Goal: Contribute content: Contribute content

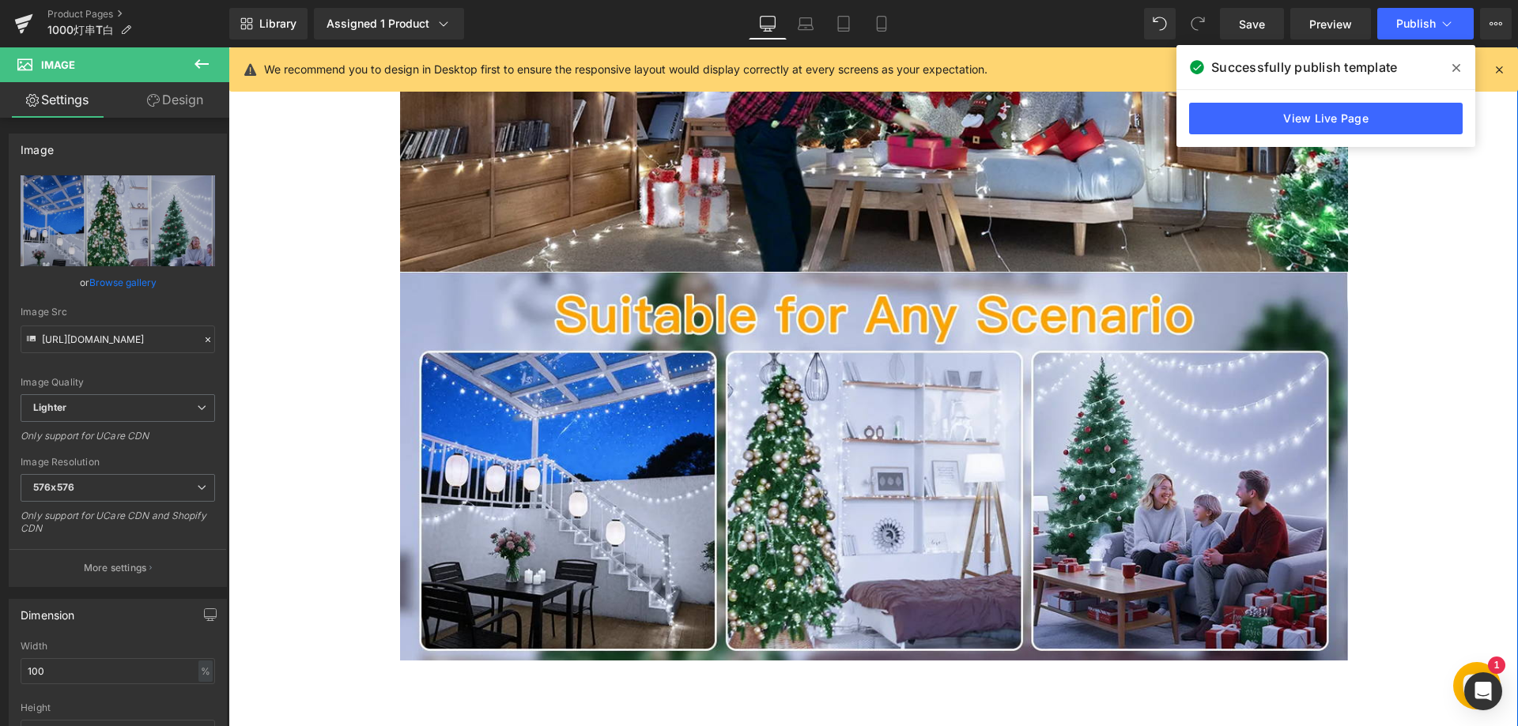
scroll to position [3004, 0]
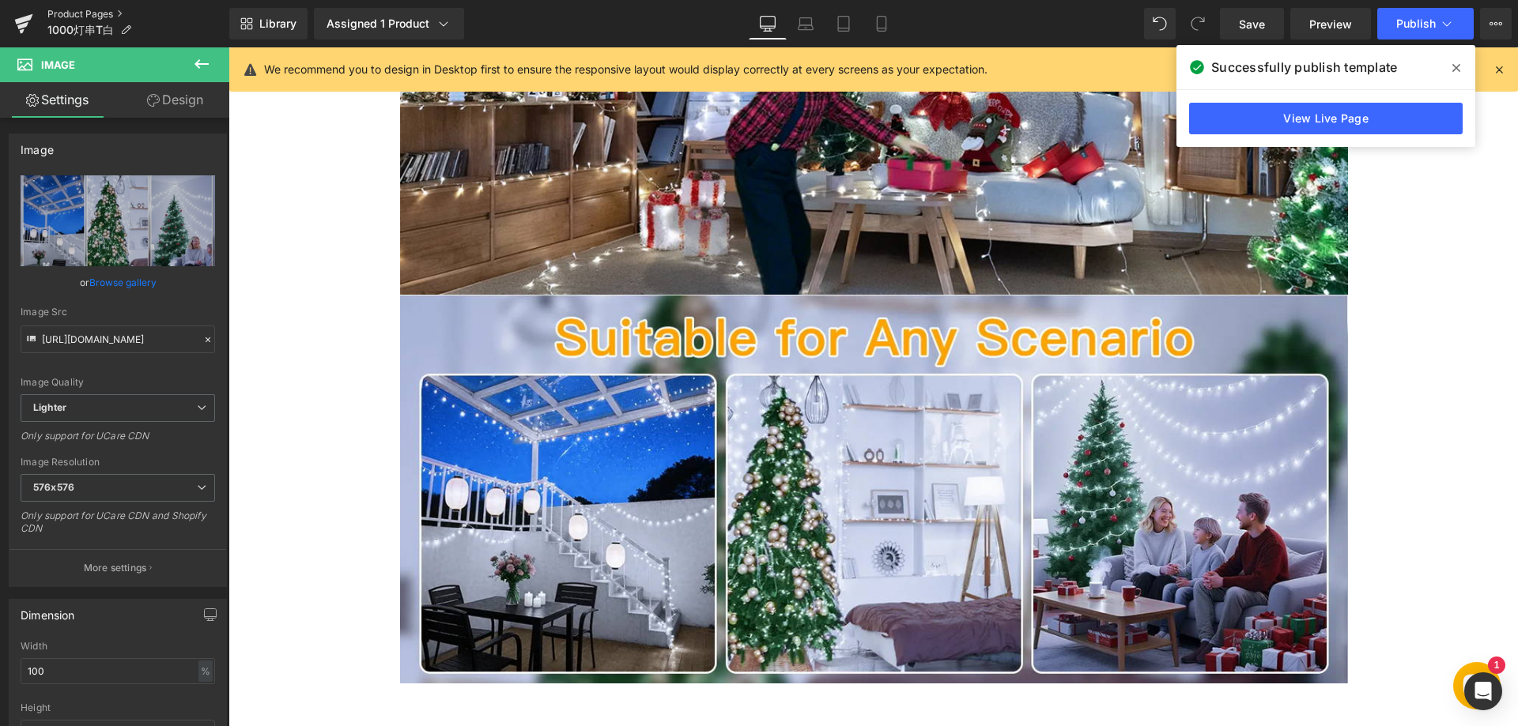
click at [87, 11] on link "Product Pages" at bounding box center [138, 14] width 182 height 13
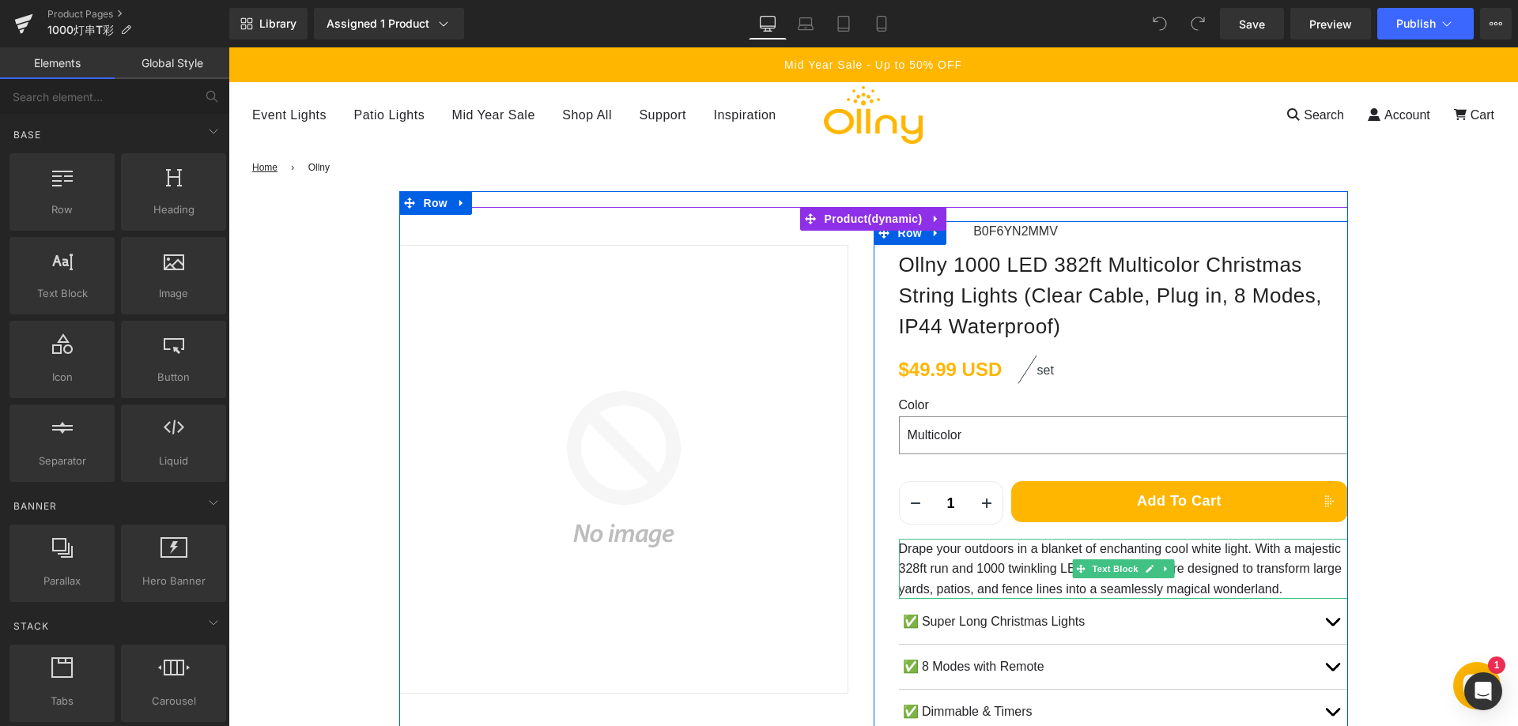
click at [975, 566] on p "Drape your outdoors in a blanket of enchanting cool white light. With a majesti…" at bounding box center [1123, 569] width 449 height 61
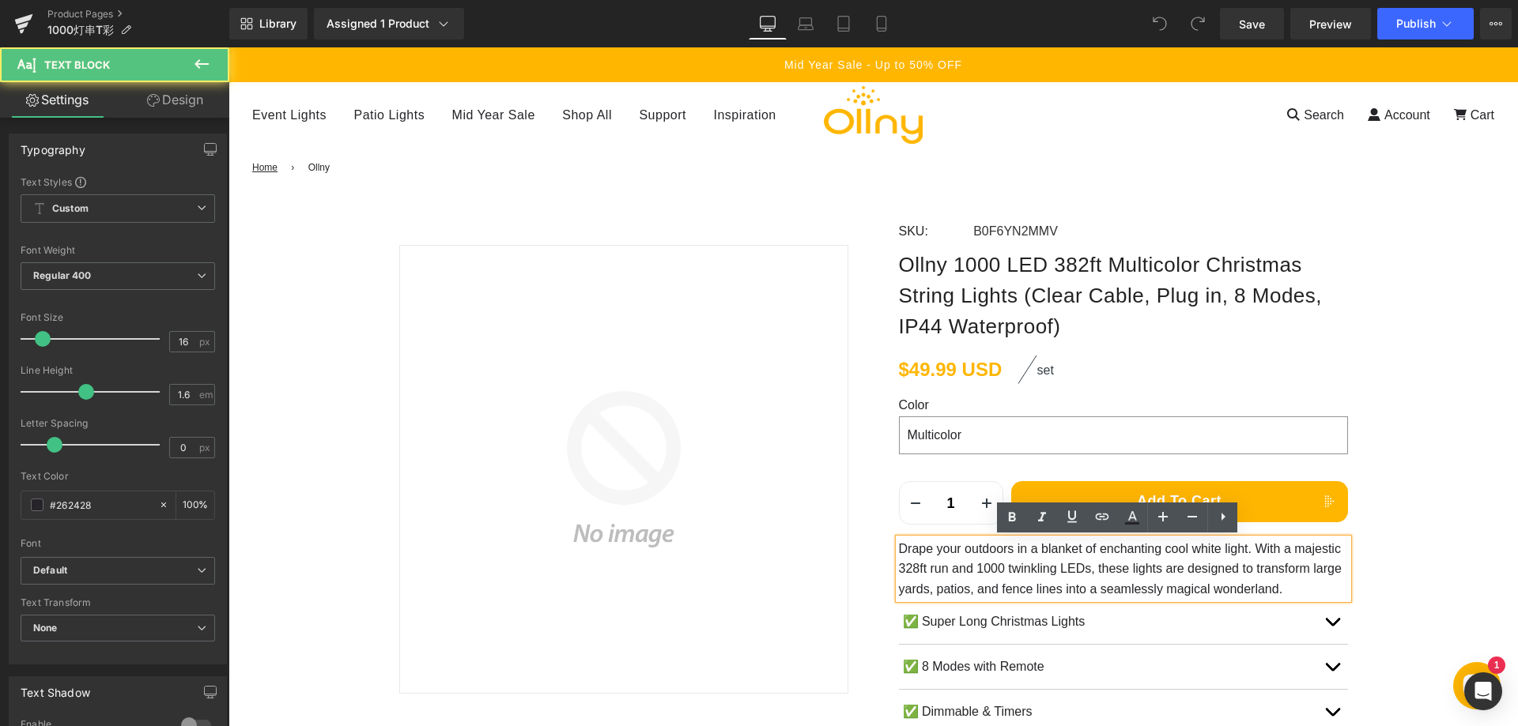
click at [1005, 566] on p "Drape your outdoors in a blanket of enchanting cool white light. With a majesti…" at bounding box center [1123, 569] width 449 height 61
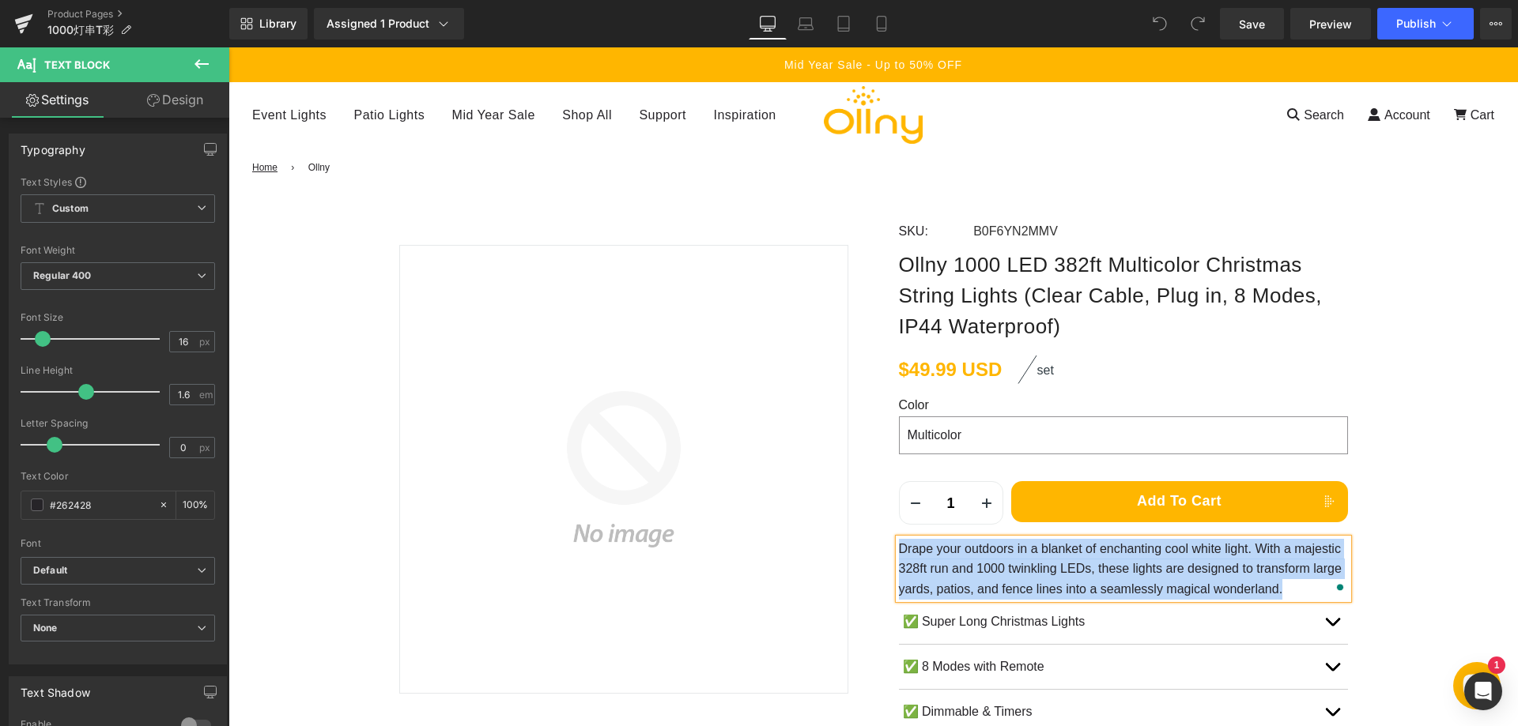
paste div "To enrich screen reader interactions, please activate Accessibility in Grammarl…"
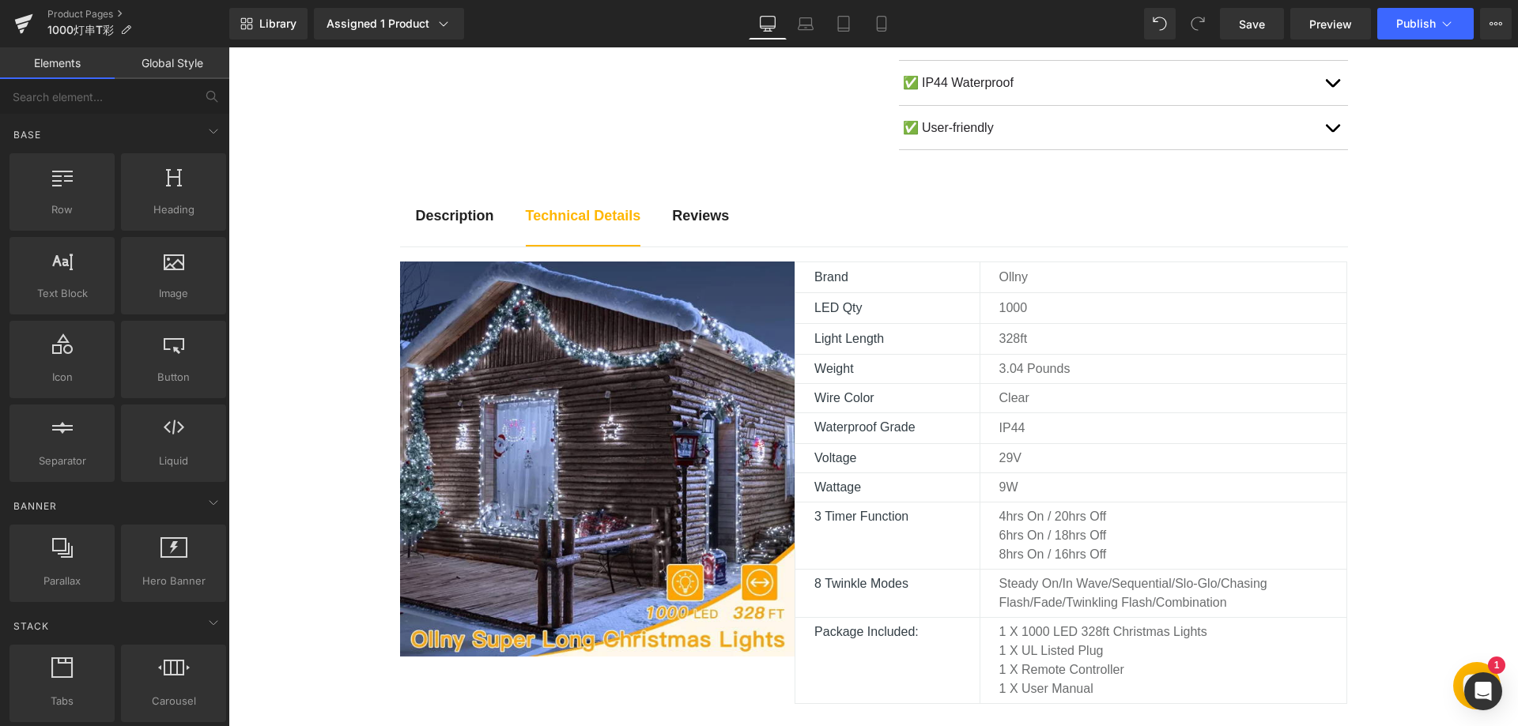
scroll to position [711, 0]
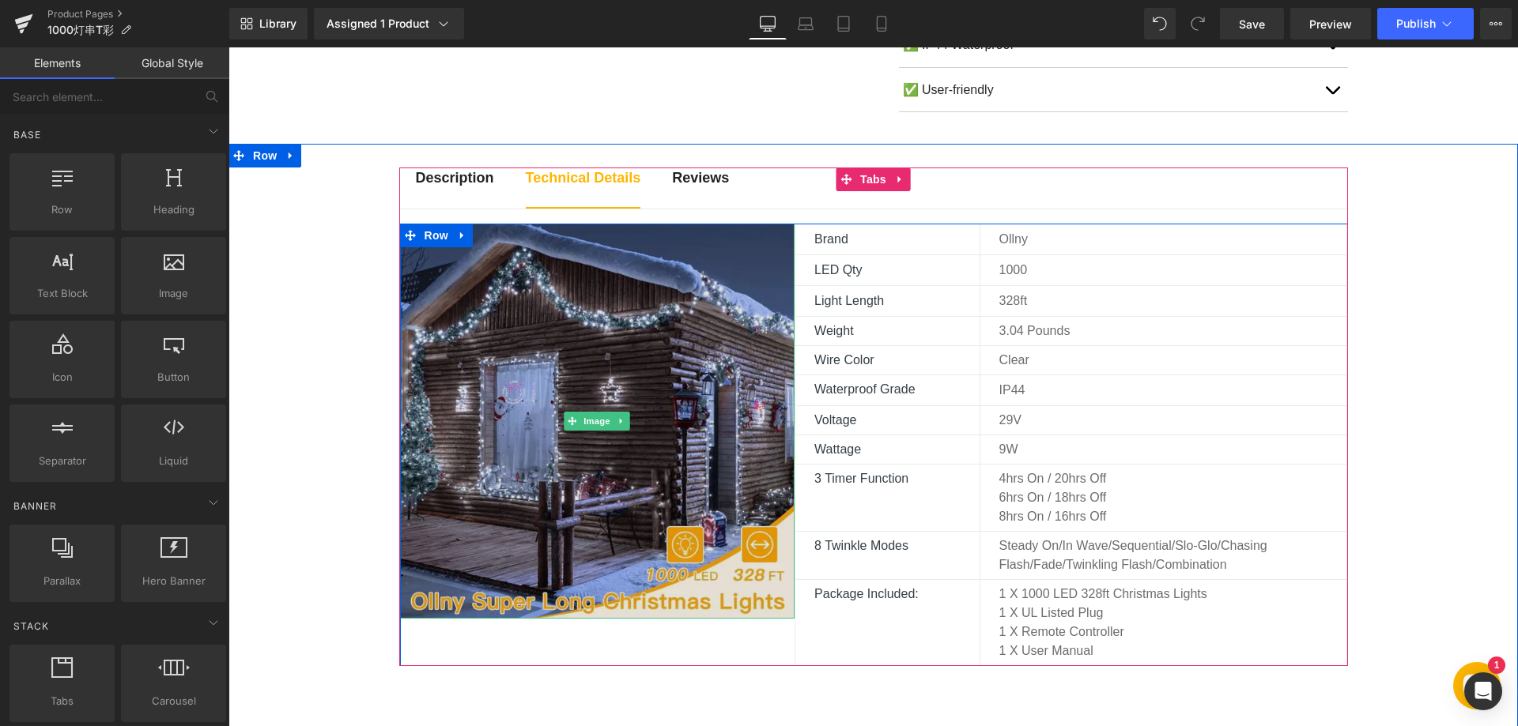
click at [593, 363] on img at bounding box center [597, 421] width 395 height 395
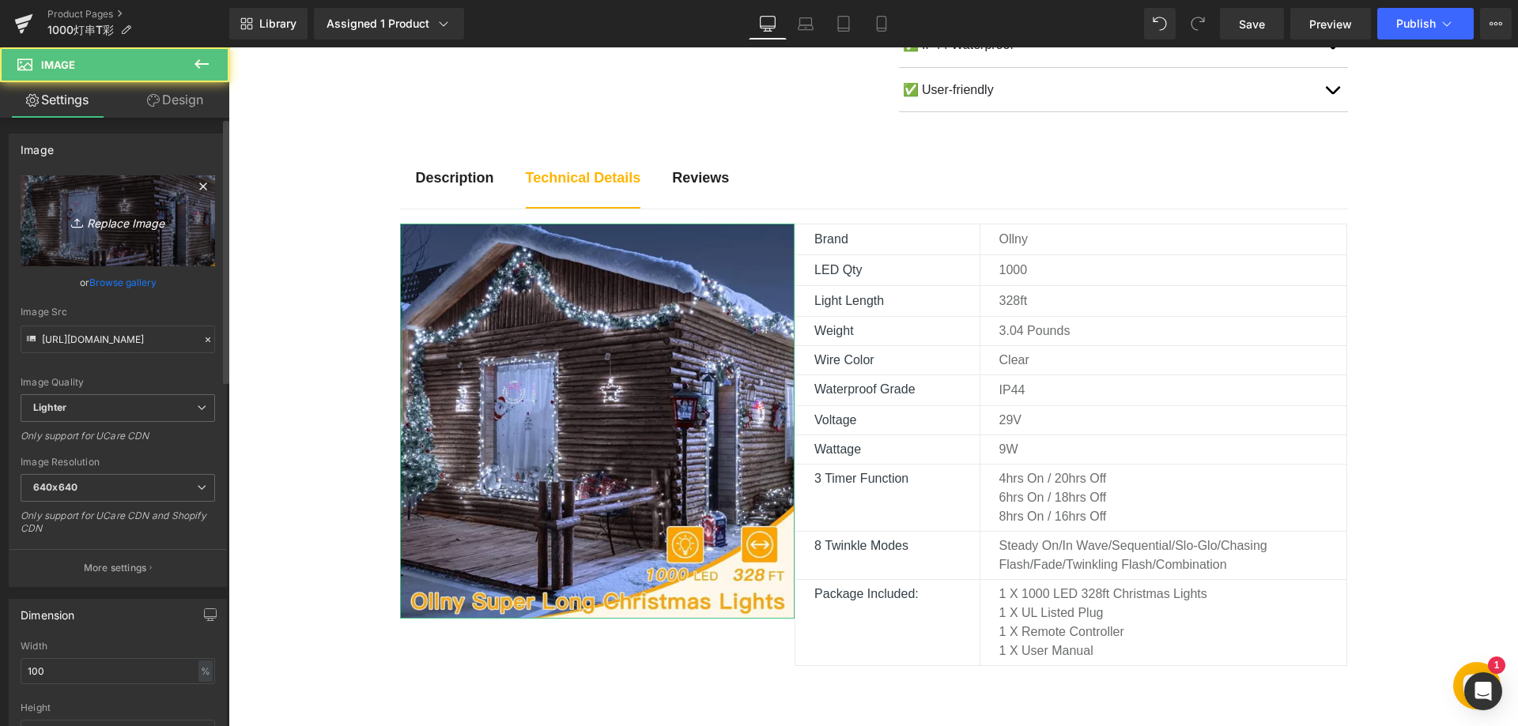
click at [140, 228] on icon "Replace Image" at bounding box center [118, 221] width 126 height 20
type input "C:\fakepath\915i5pzJkzL._AC_SL1500_.webp"
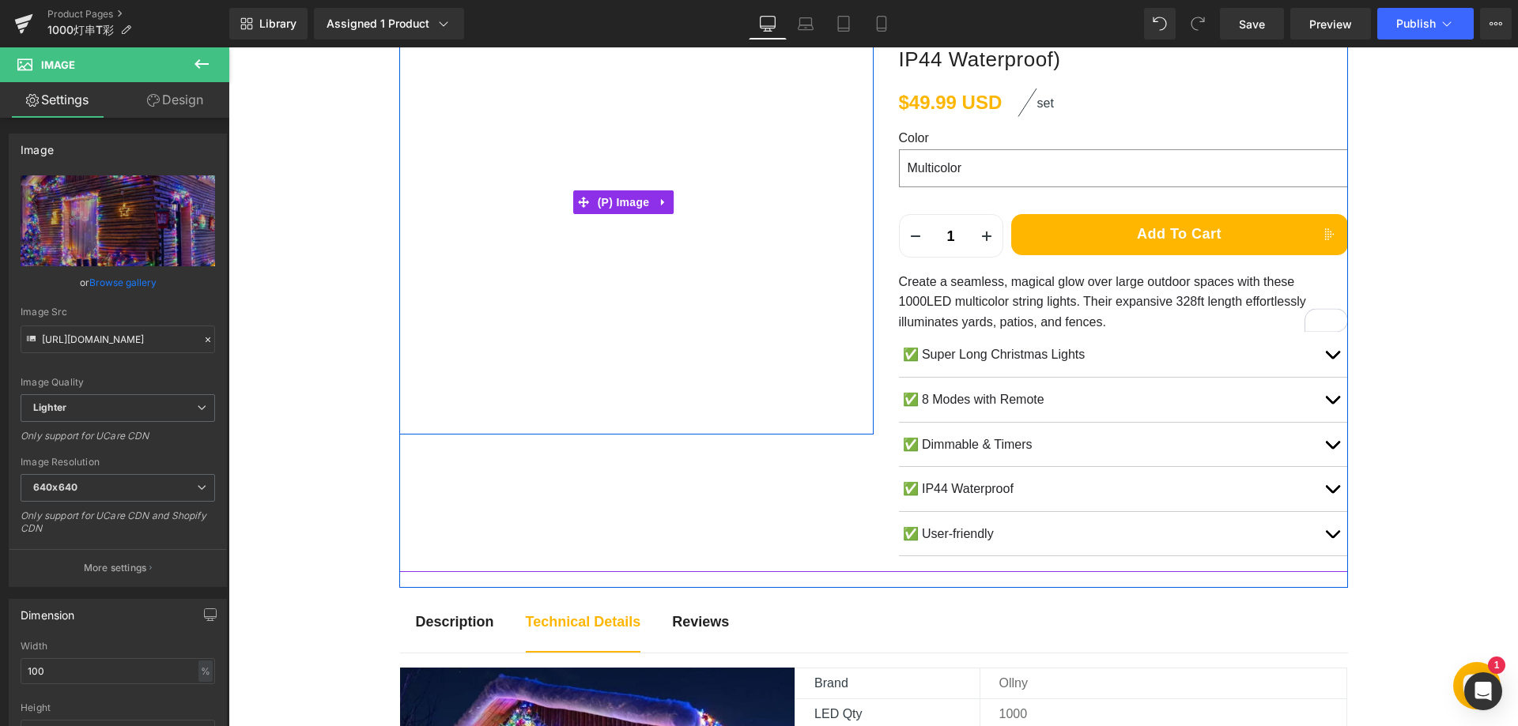
scroll to position [316, 0]
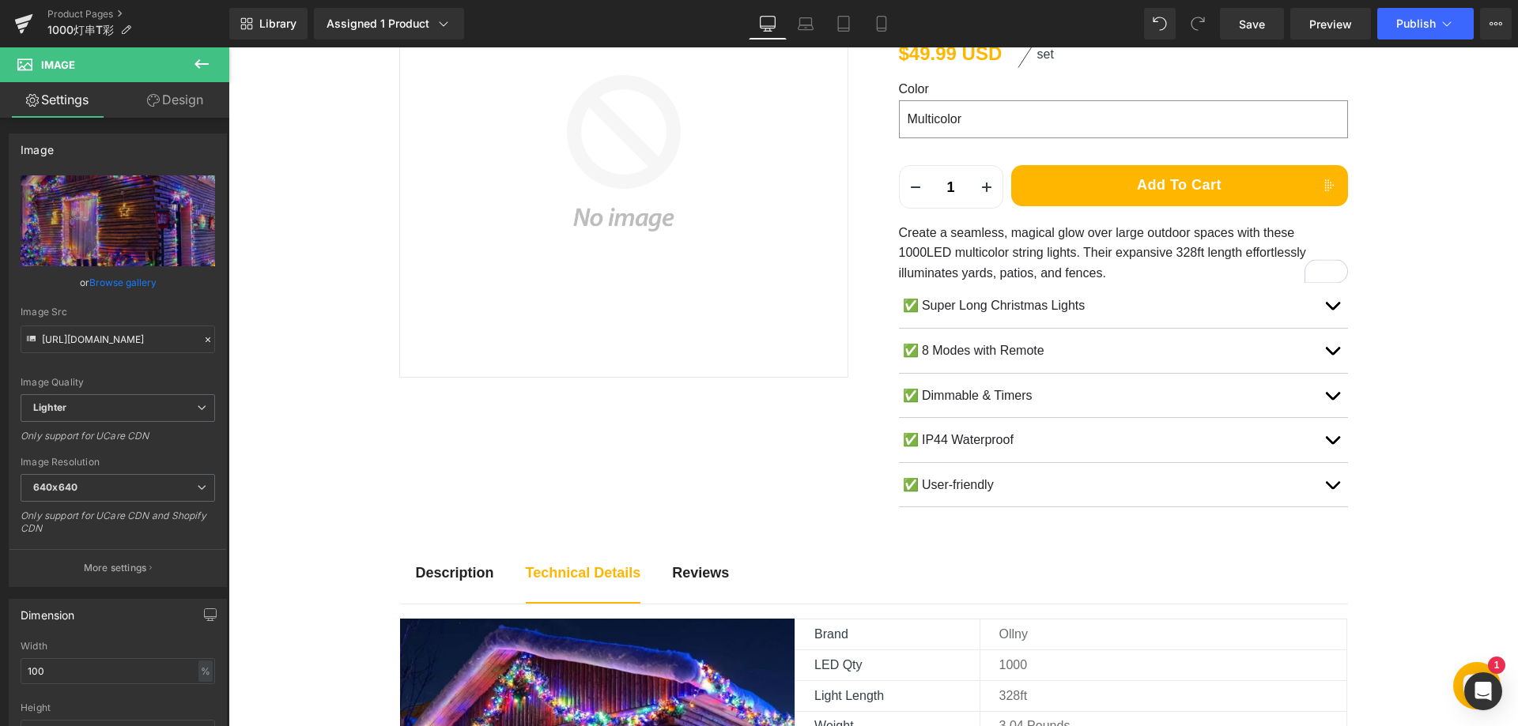
click at [447, 578] on strong "Description" at bounding box center [455, 573] width 78 height 16
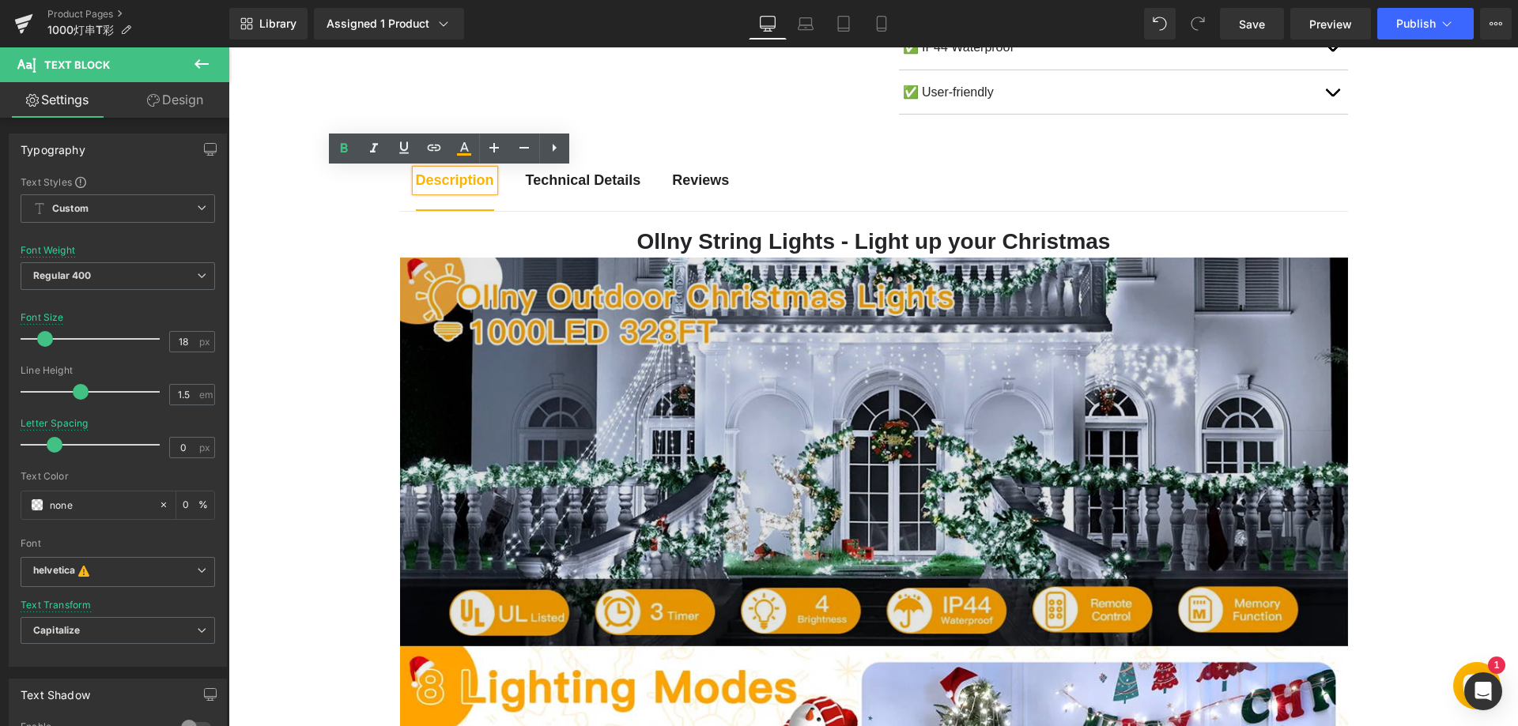
scroll to position [711, 0]
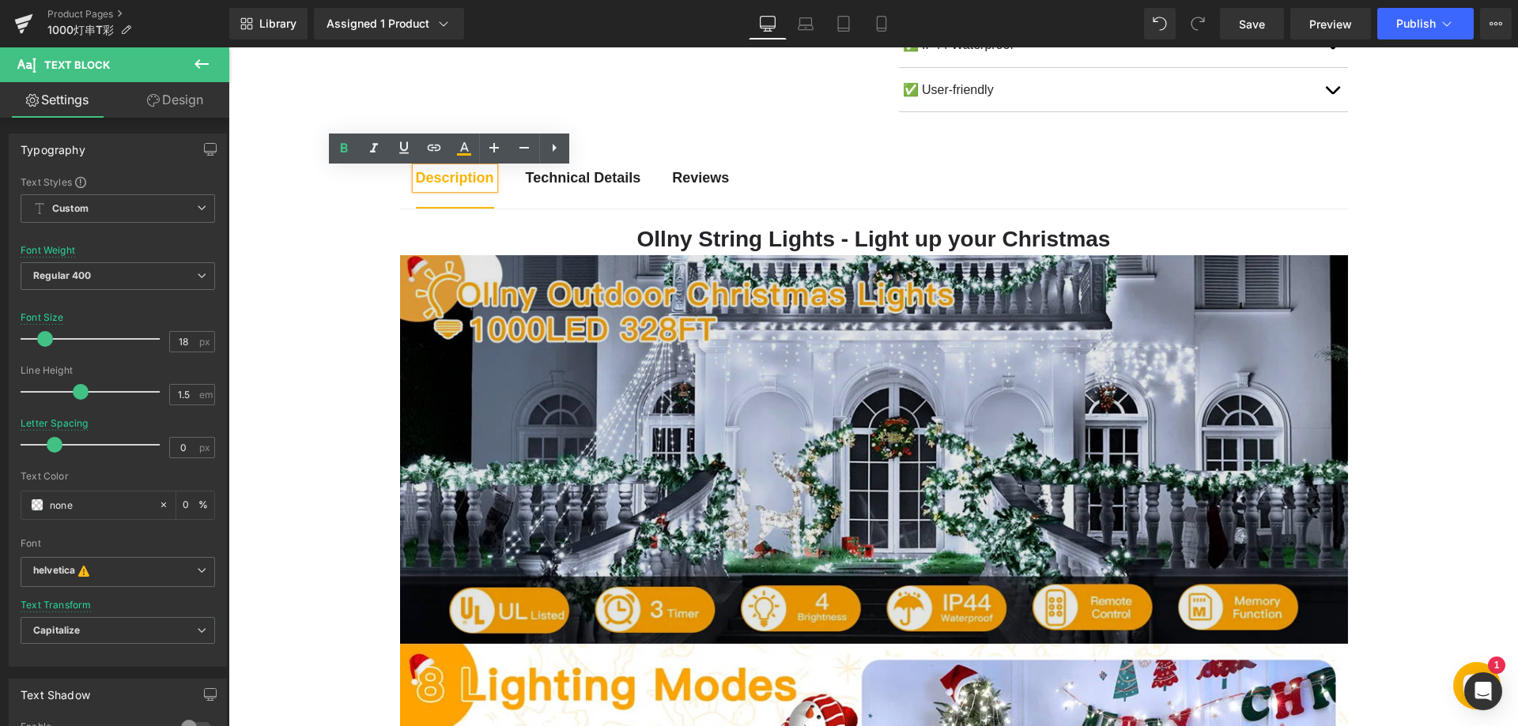
click at [721, 371] on img at bounding box center [874, 449] width 948 height 389
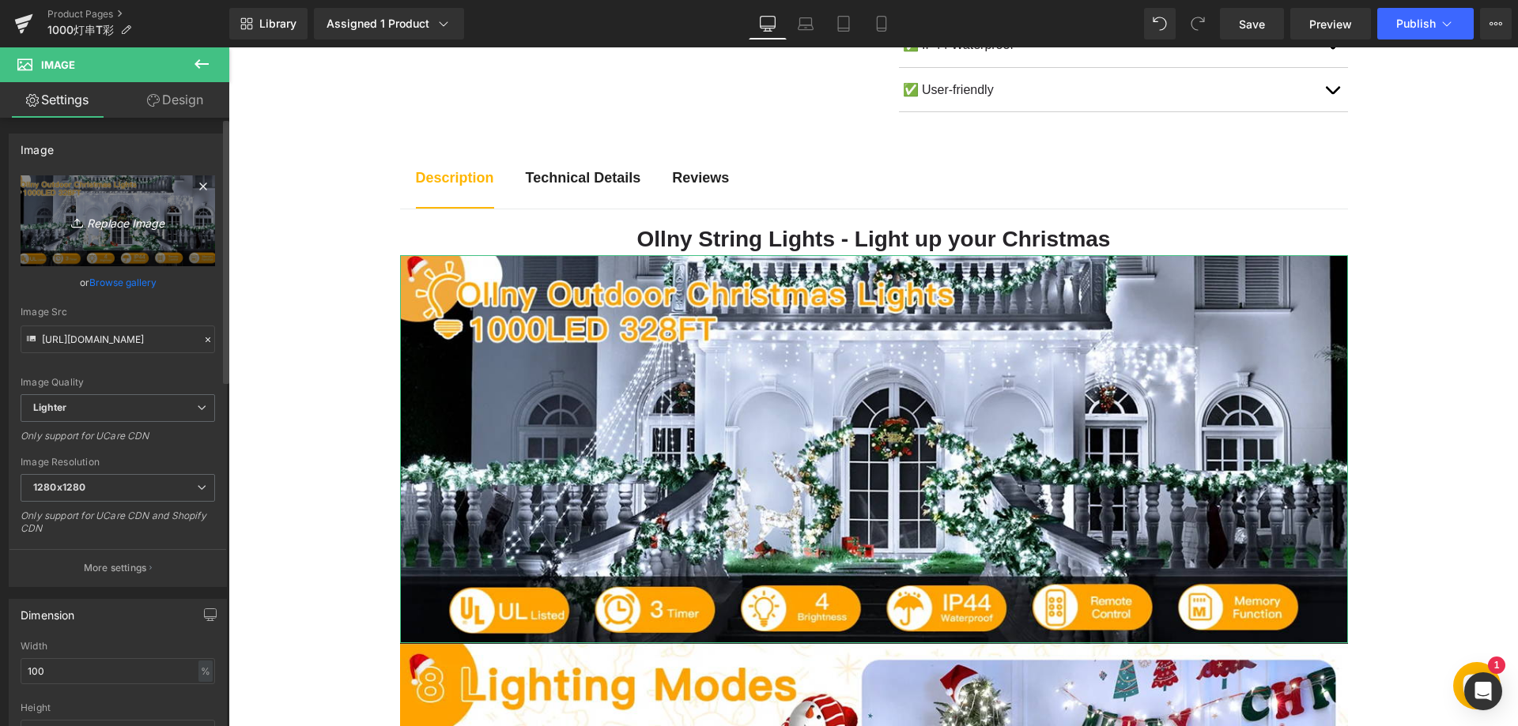
click at [151, 219] on icon "Replace Image" at bounding box center [118, 221] width 126 height 20
type input "C:\fakepath\11-1.webp"
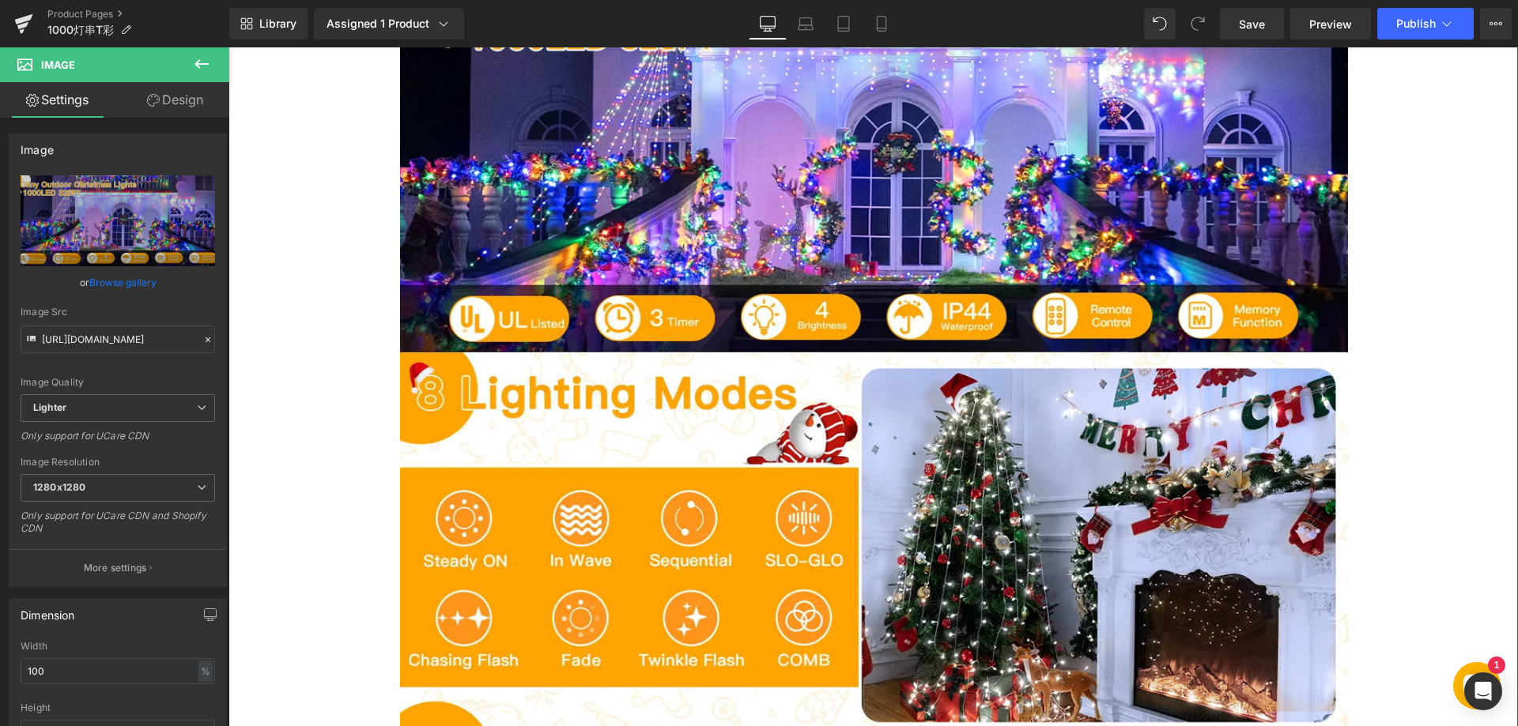
scroll to position [1028, 0]
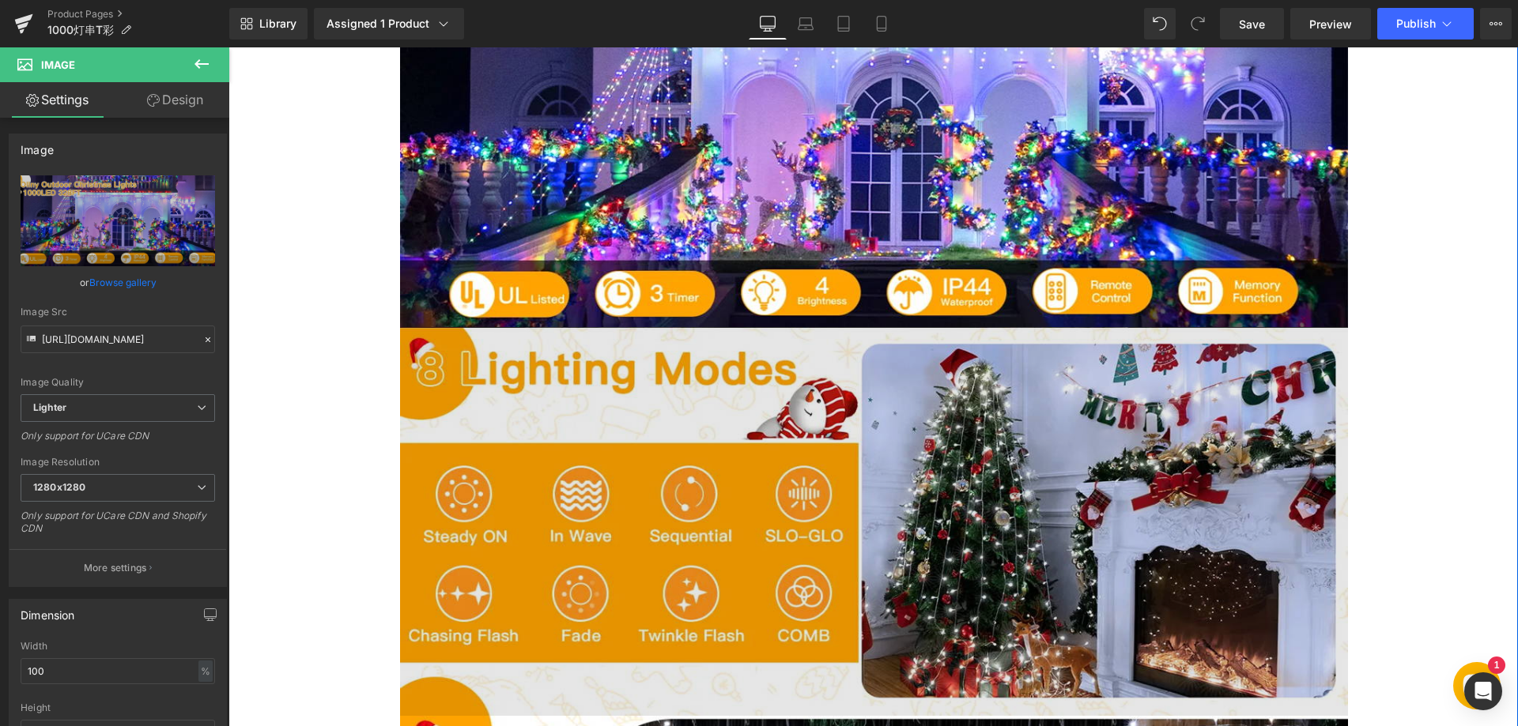
click at [553, 410] on img at bounding box center [874, 521] width 948 height 389
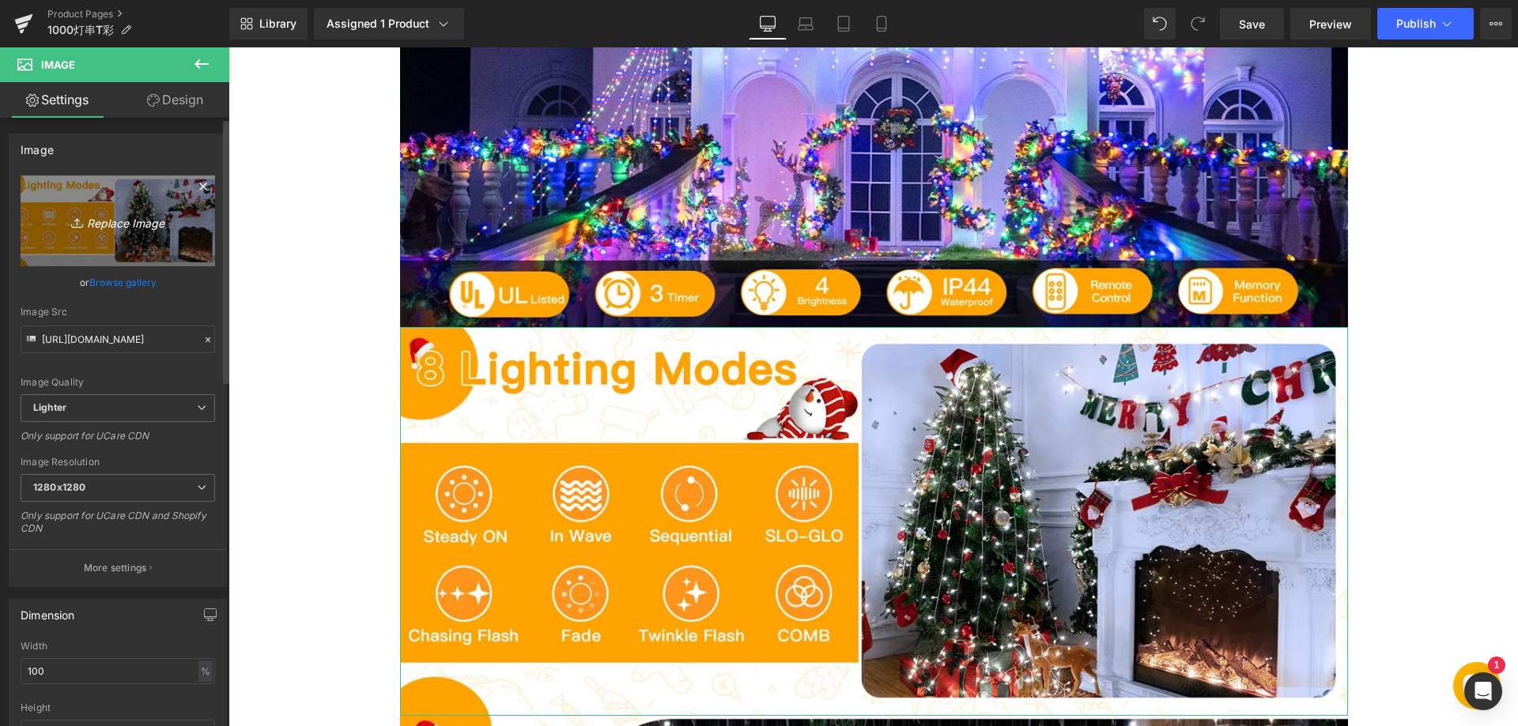
click at [127, 221] on icon "Replace Image" at bounding box center [118, 221] width 126 height 20
type input "C:\fakepath\22.webp"
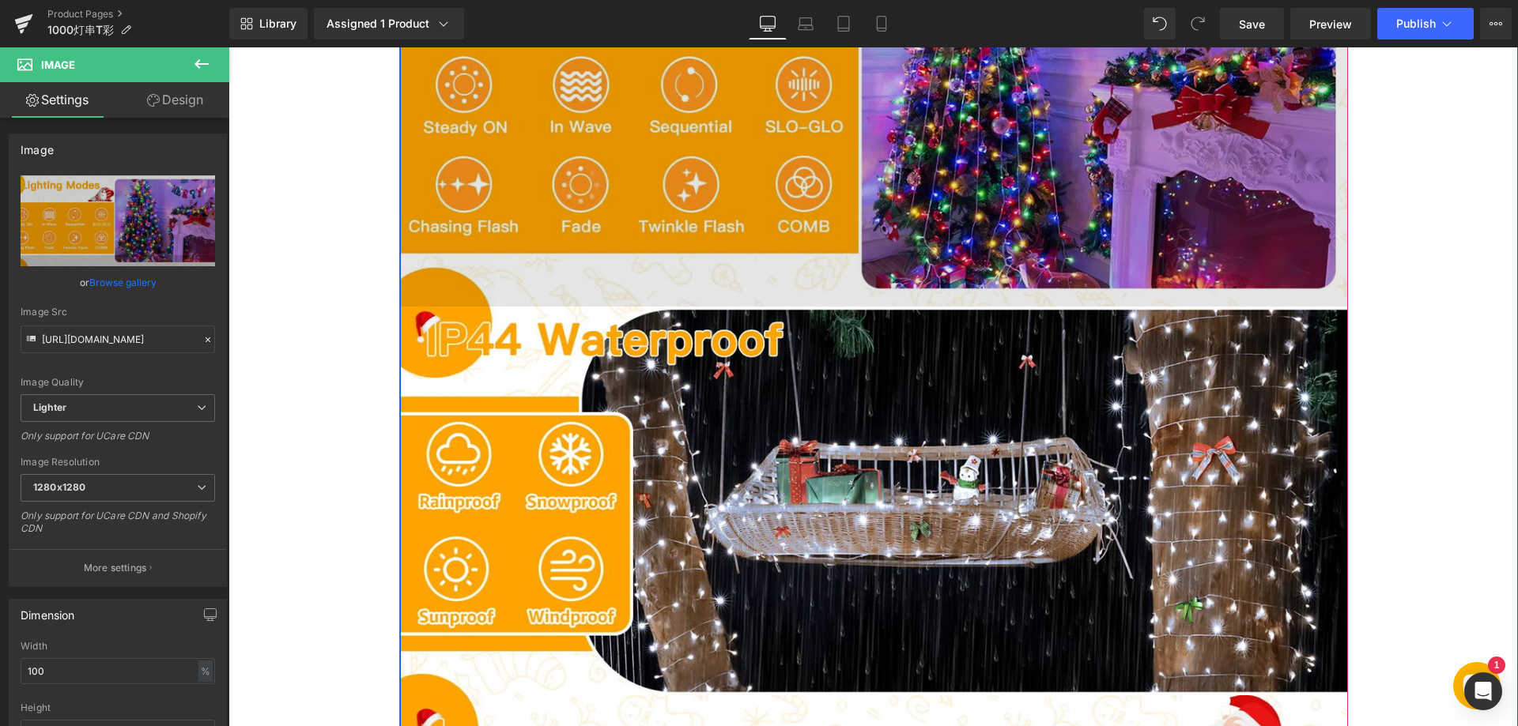
scroll to position [1581, 0]
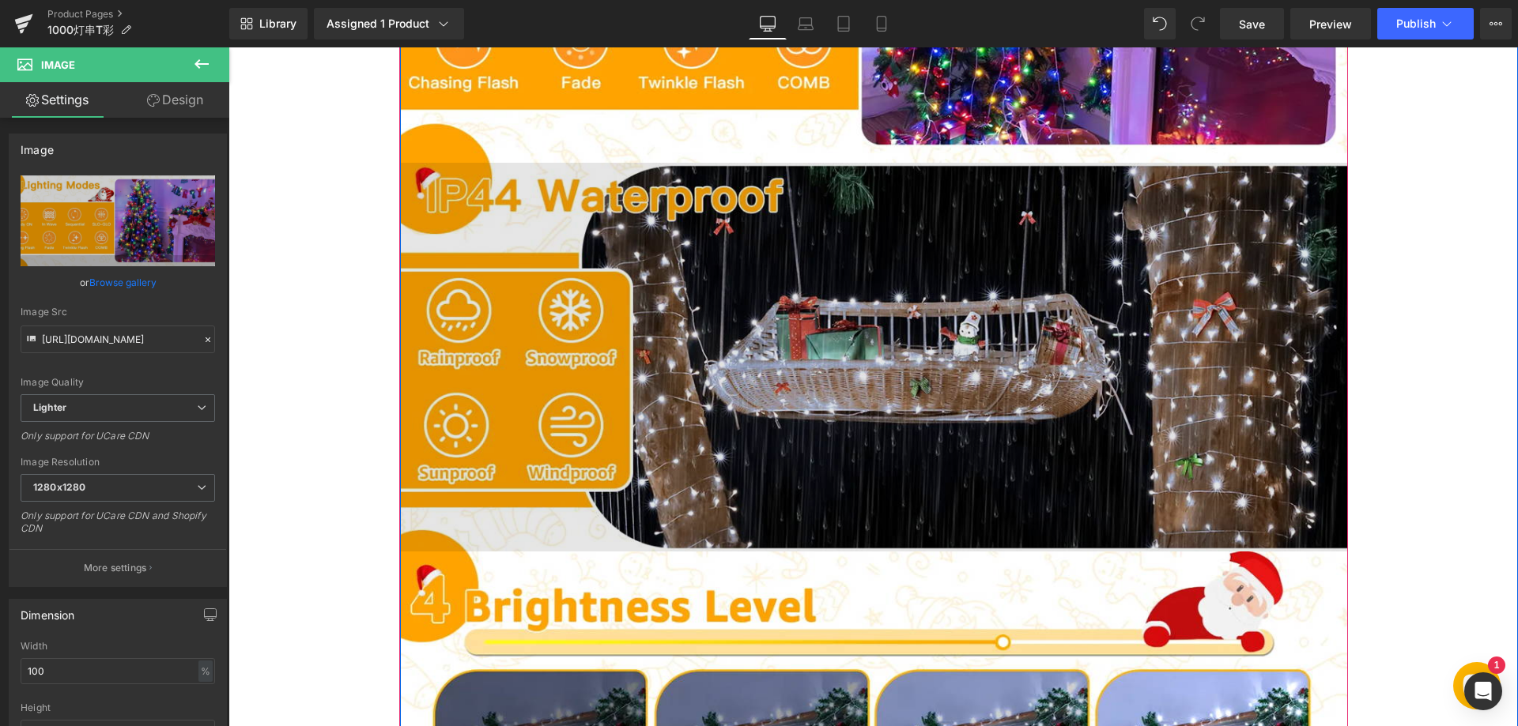
click at [702, 407] on img at bounding box center [874, 357] width 948 height 389
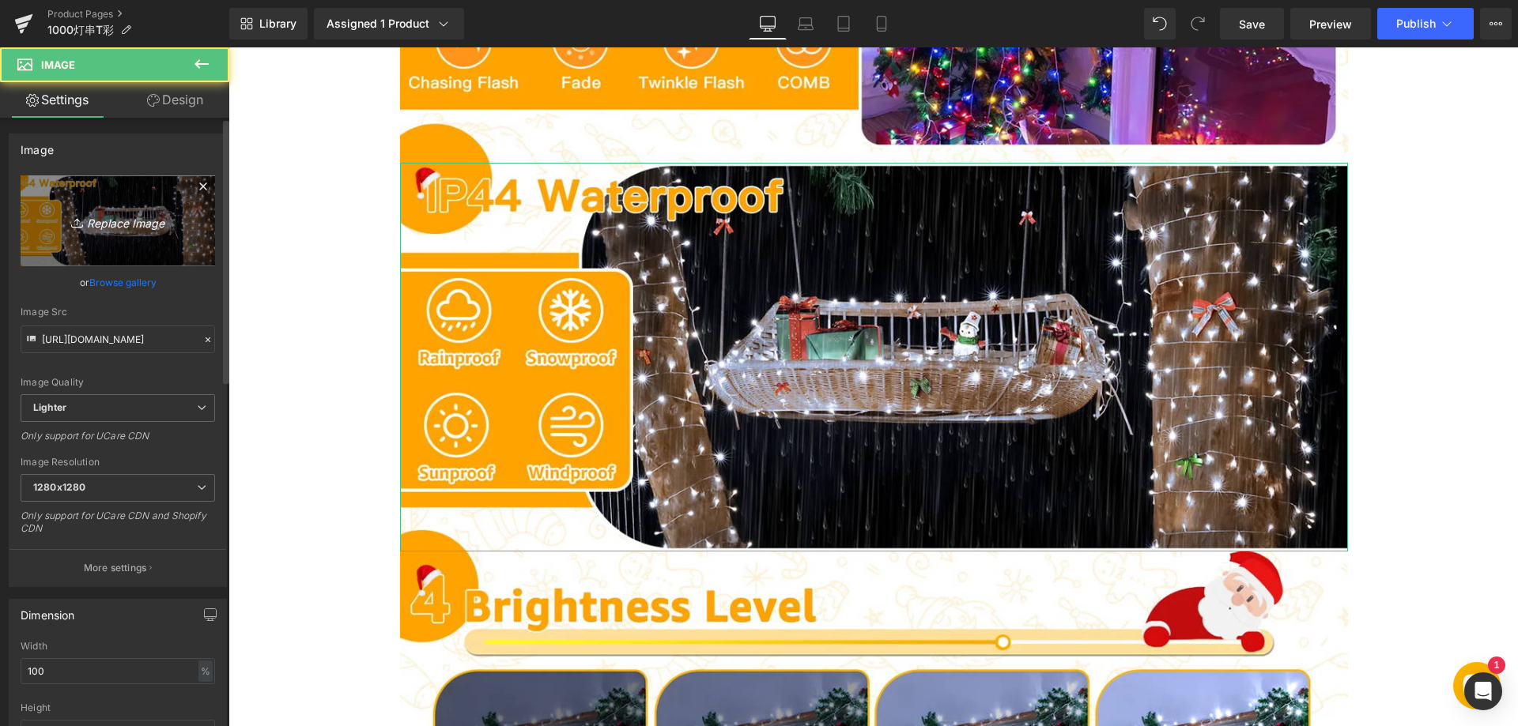
click at [147, 232] on link "Replace Image" at bounding box center [118, 220] width 194 height 91
type input "C:\fakepath\33.webp"
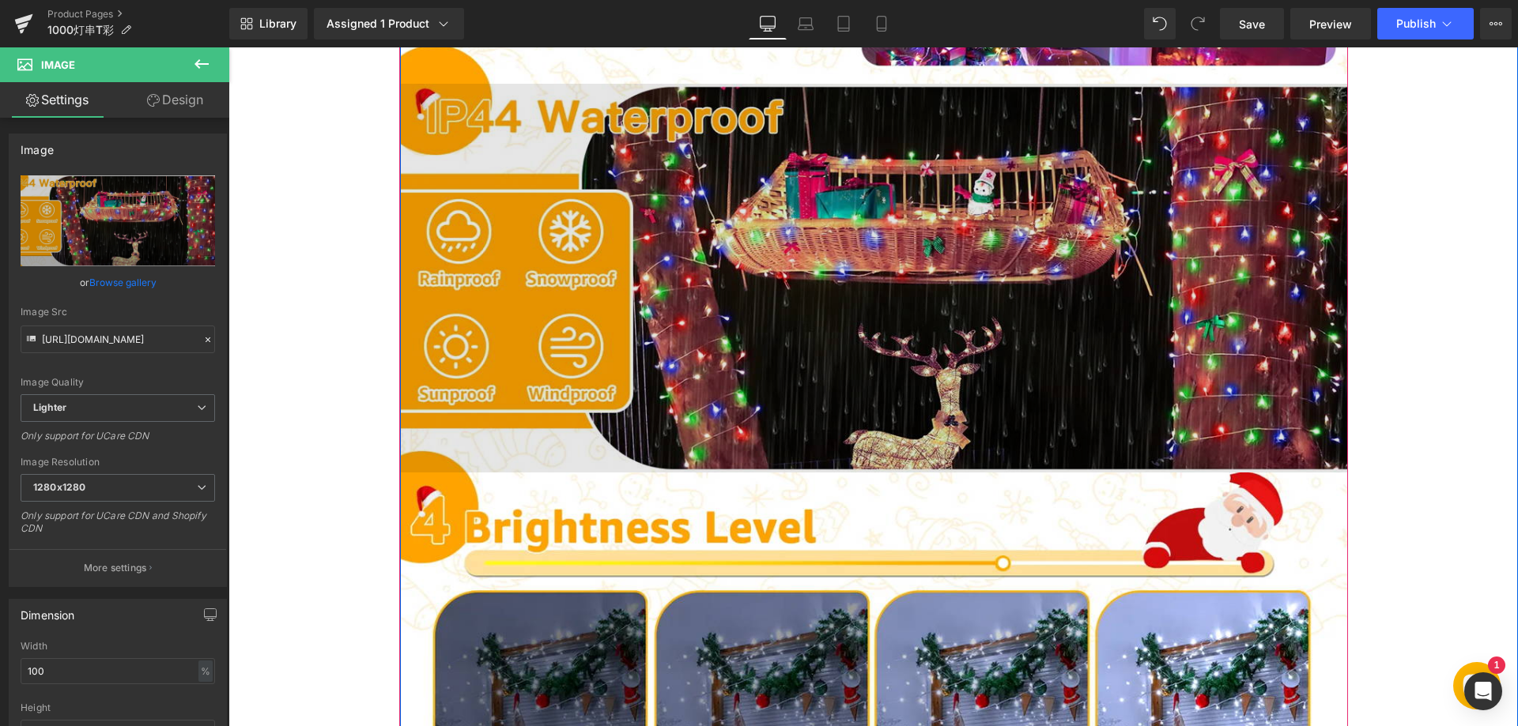
scroll to position [1739, 0]
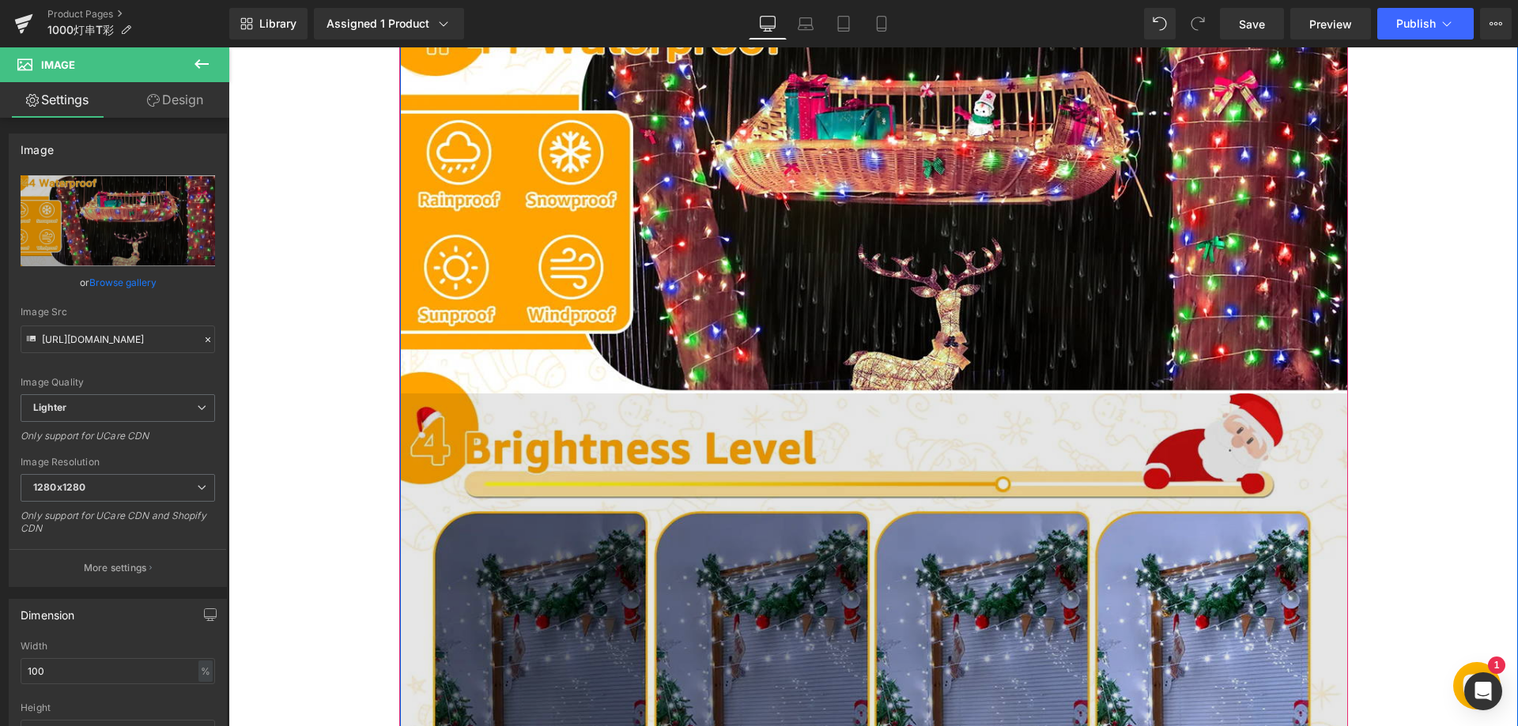
click at [736, 576] on img at bounding box center [874, 588] width 948 height 389
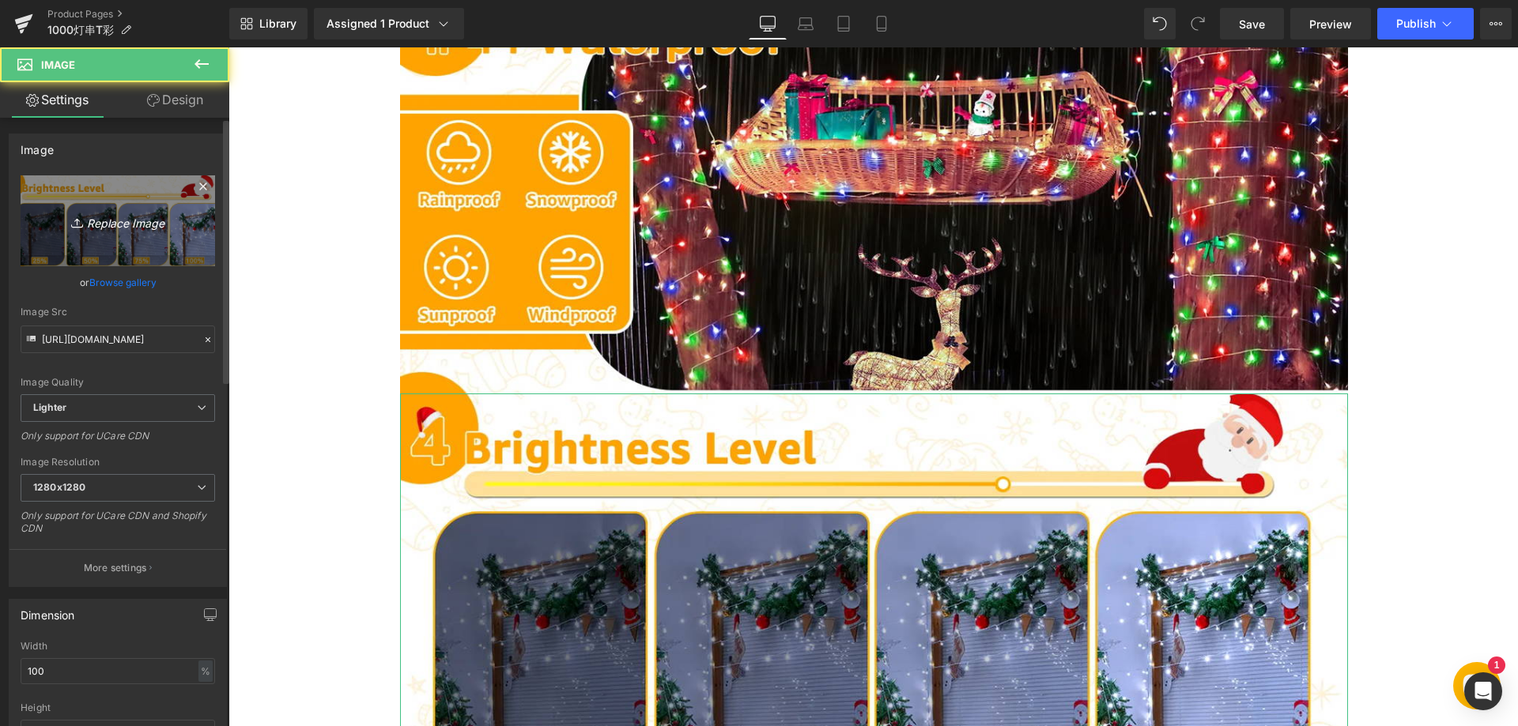
click at [126, 219] on icon "Replace Image" at bounding box center [118, 221] width 126 height 20
type input "C:\fakepath\44.webp"
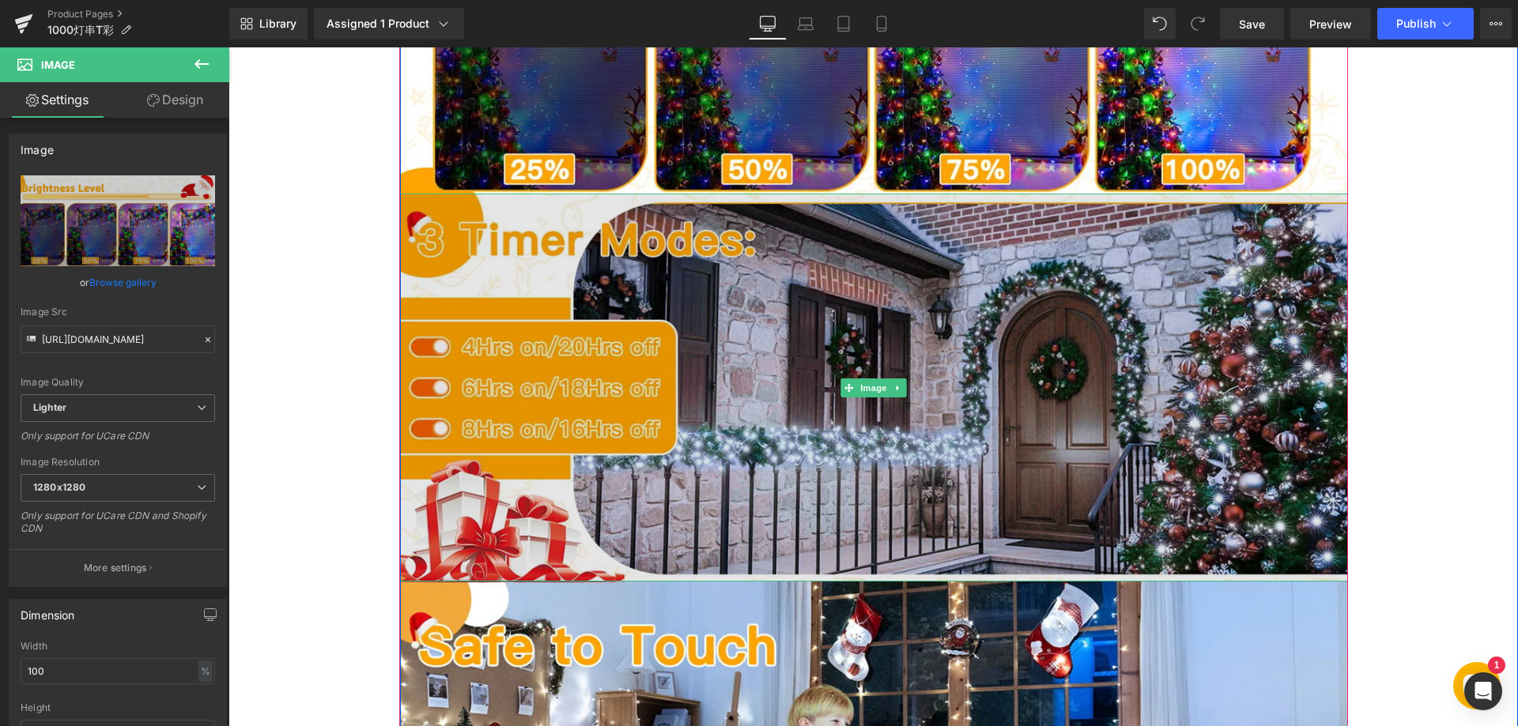
scroll to position [2372, 0]
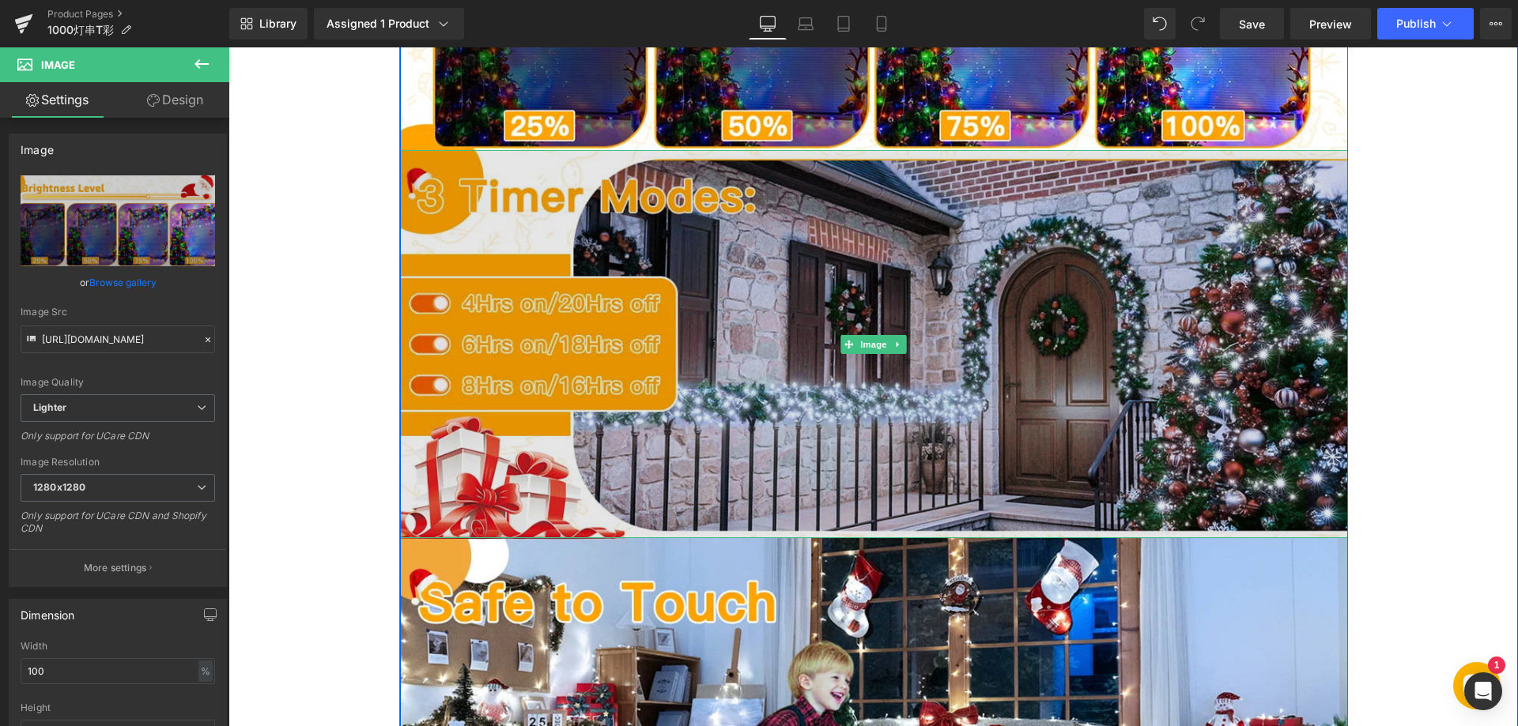
click at [787, 402] on img at bounding box center [874, 344] width 948 height 389
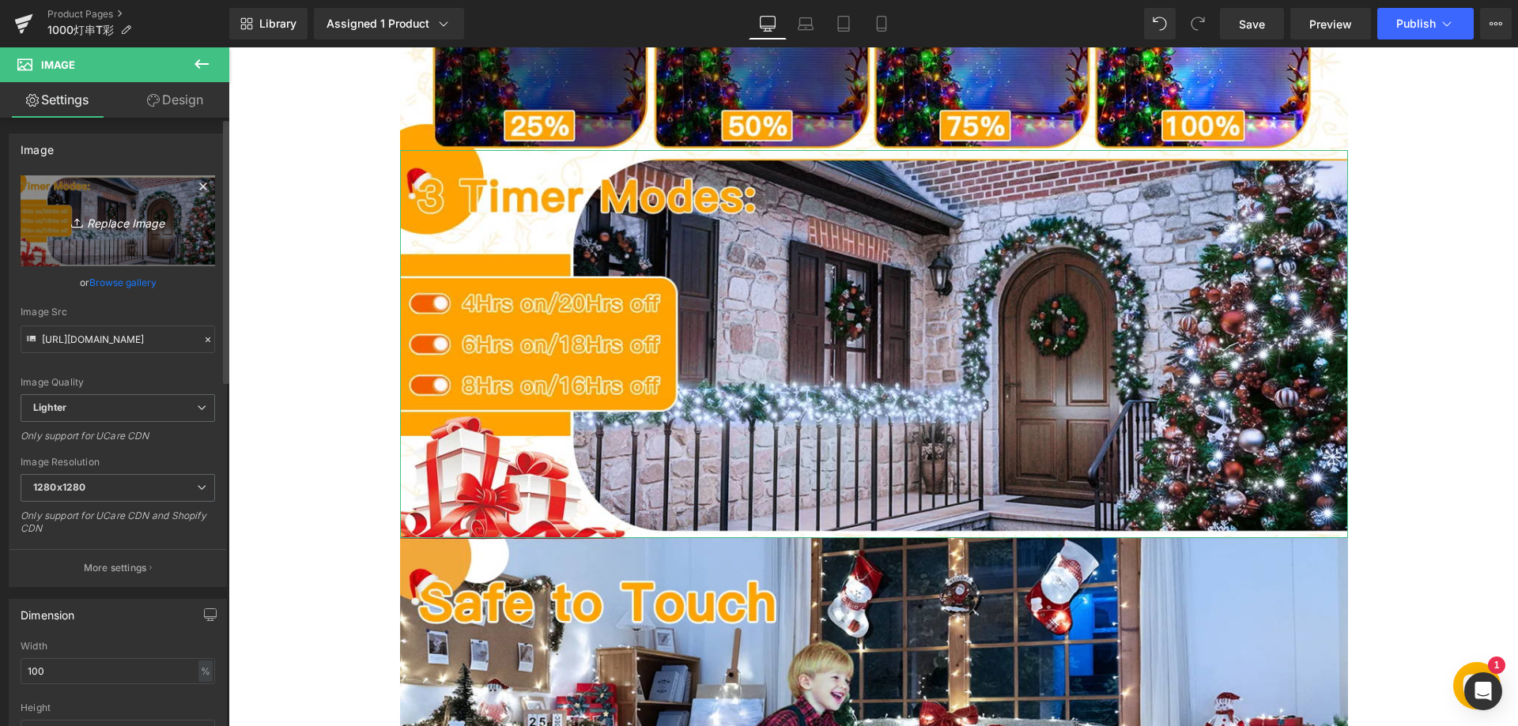
click at [144, 228] on icon "Replace Image" at bounding box center [118, 221] width 126 height 20
type input "C:\fakepath\55.webp"
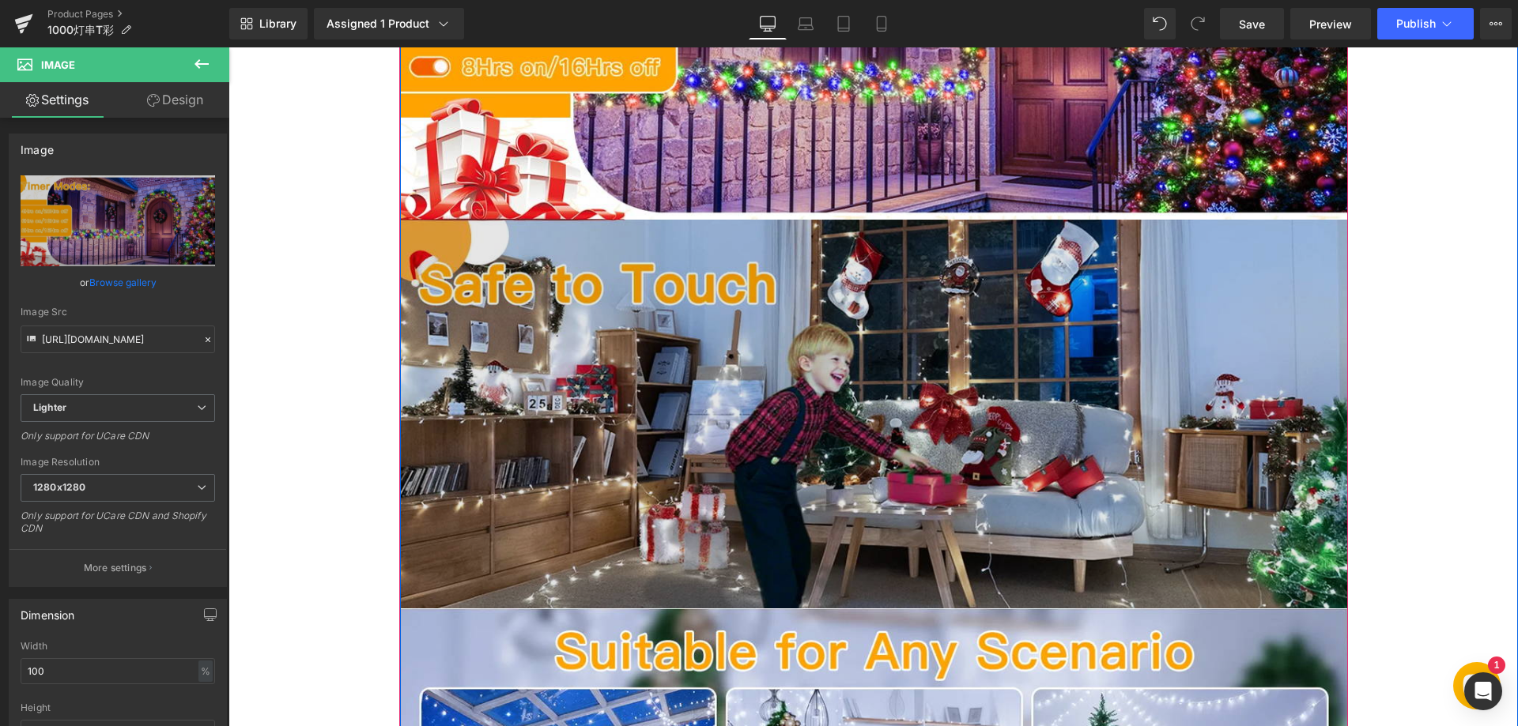
scroll to position [2767, 0]
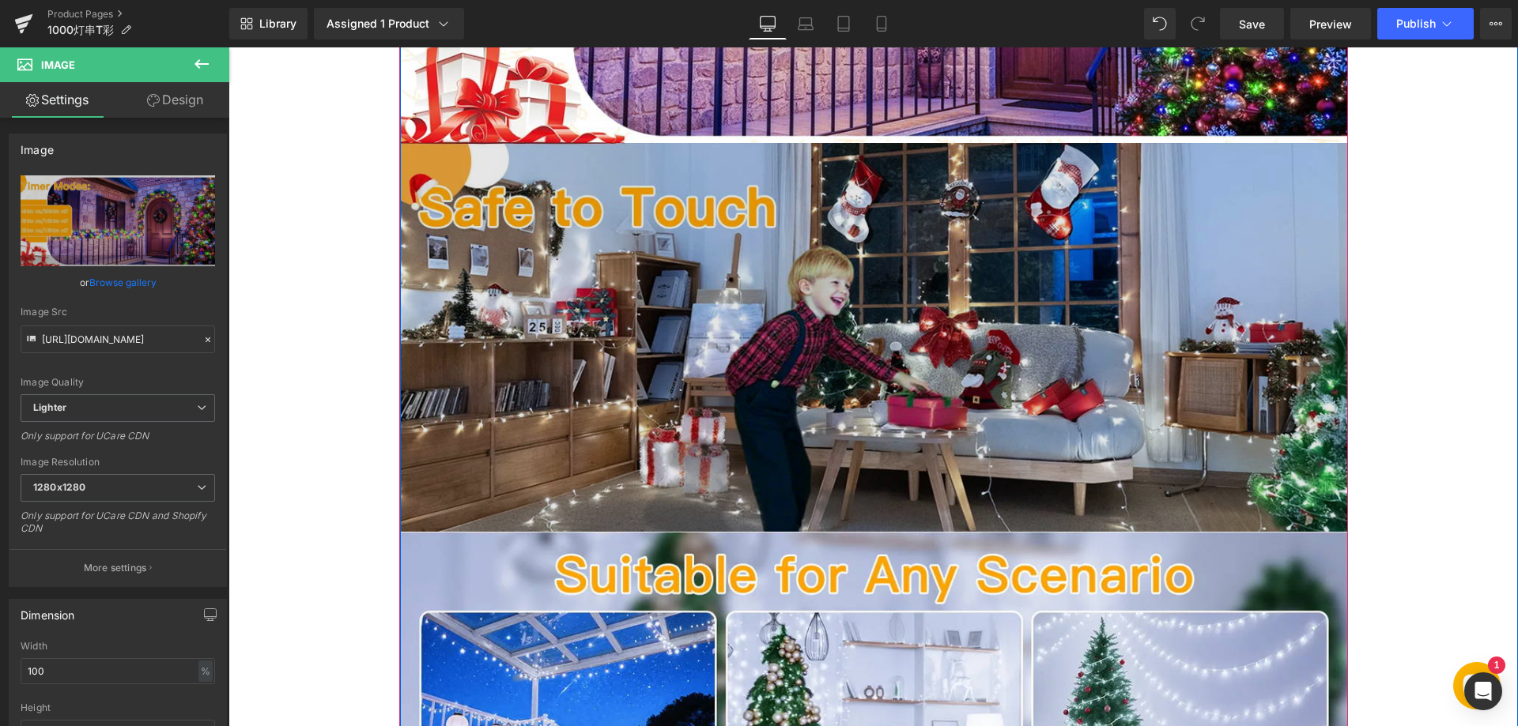
click at [783, 380] on img at bounding box center [874, 337] width 948 height 389
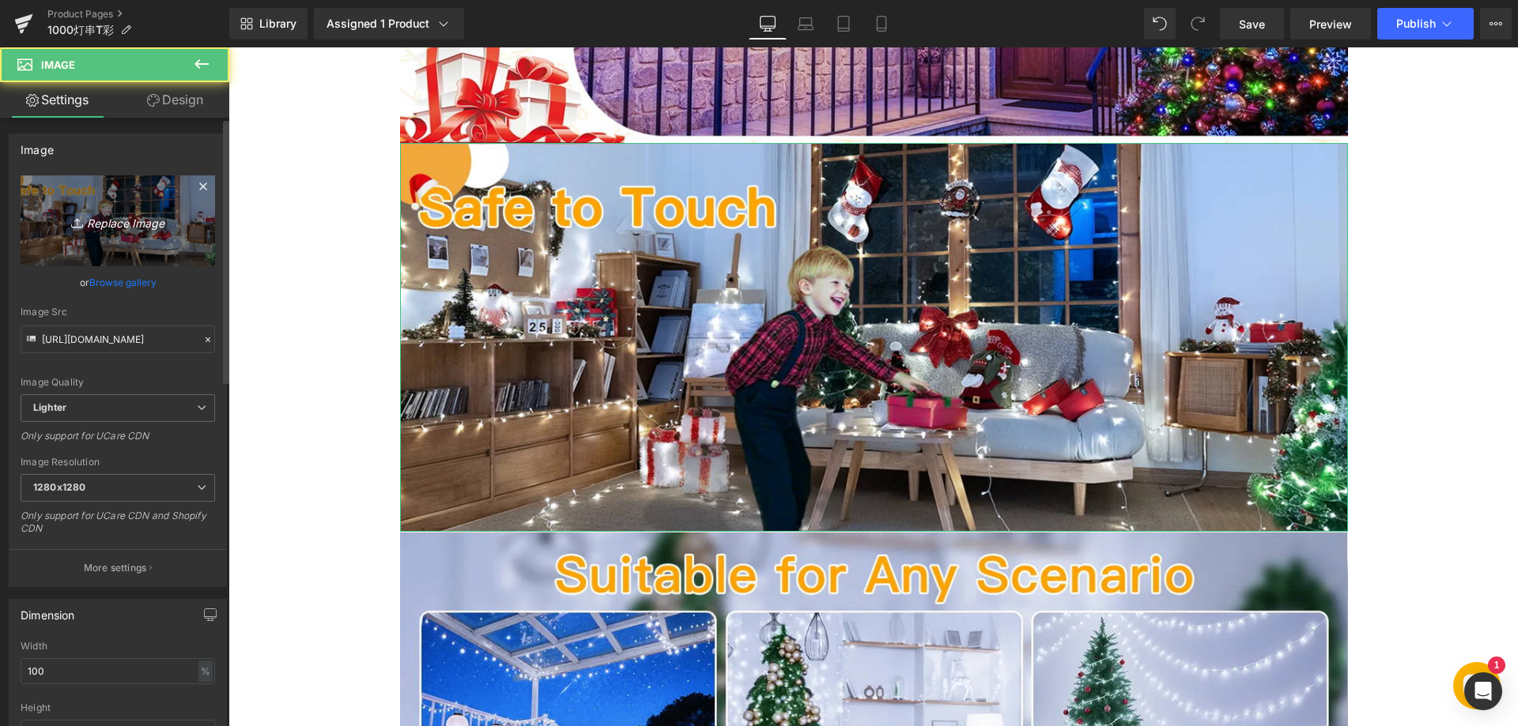
click at [143, 221] on icon "Replace Image" at bounding box center [118, 221] width 126 height 20
type input "C:\fakepath\66.webp"
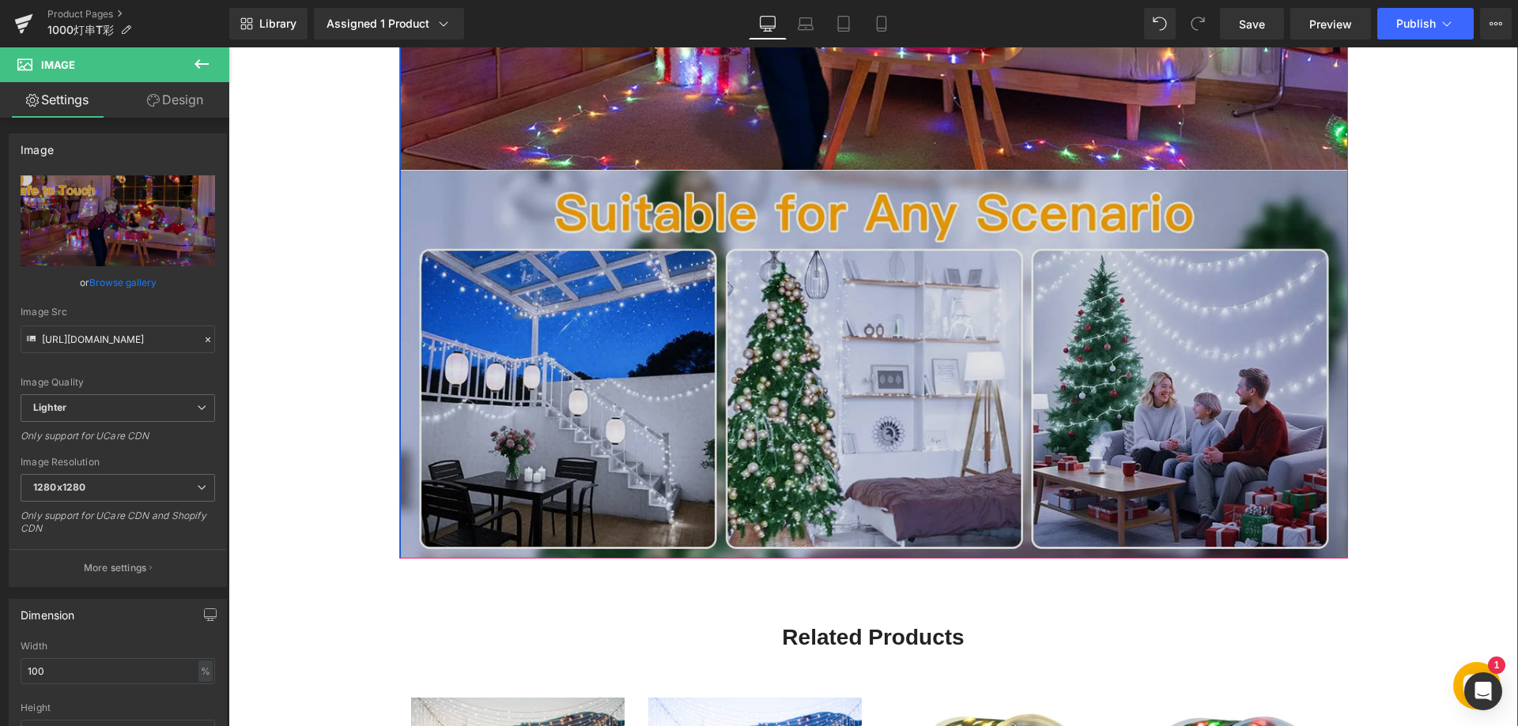
scroll to position [3162, 0]
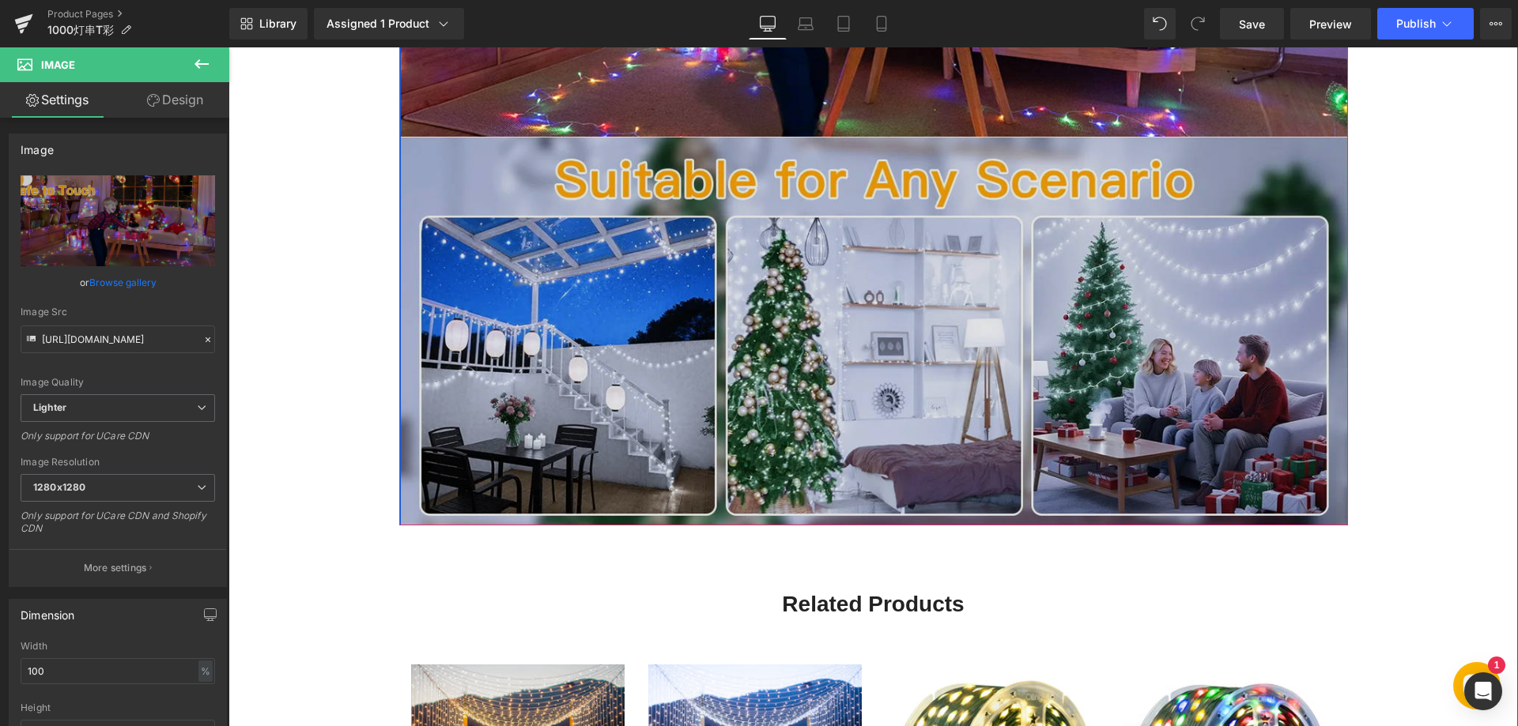
click at [764, 388] on img at bounding box center [874, 331] width 948 height 389
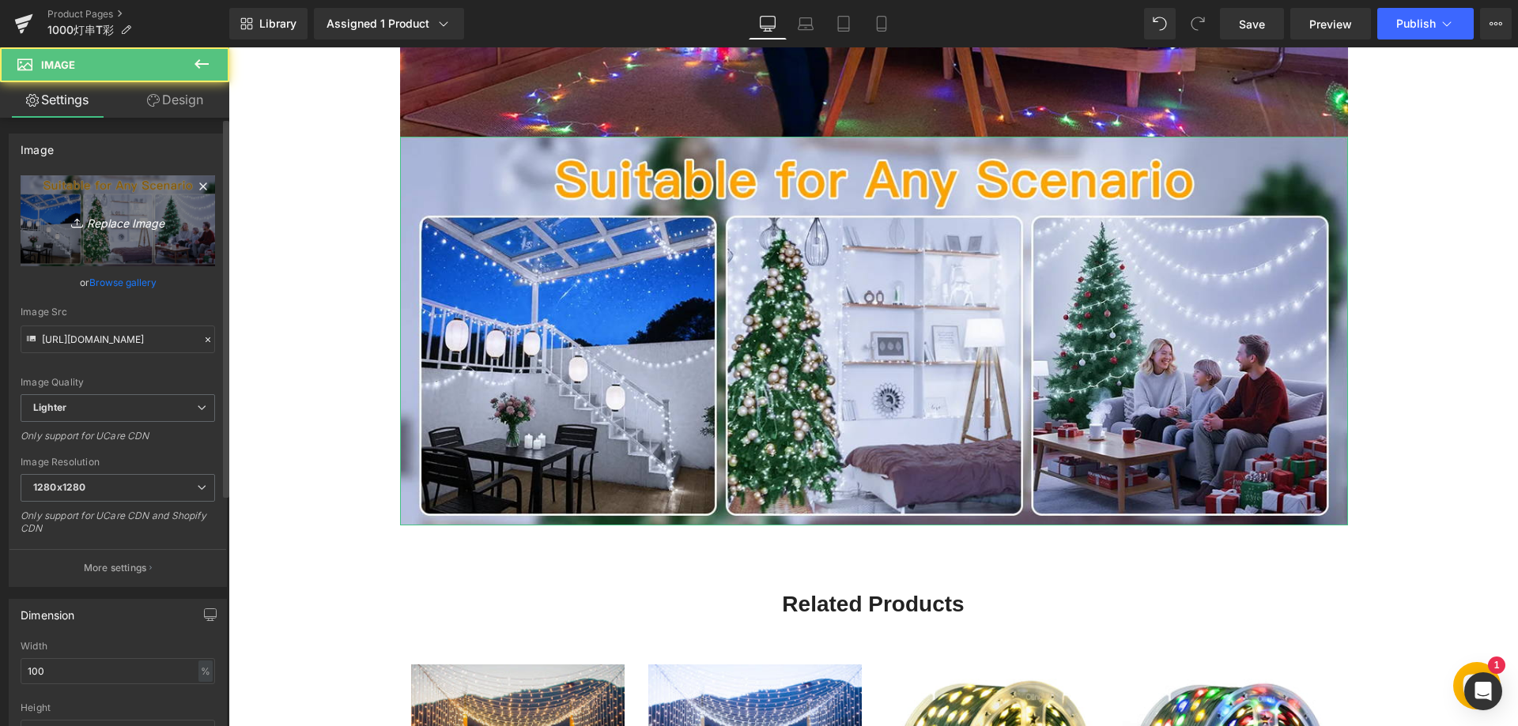
click at [133, 225] on icon "Replace Image" at bounding box center [118, 221] width 126 height 20
type input "C:\fakepath\77.webp"
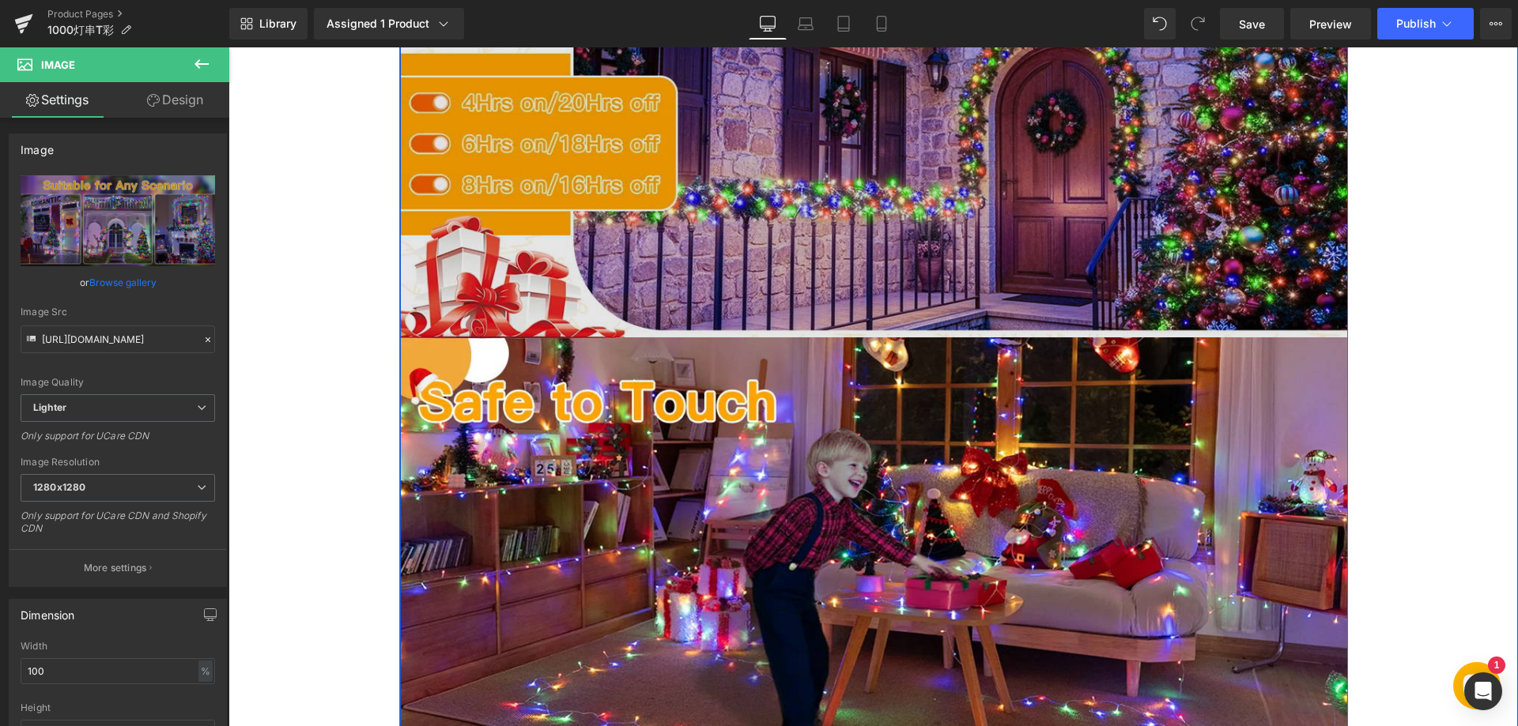
scroll to position [2530, 0]
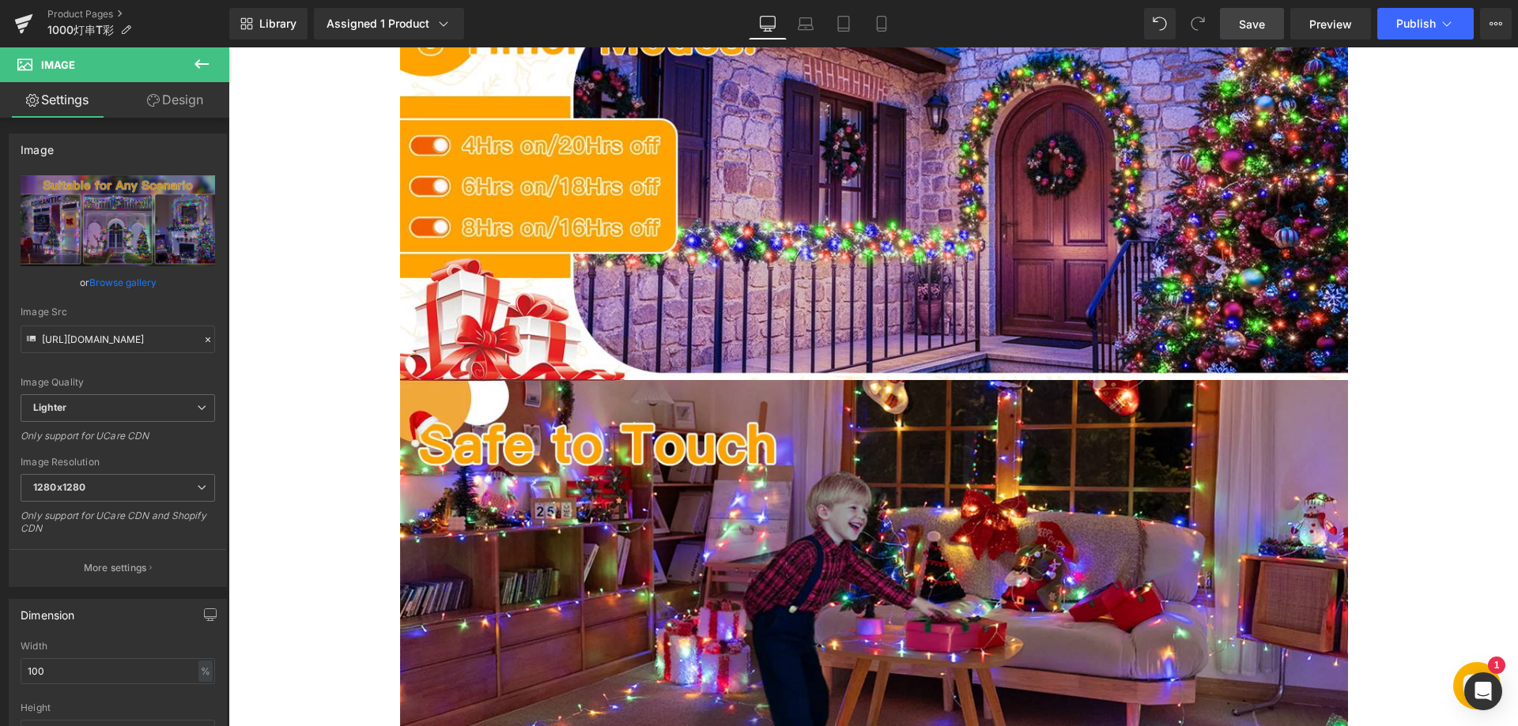
click at [1242, 28] on span "Save" at bounding box center [1252, 24] width 26 height 17
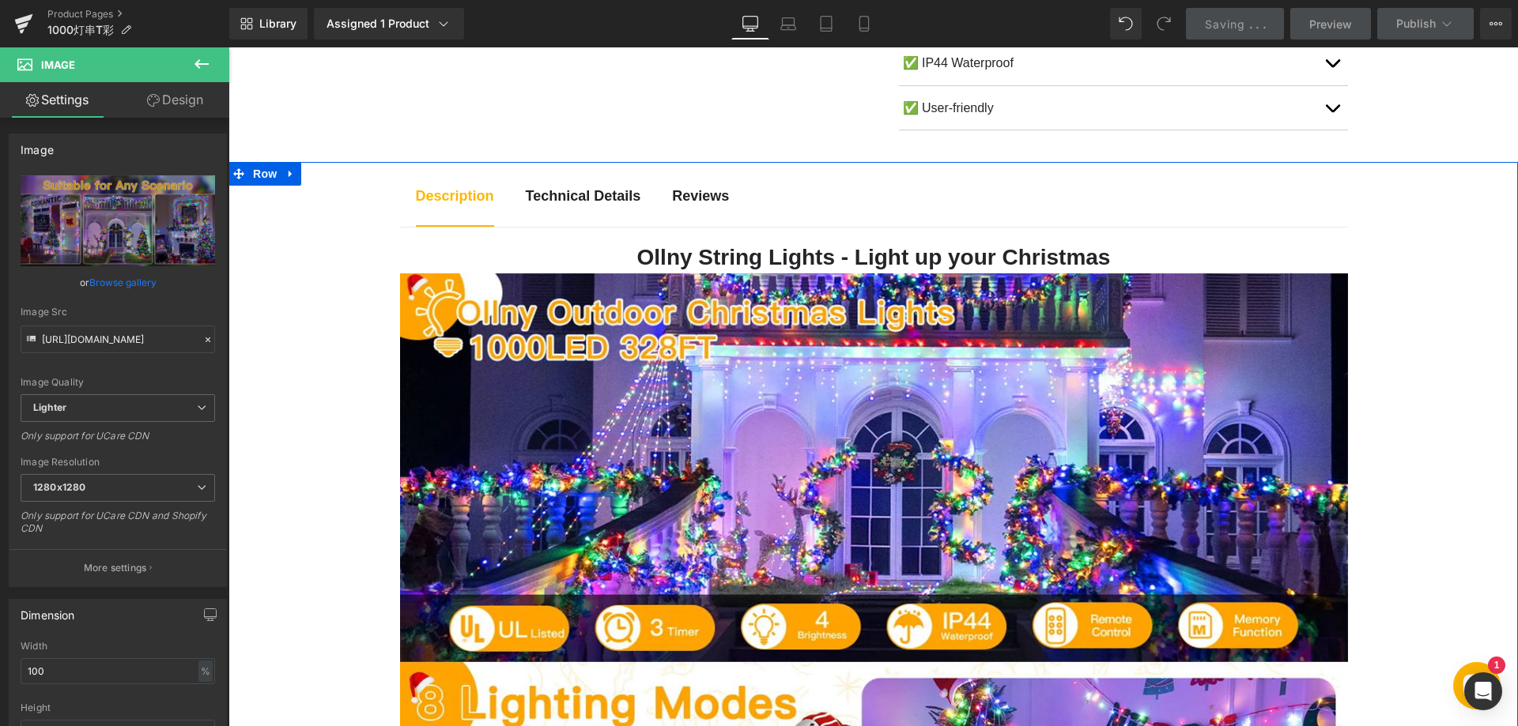
scroll to position [553, 0]
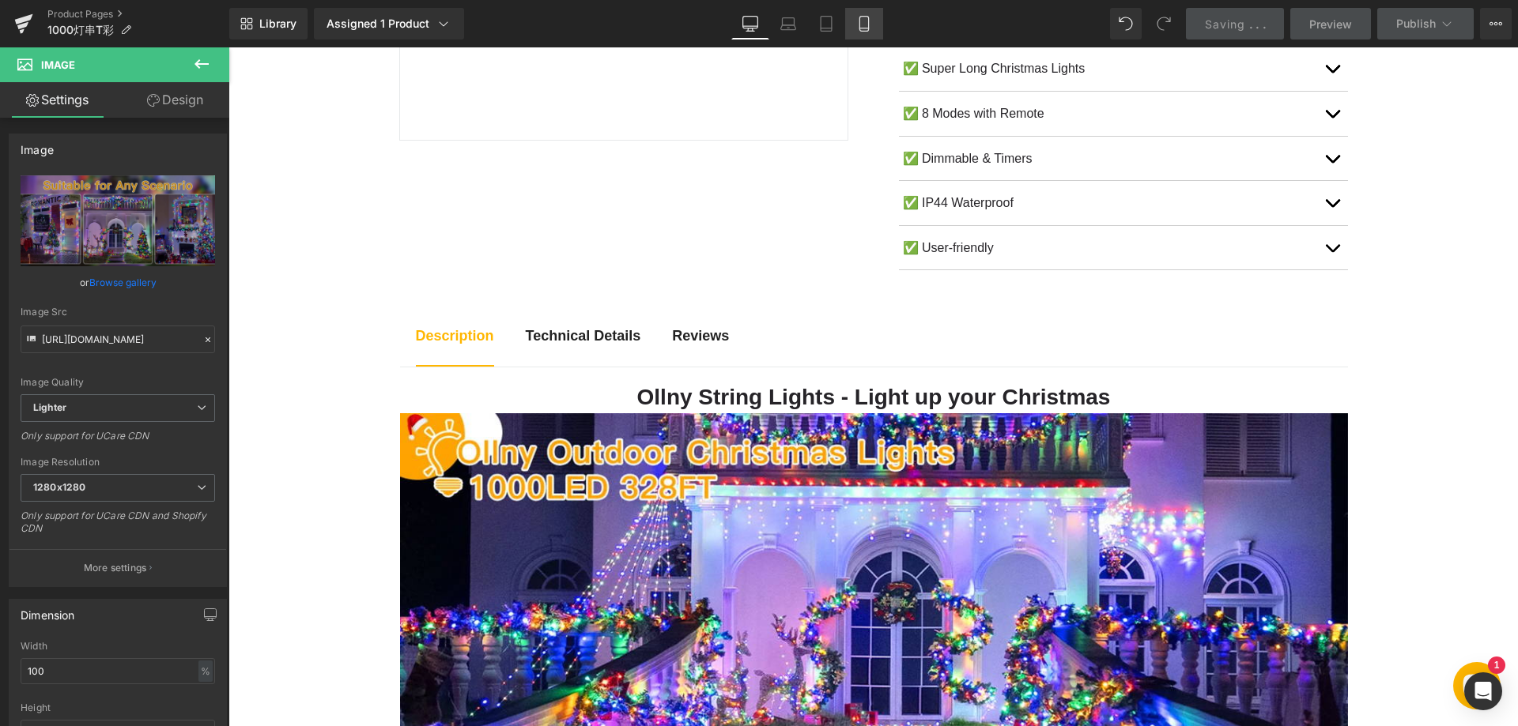
click at [863, 21] on icon at bounding box center [864, 24] width 16 height 16
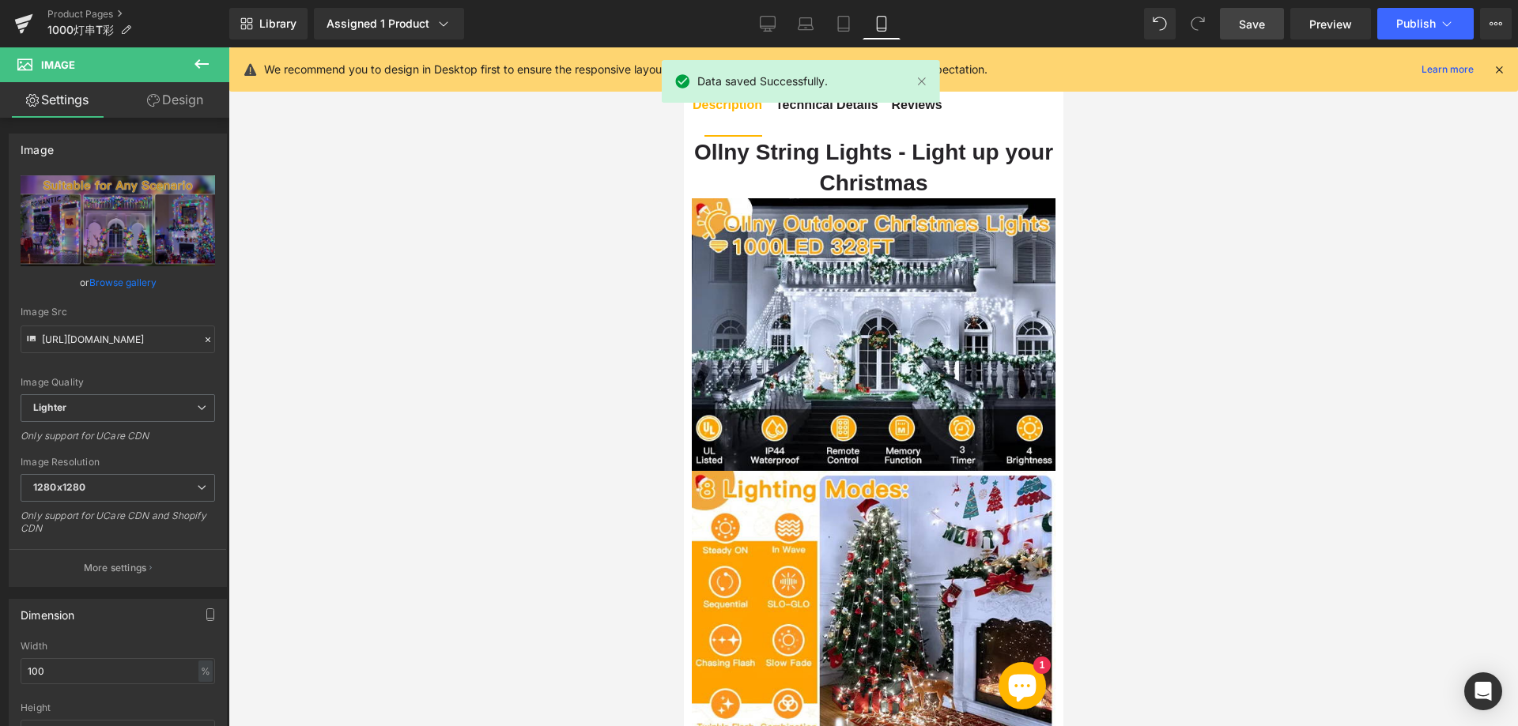
scroll to position [1186, 0]
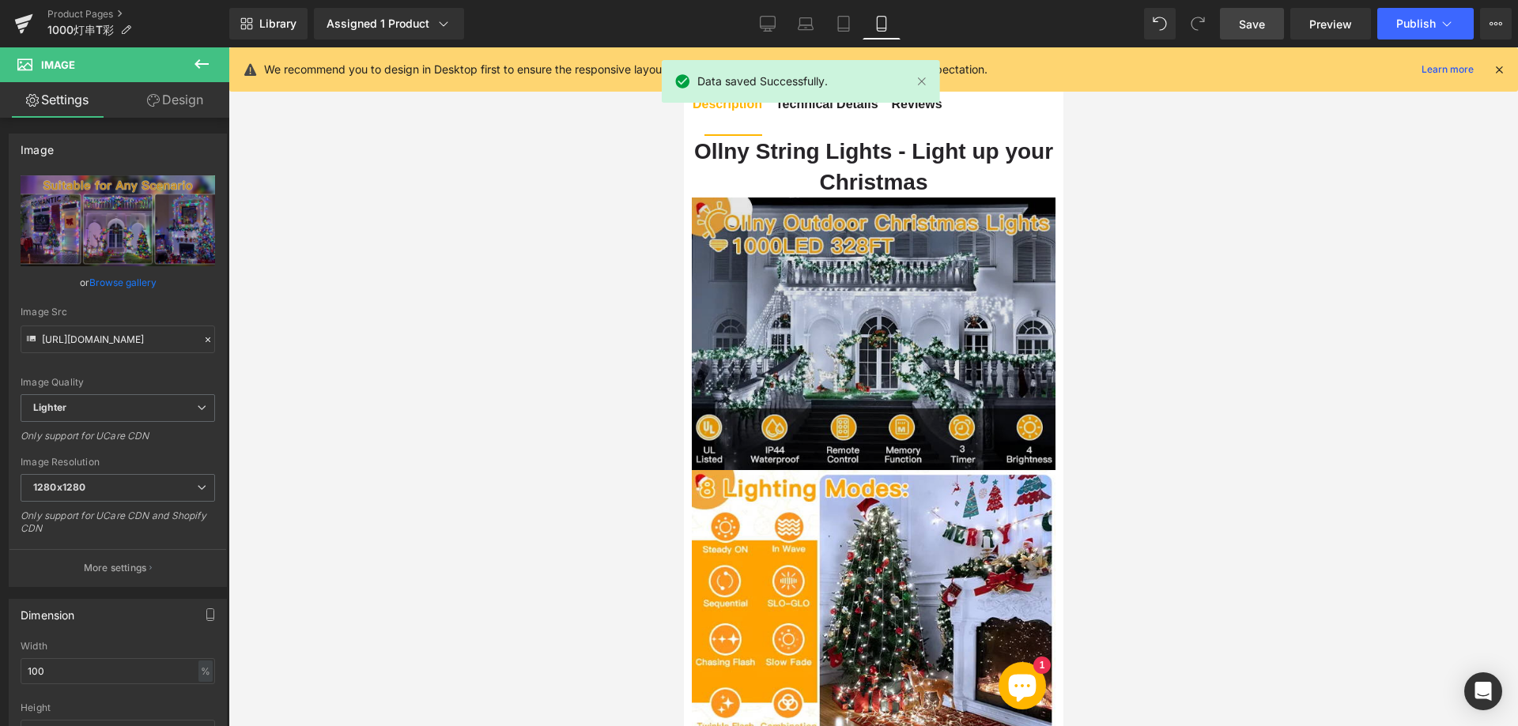
click at [832, 296] on img at bounding box center [873, 334] width 364 height 273
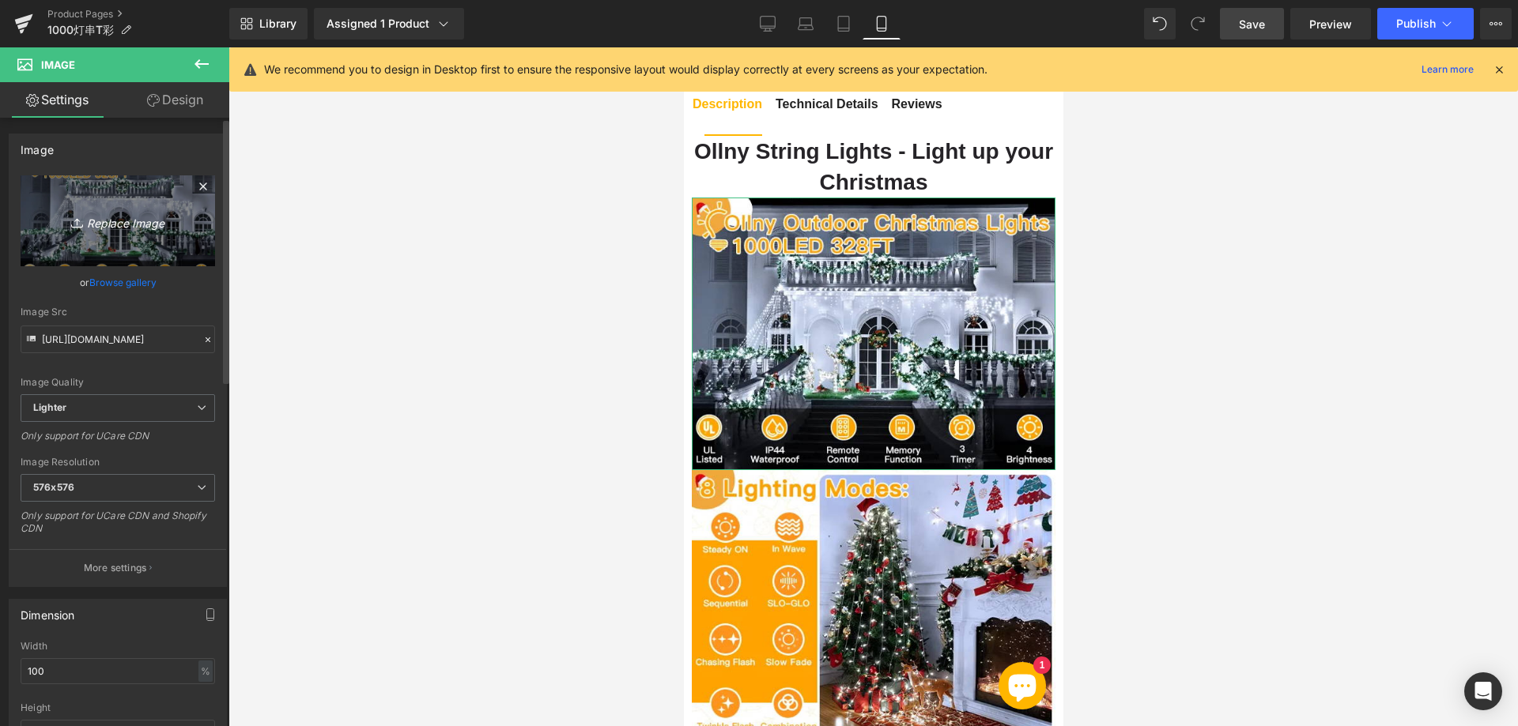
click at [108, 220] on icon "Replace Image" at bounding box center [118, 221] width 126 height 20
type input "C:\fakepath\111.webp"
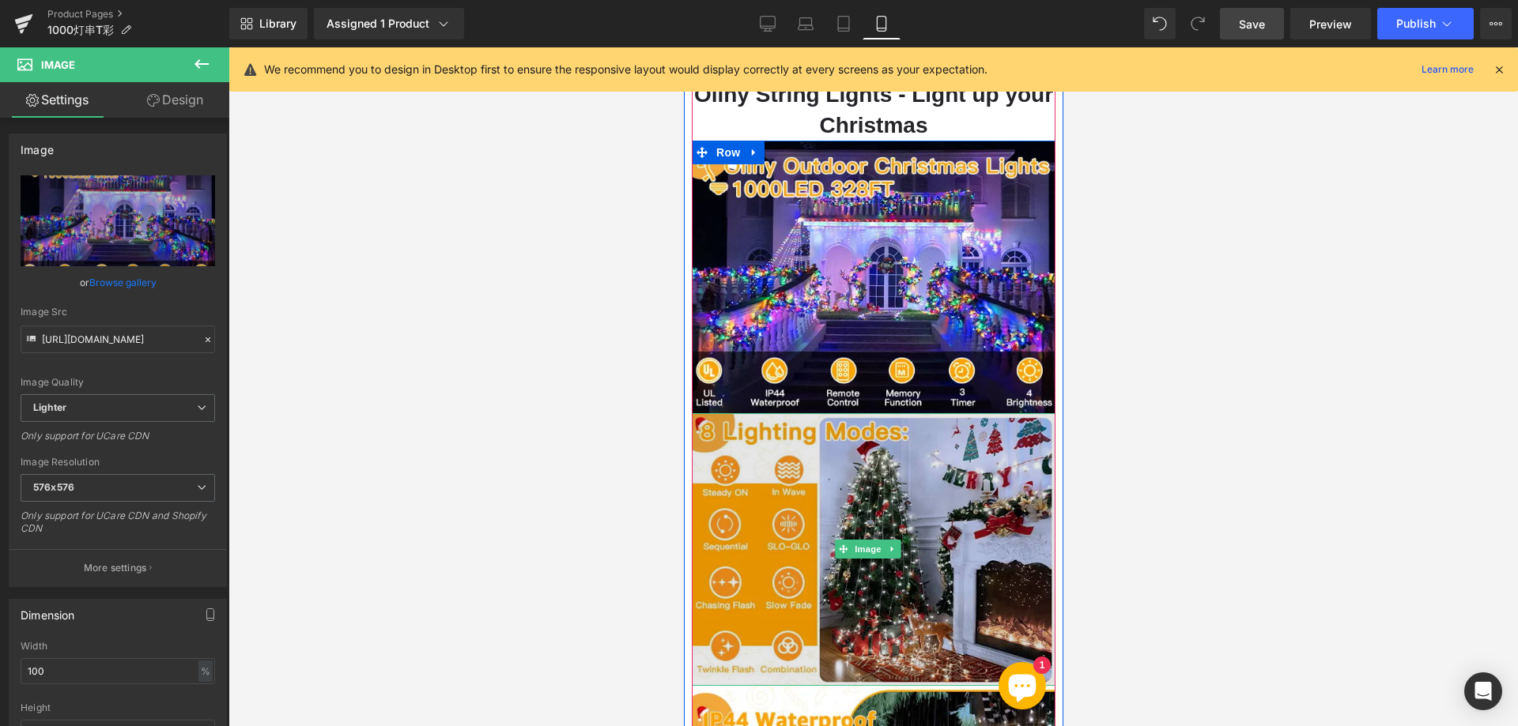
scroll to position [1265, 0]
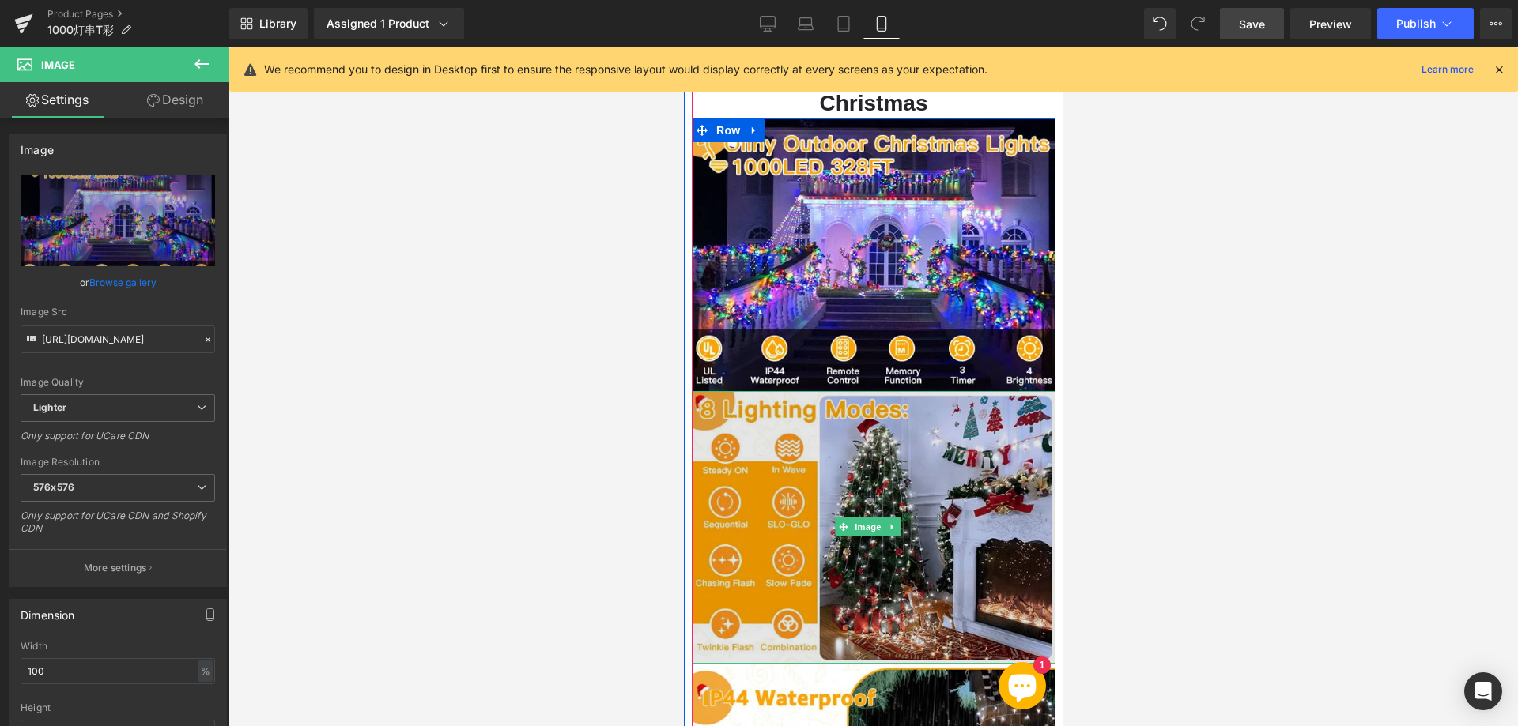
click at [877, 470] on img at bounding box center [873, 527] width 364 height 273
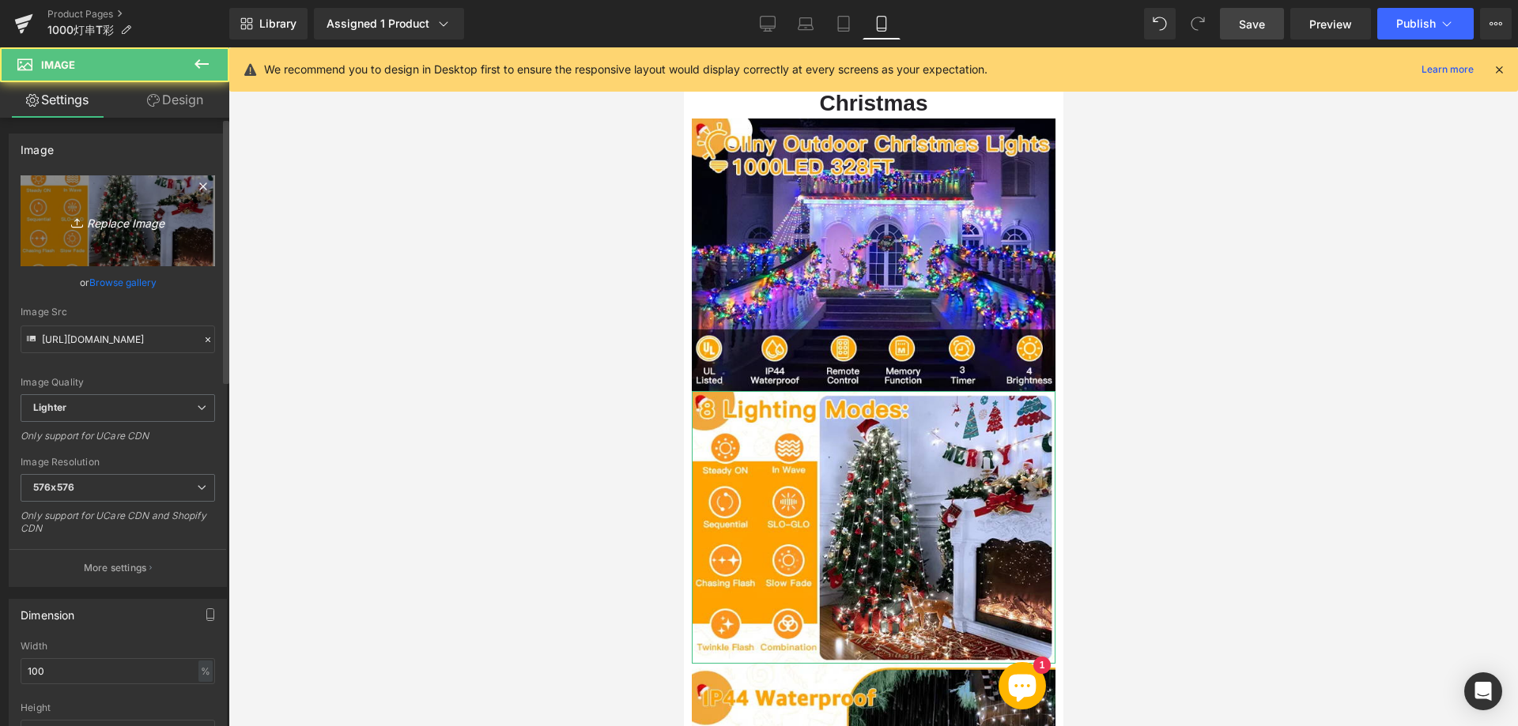
click at [160, 224] on icon "Replace Image" at bounding box center [118, 221] width 126 height 20
type input "C:\fakepath\222.webp"
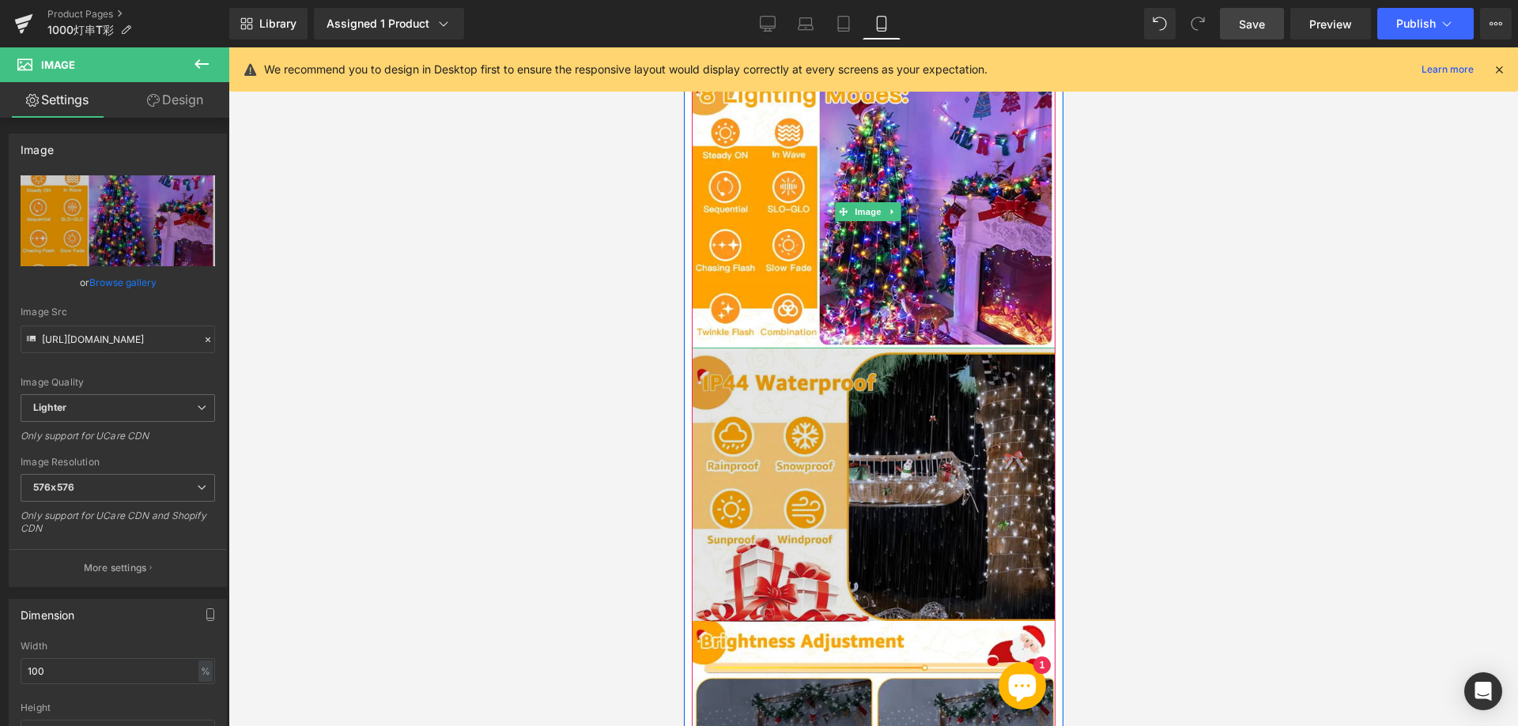
scroll to position [1581, 0]
click at [896, 436] on img at bounding box center [873, 484] width 364 height 273
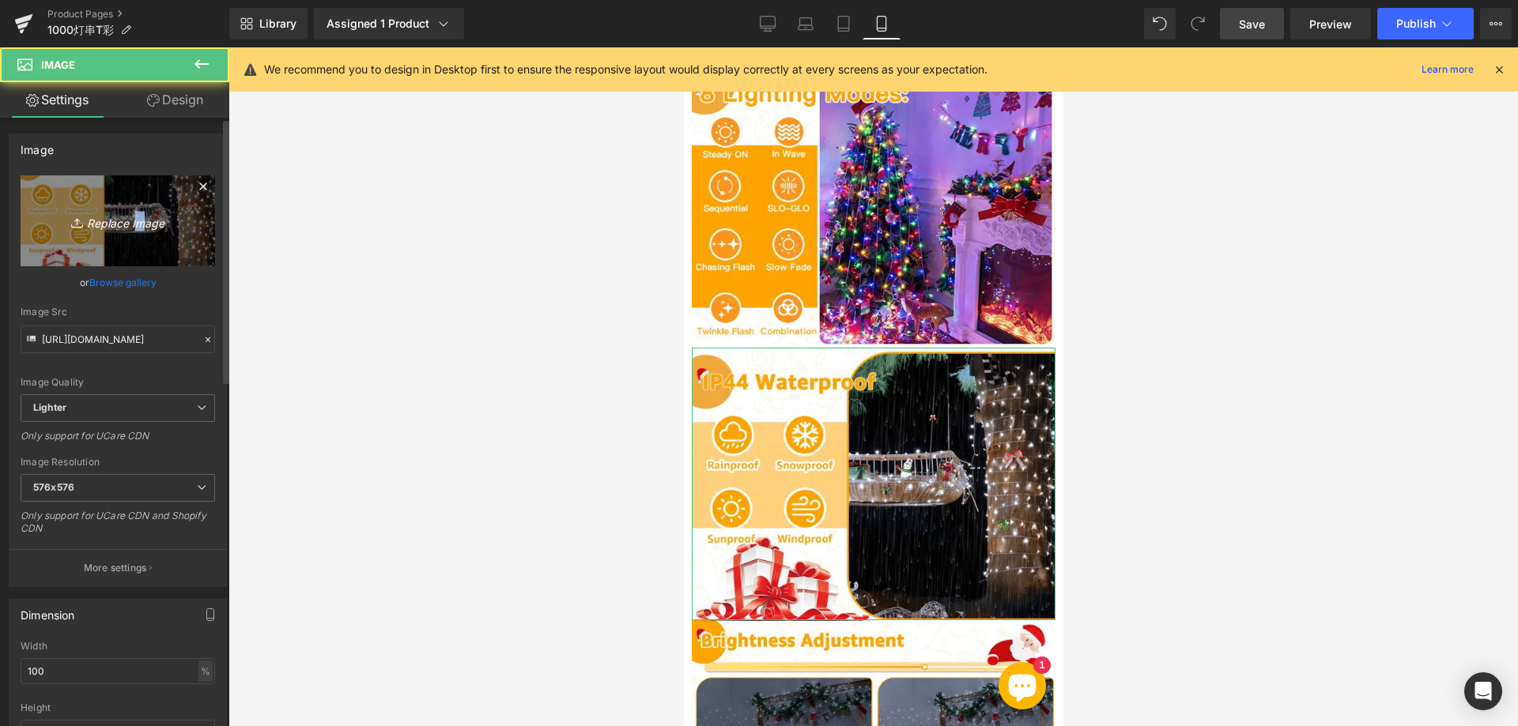
click at [131, 224] on icon "Replace Image" at bounding box center [118, 221] width 126 height 20
type input "C:\fakepath\333.webp"
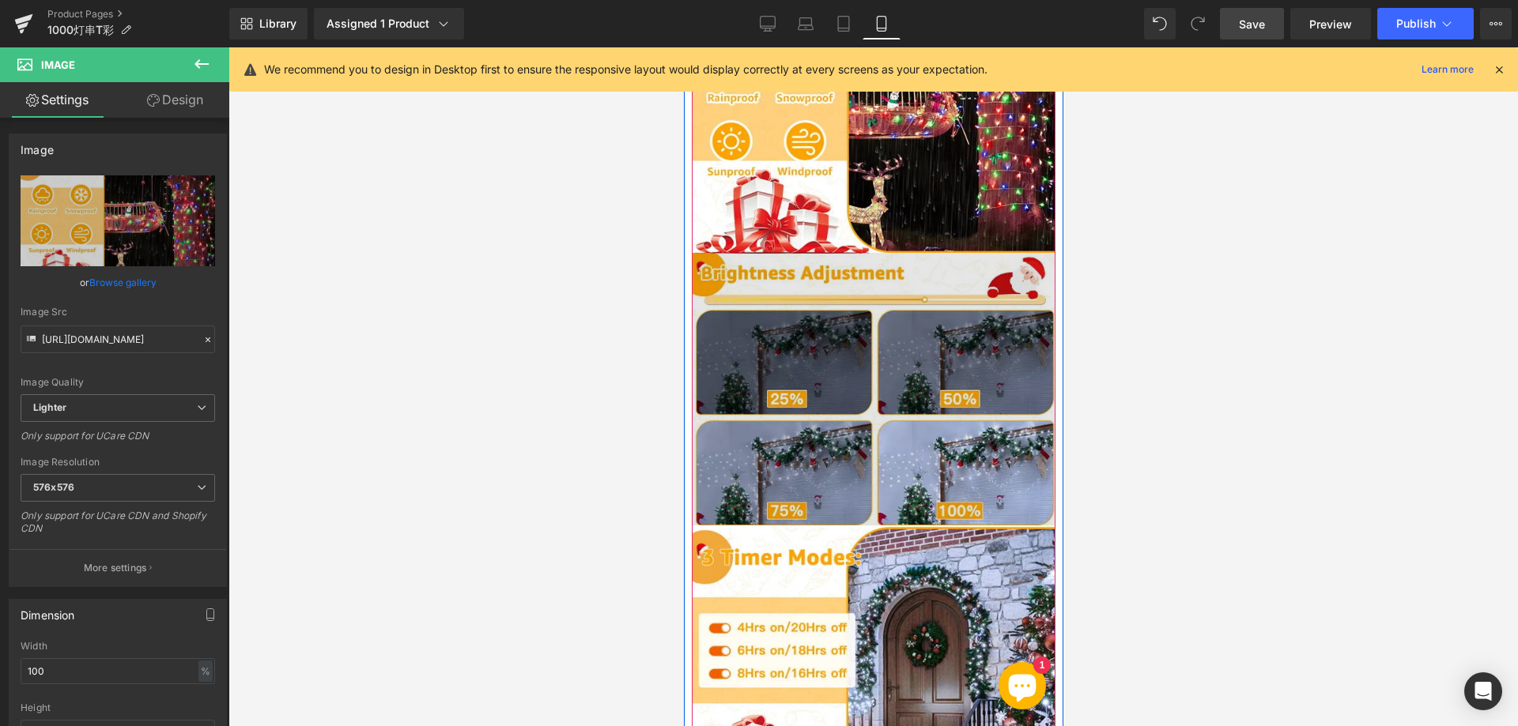
scroll to position [1976, 0]
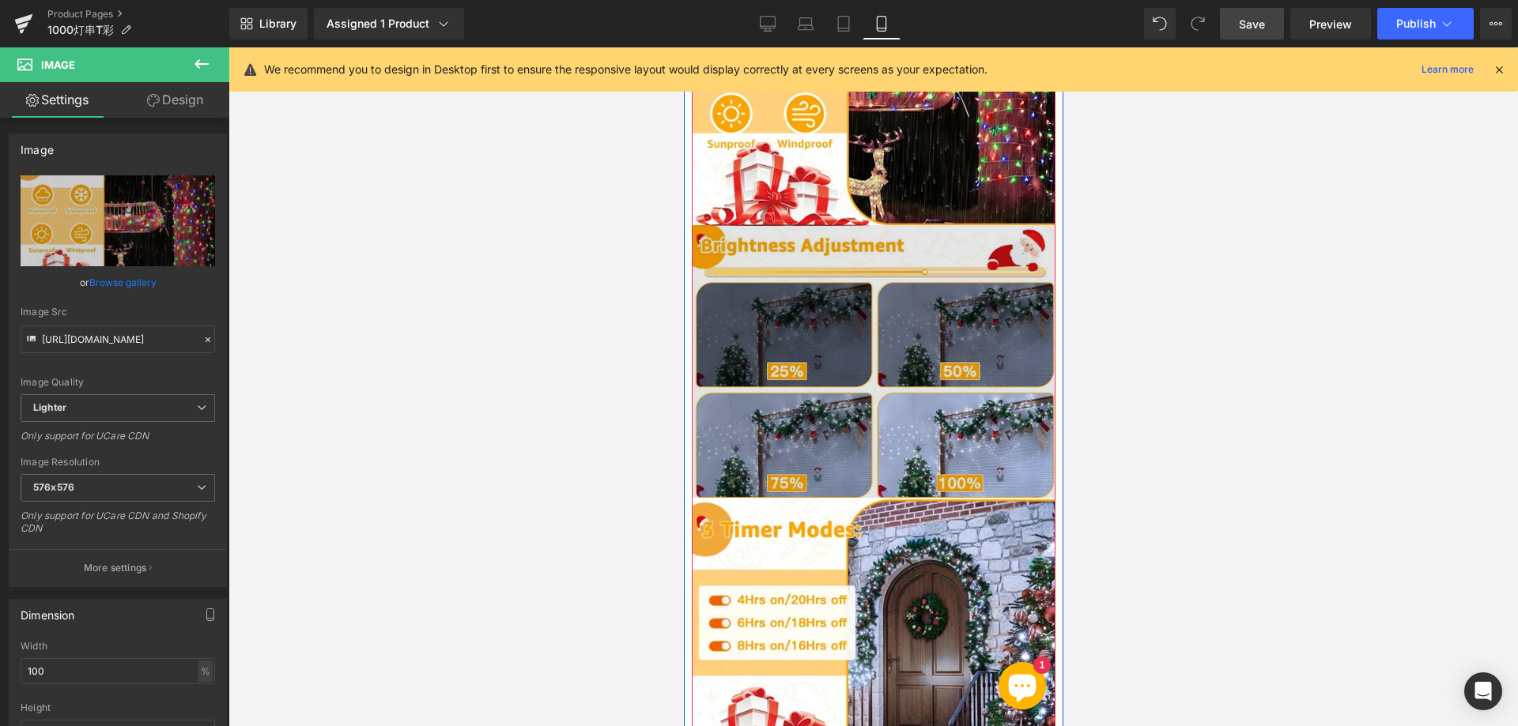
click at [870, 379] on img at bounding box center [873, 361] width 364 height 273
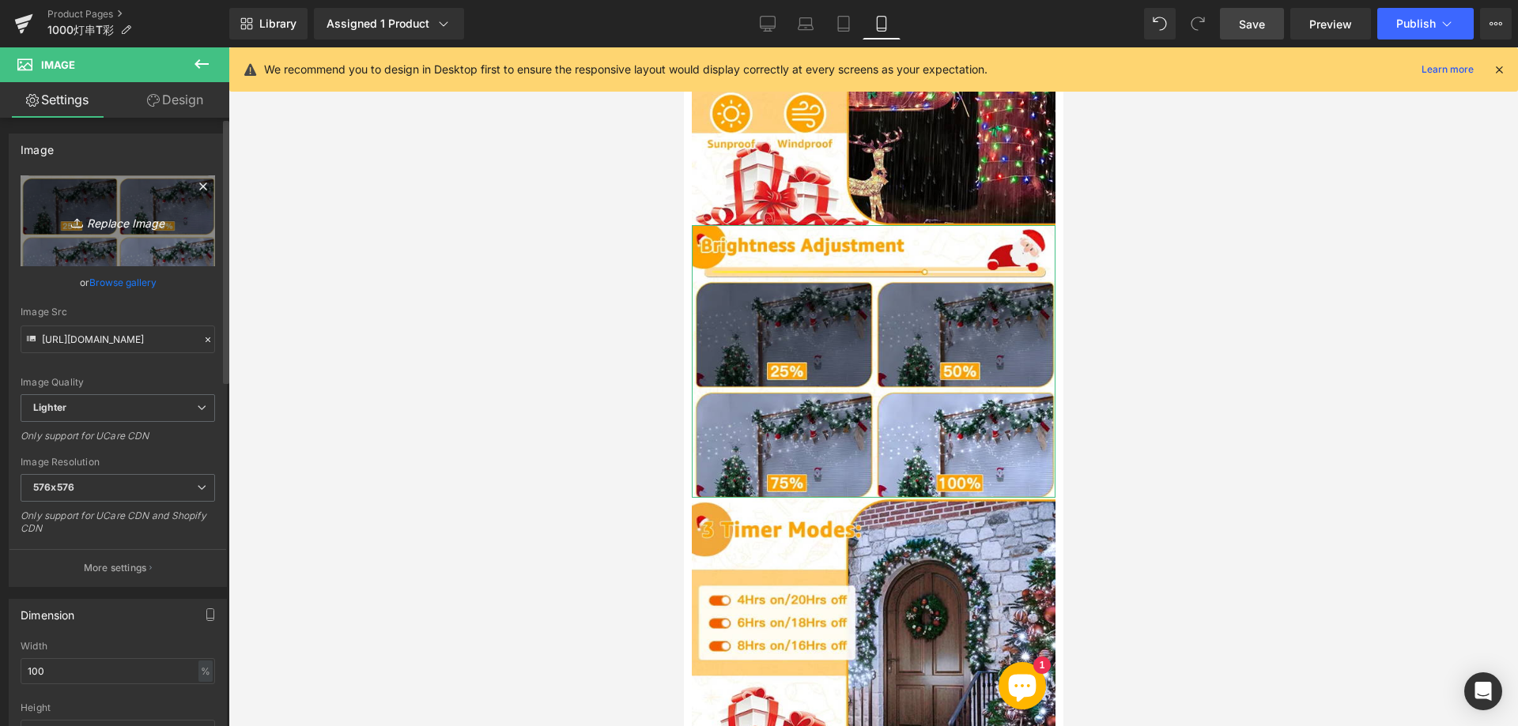
click at [147, 224] on icon "Replace Image" at bounding box center [118, 221] width 126 height 20
type input "C:\fakepath\444.webp"
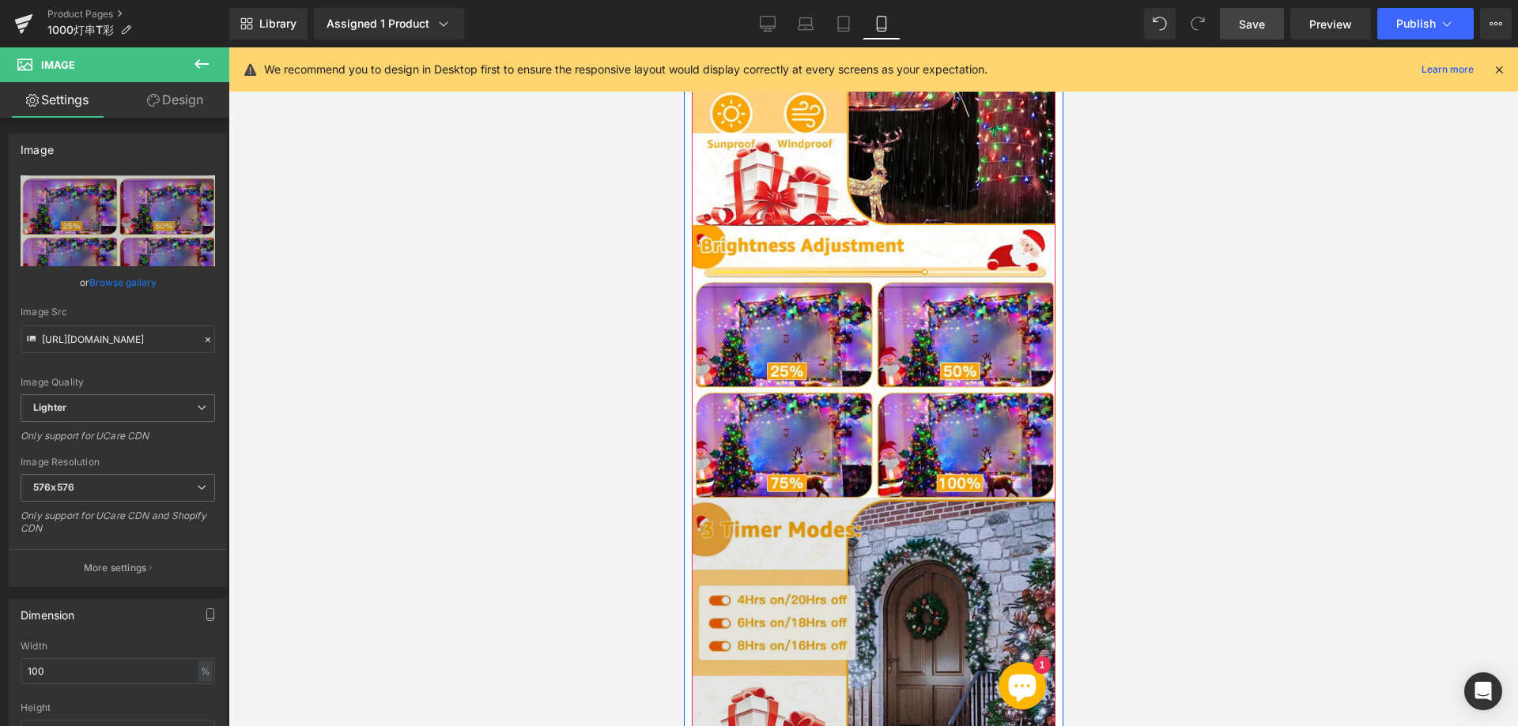
click at [816, 588] on img at bounding box center [873, 634] width 364 height 273
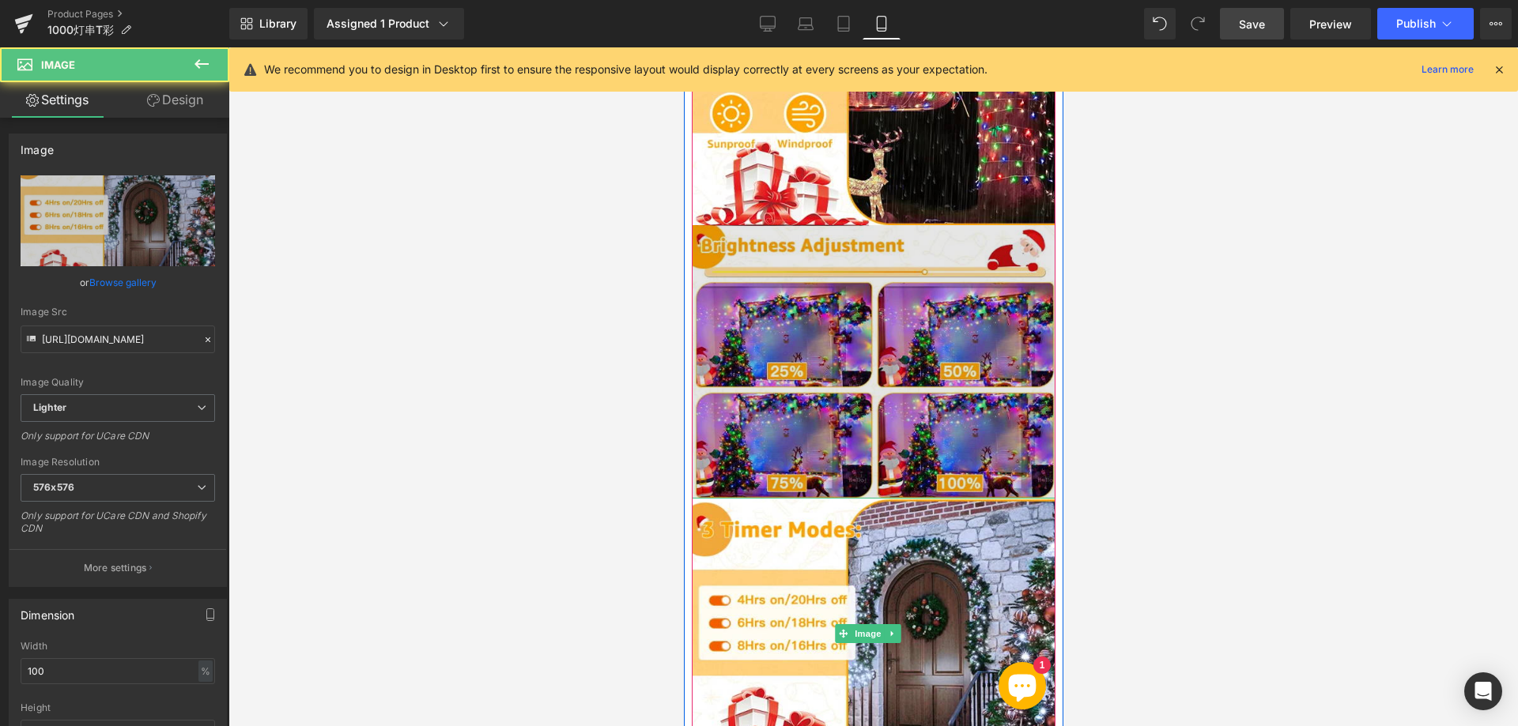
scroll to position [1897, 0]
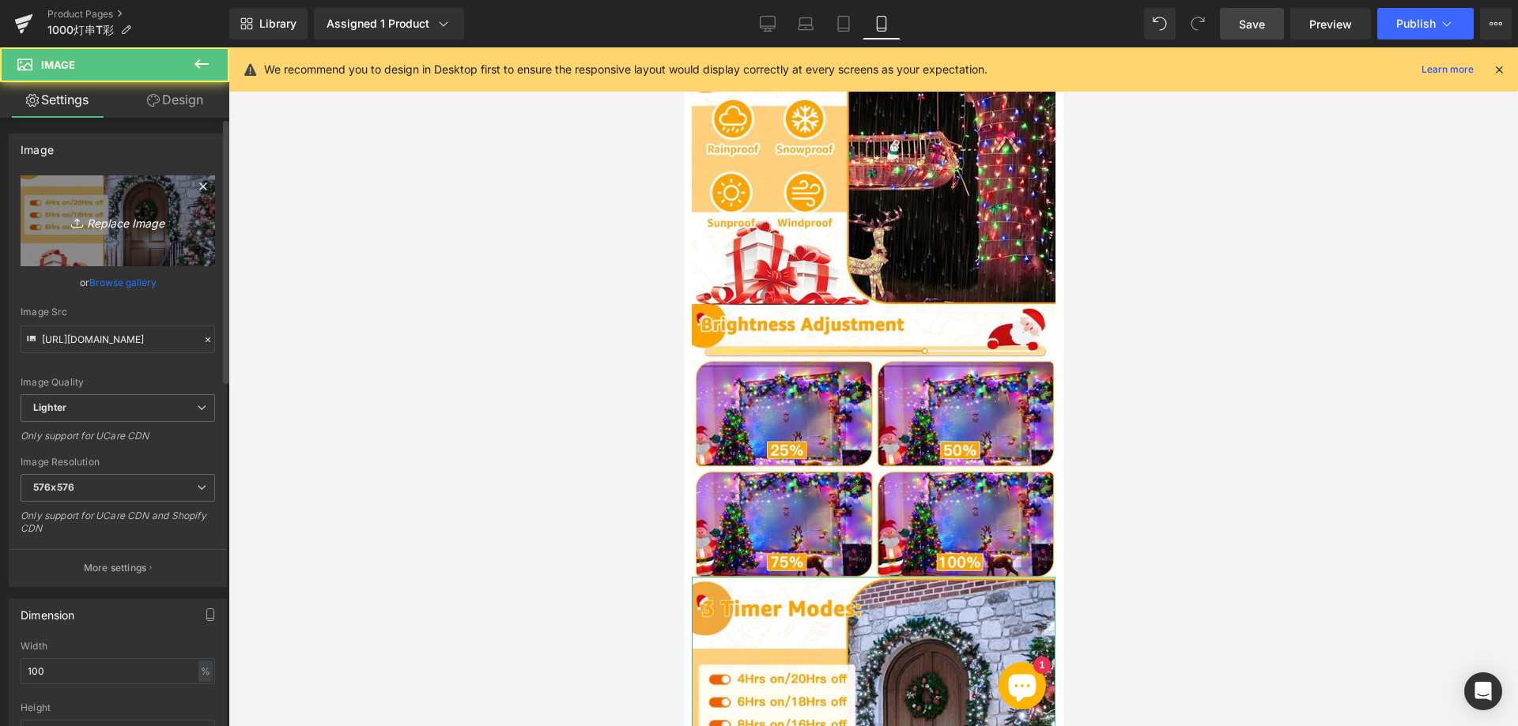
click at [156, 225] on icon "Replace Image" at bounding box center [118, 221] width 126 height 20
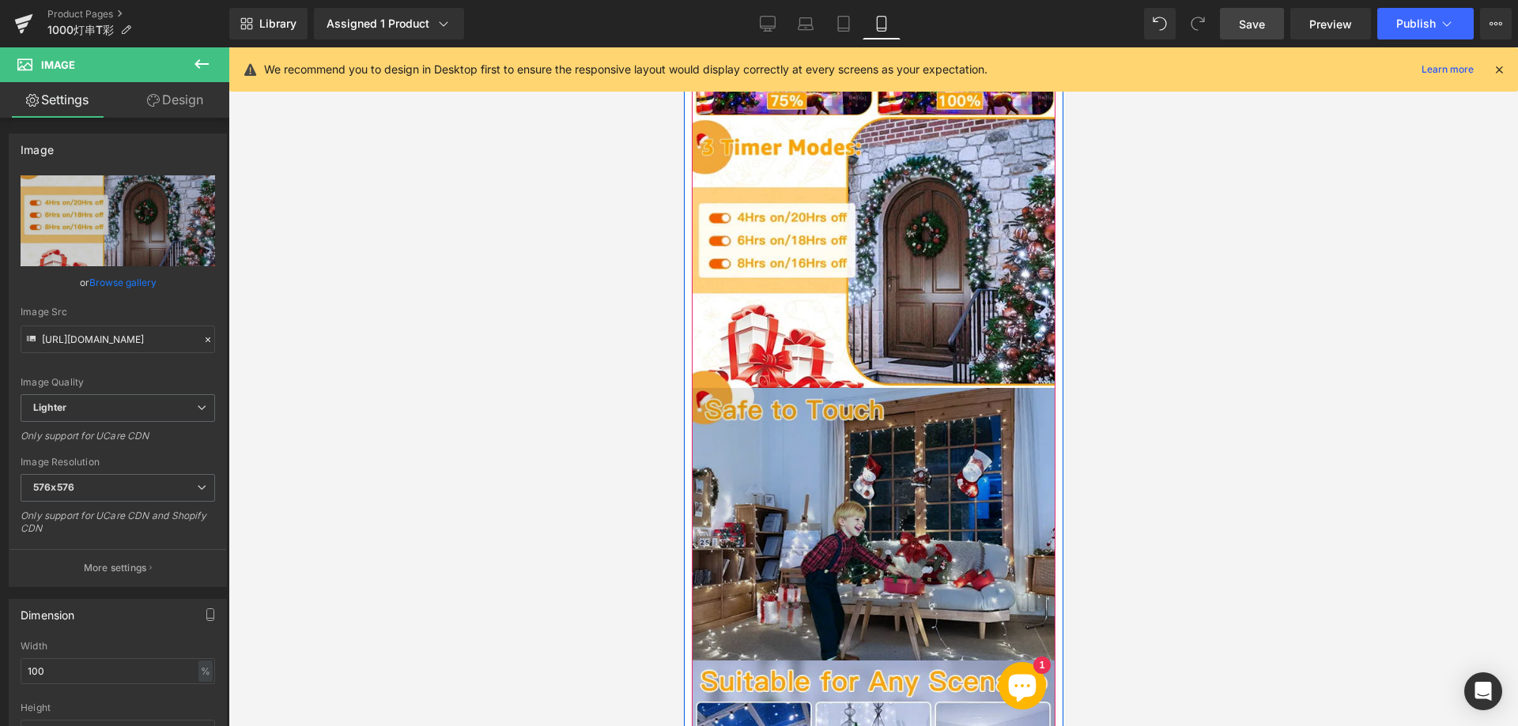
scroll to position [2372, 0]
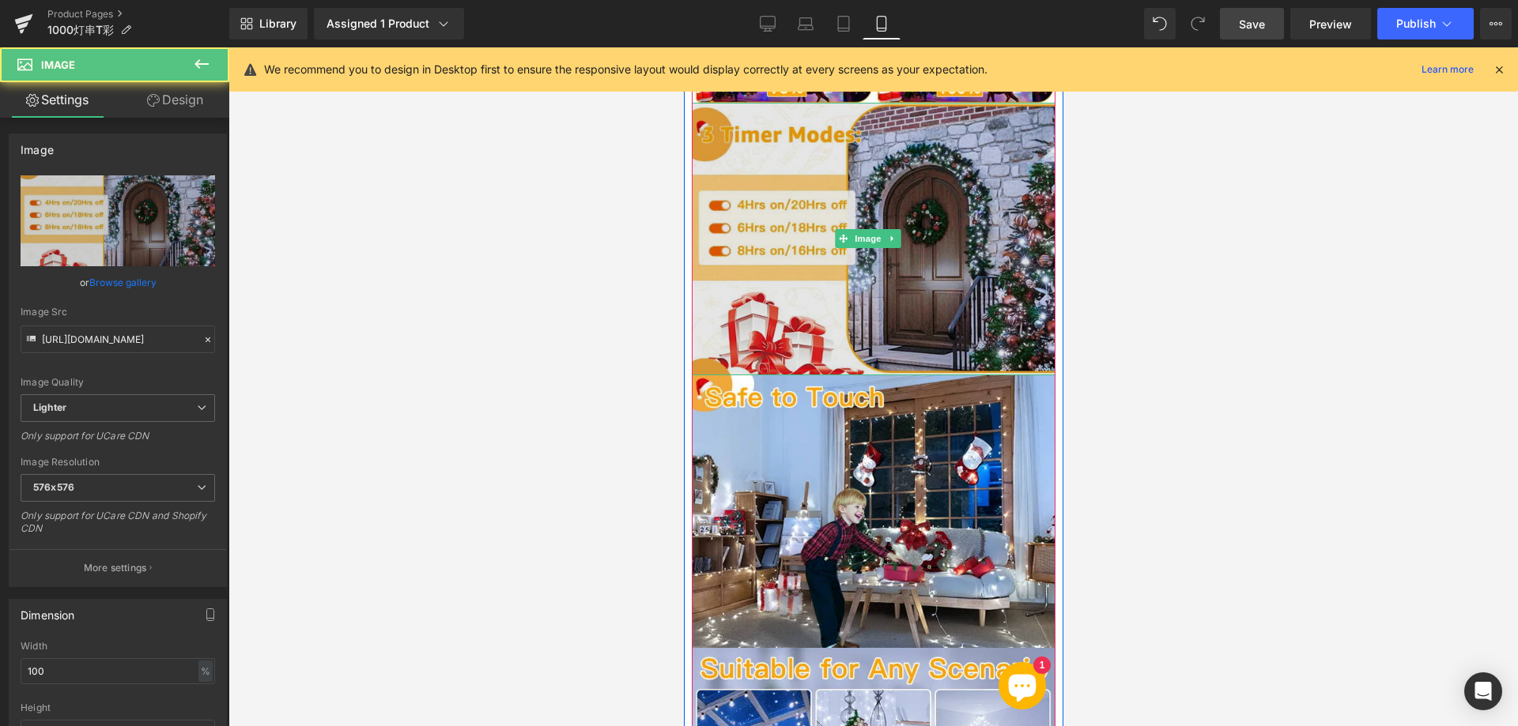
click at [838, 276] on img at bounding box center [873, 239] width 364 height 273
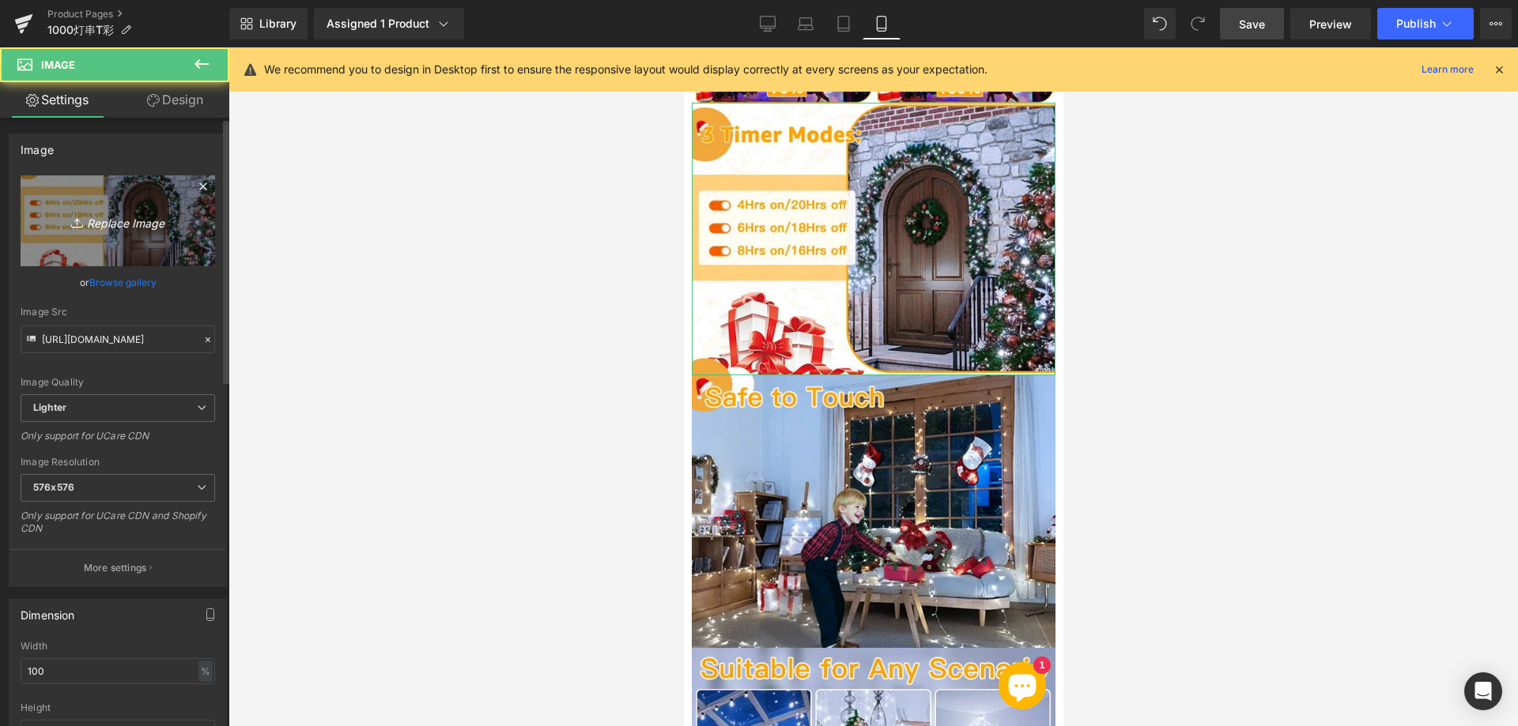
click at [120, 223] on icon "Replace Image" at bounding box center [118, 221] width 126 height 20
type input "C:\fakepath\555.webp"
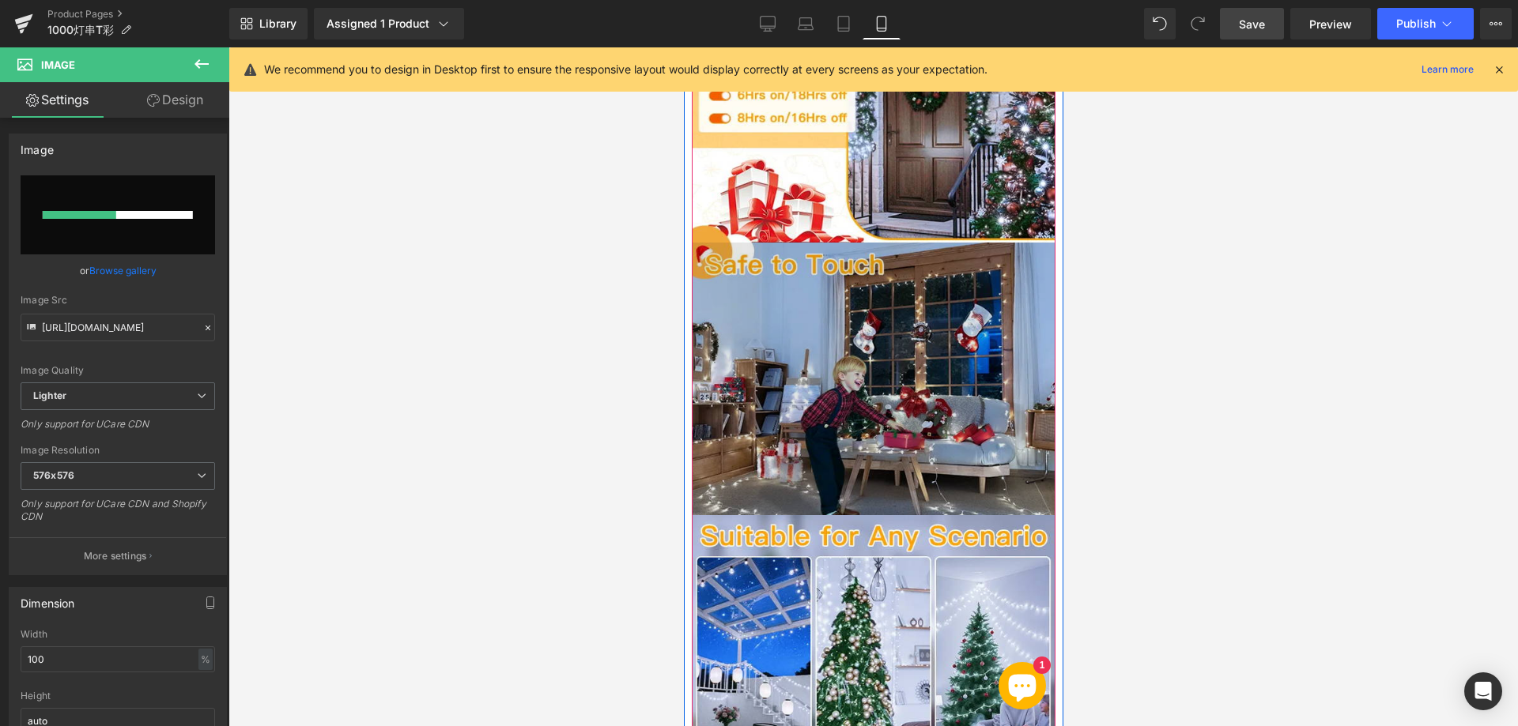
scroll to position [2530, 0]
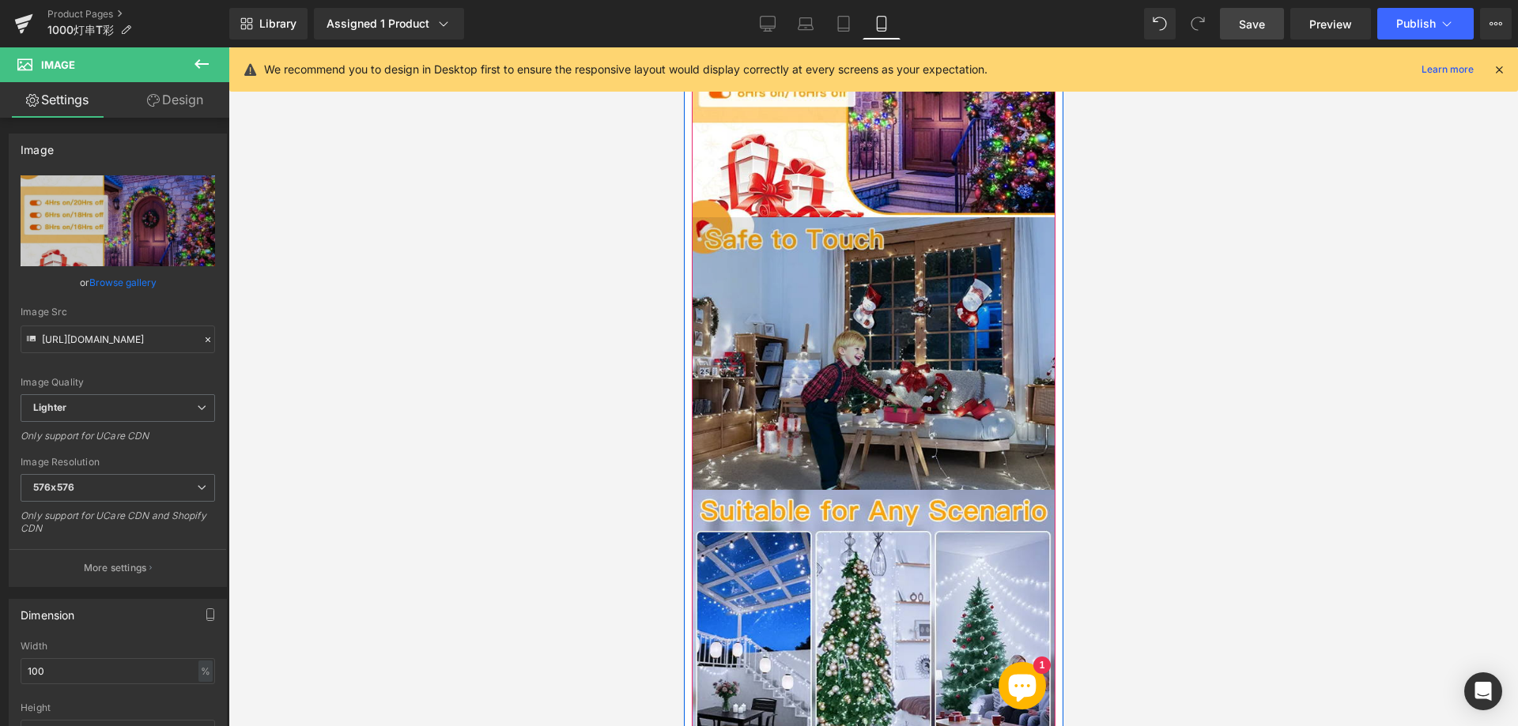
click at [860, 370] on img at bounding box center [873, 353] width 364 height 273
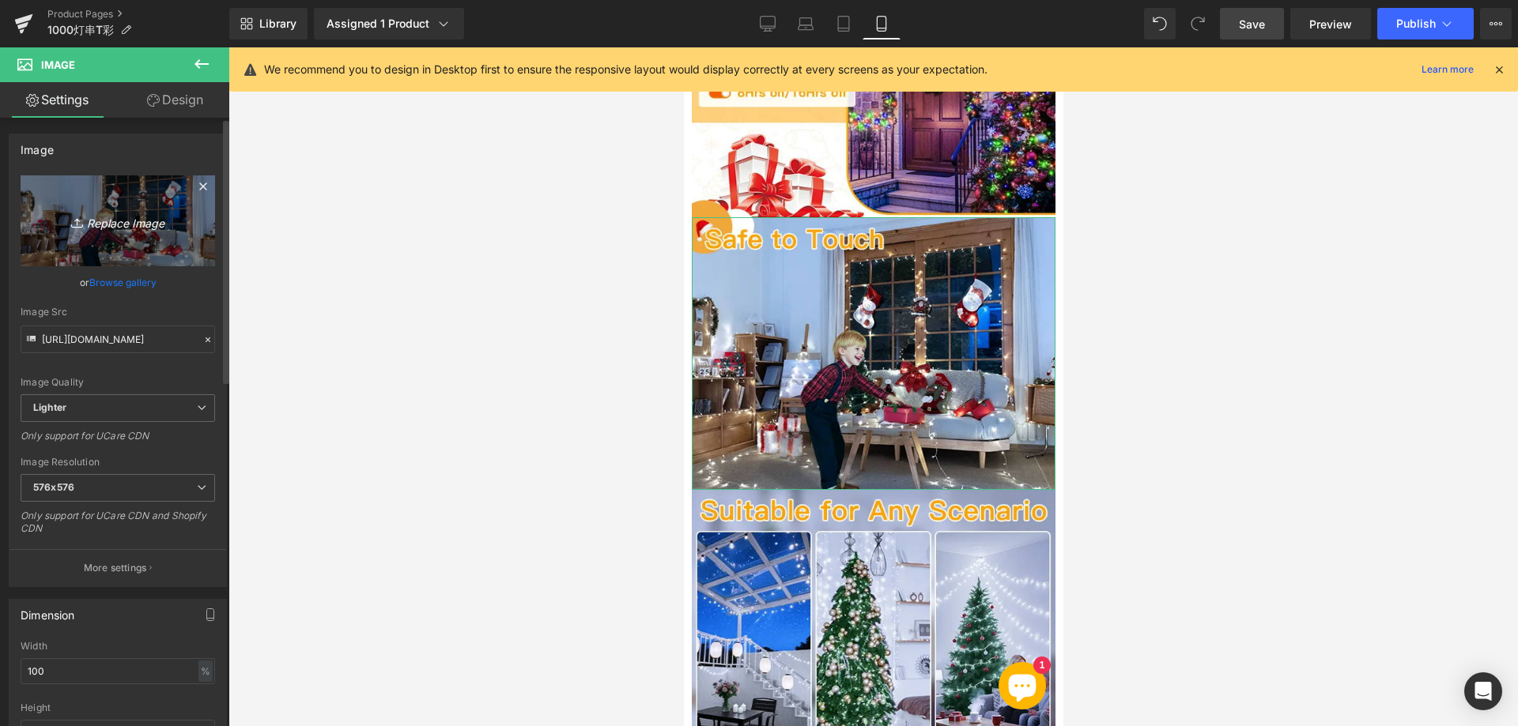
click at [141, 221] on icon "Replace Image" at bounding box center [118, 221] width 126 height 20
type input "C:\fakepath\666.webp"
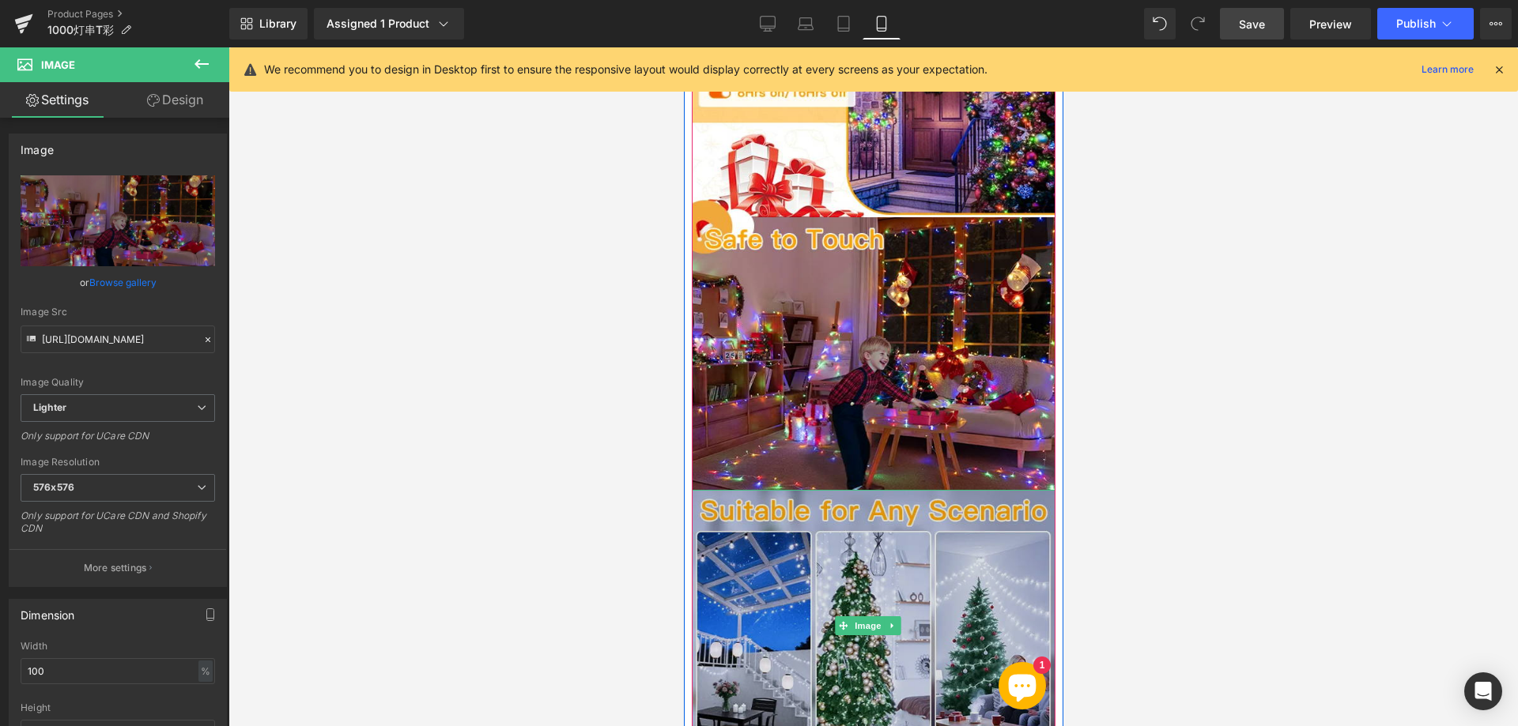
click at [846, 576] on img at bounding box center [873, 626] width 364 height 273
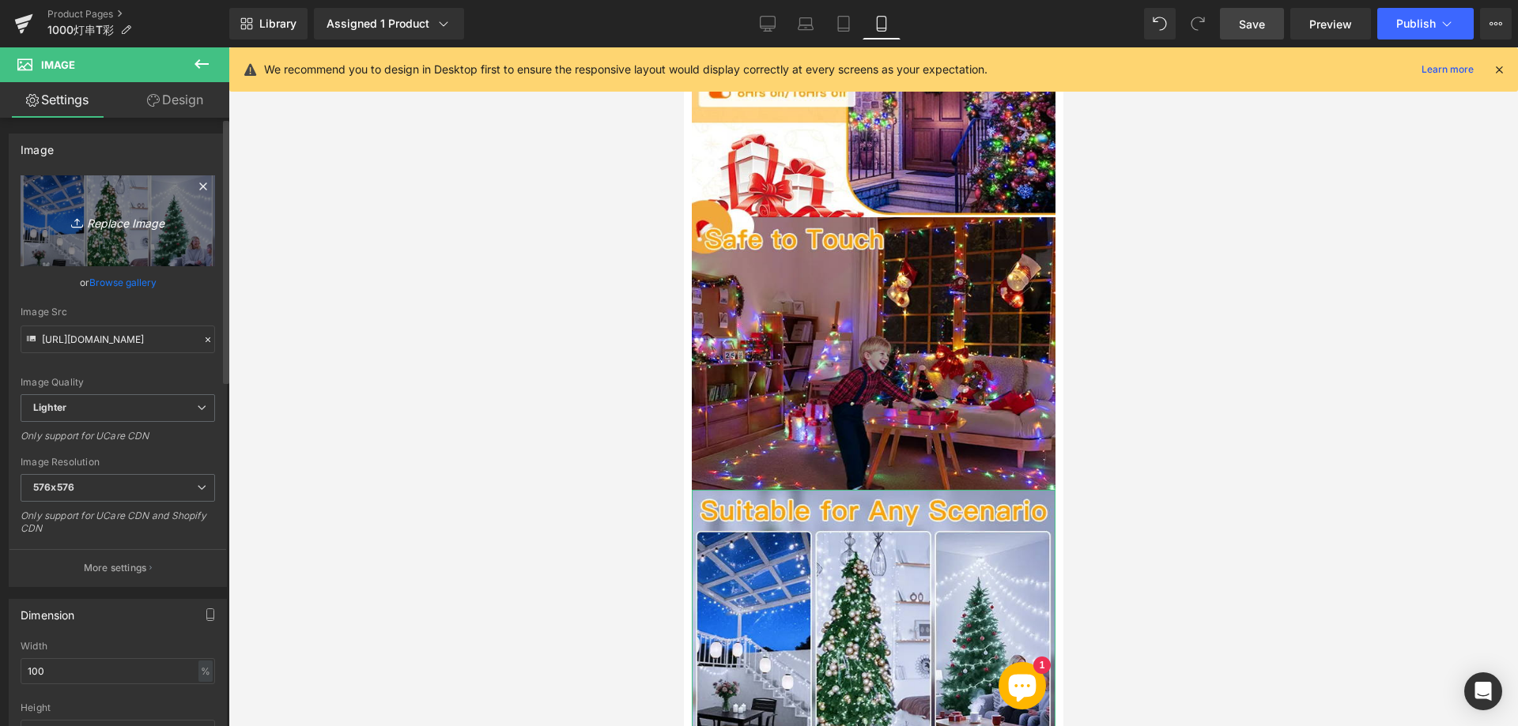
click at [153, 218] on icon "Replace Image" at bounding box center [118, 221] width 126 height 20
type input "C:\fakepath\777.webp"
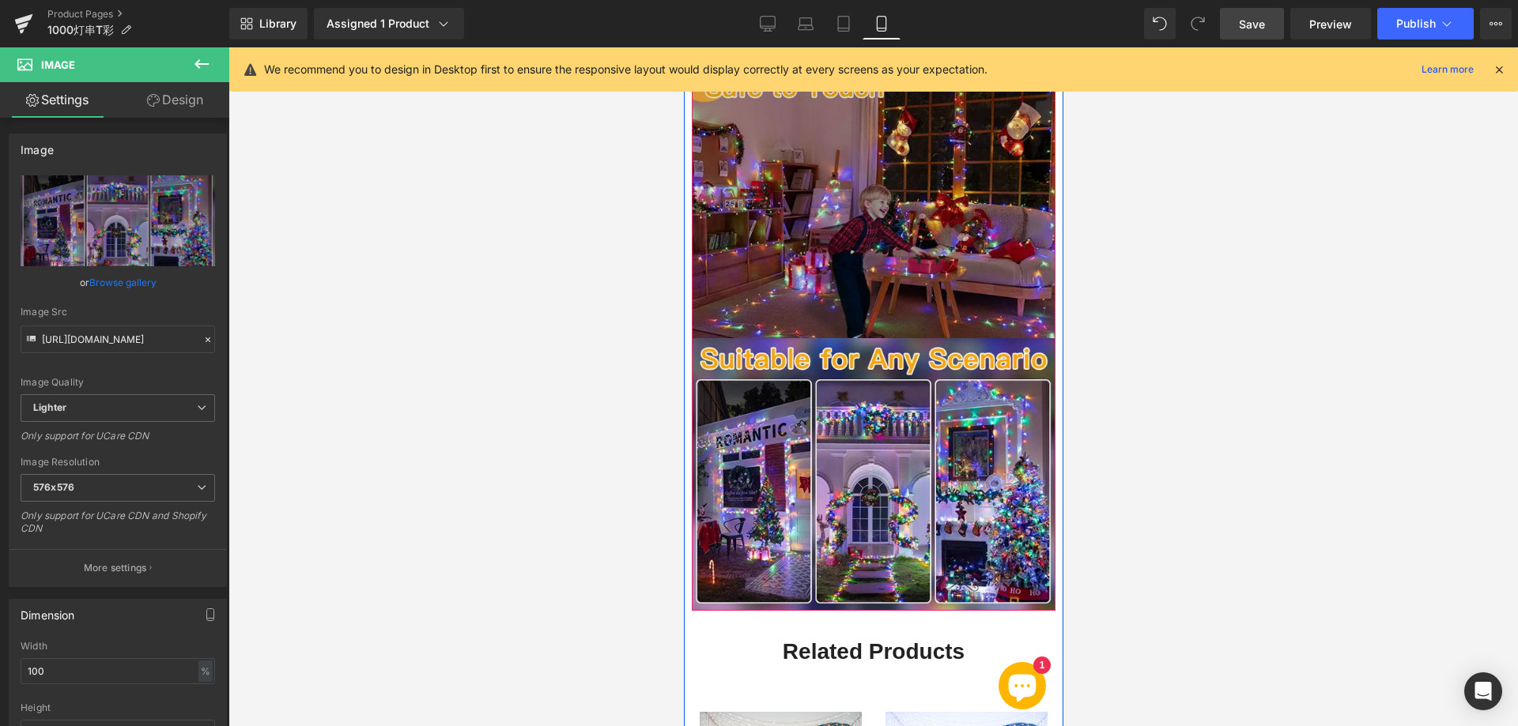
scroll to position [2688, 0]
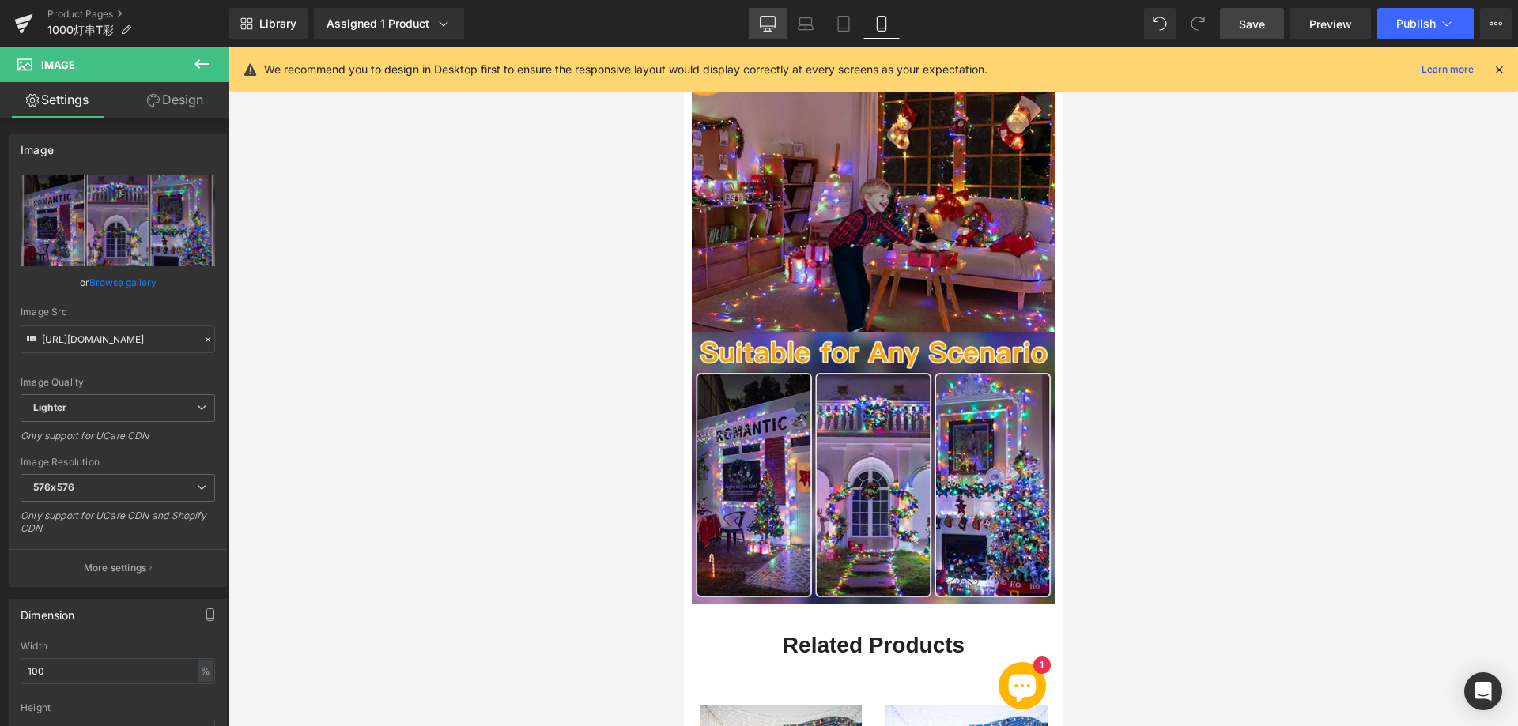
click at [763, 25] on icon at bounding box center [768, 24] width 16 height 16
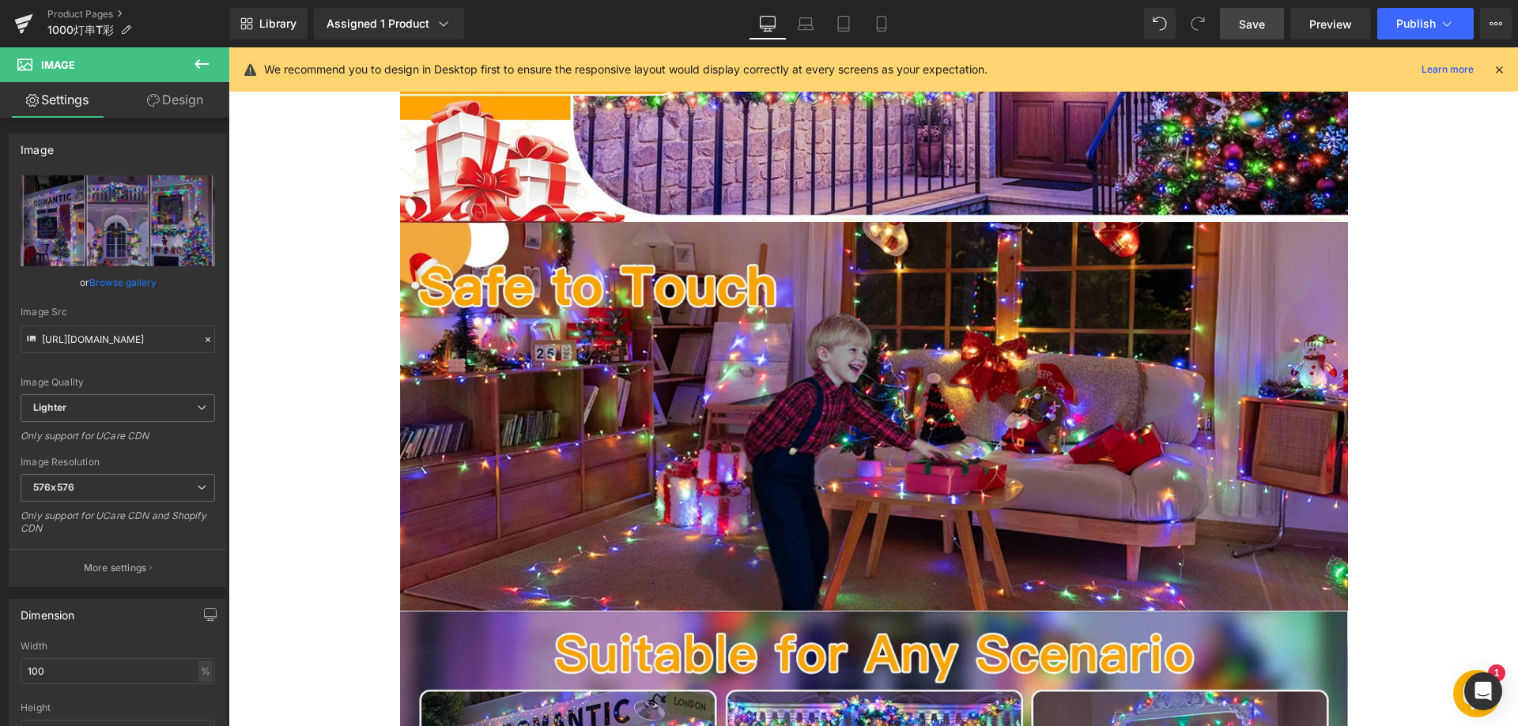
scroll to position [0, 0]
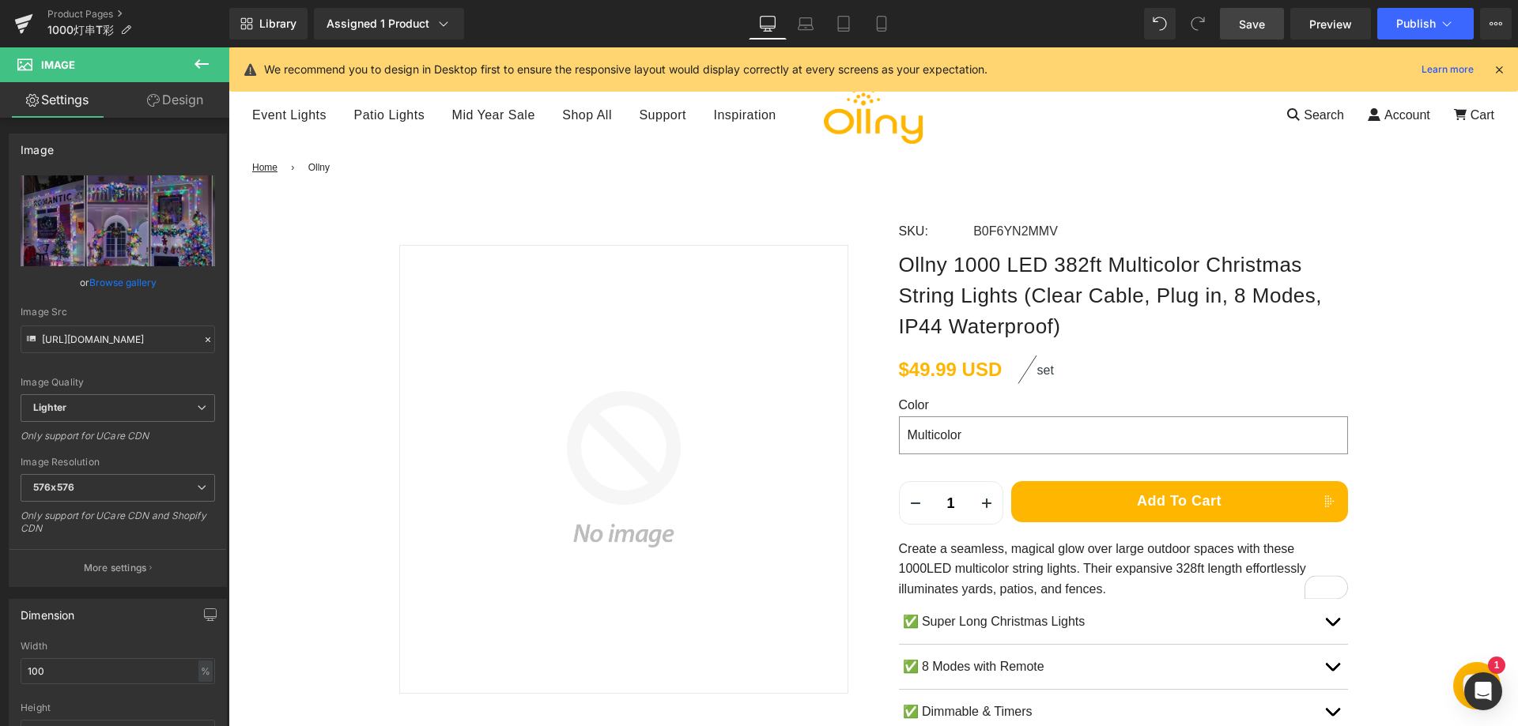
click at [1246, 25] on span "Save" at bounding box center [1252, 24] width 26 height 17
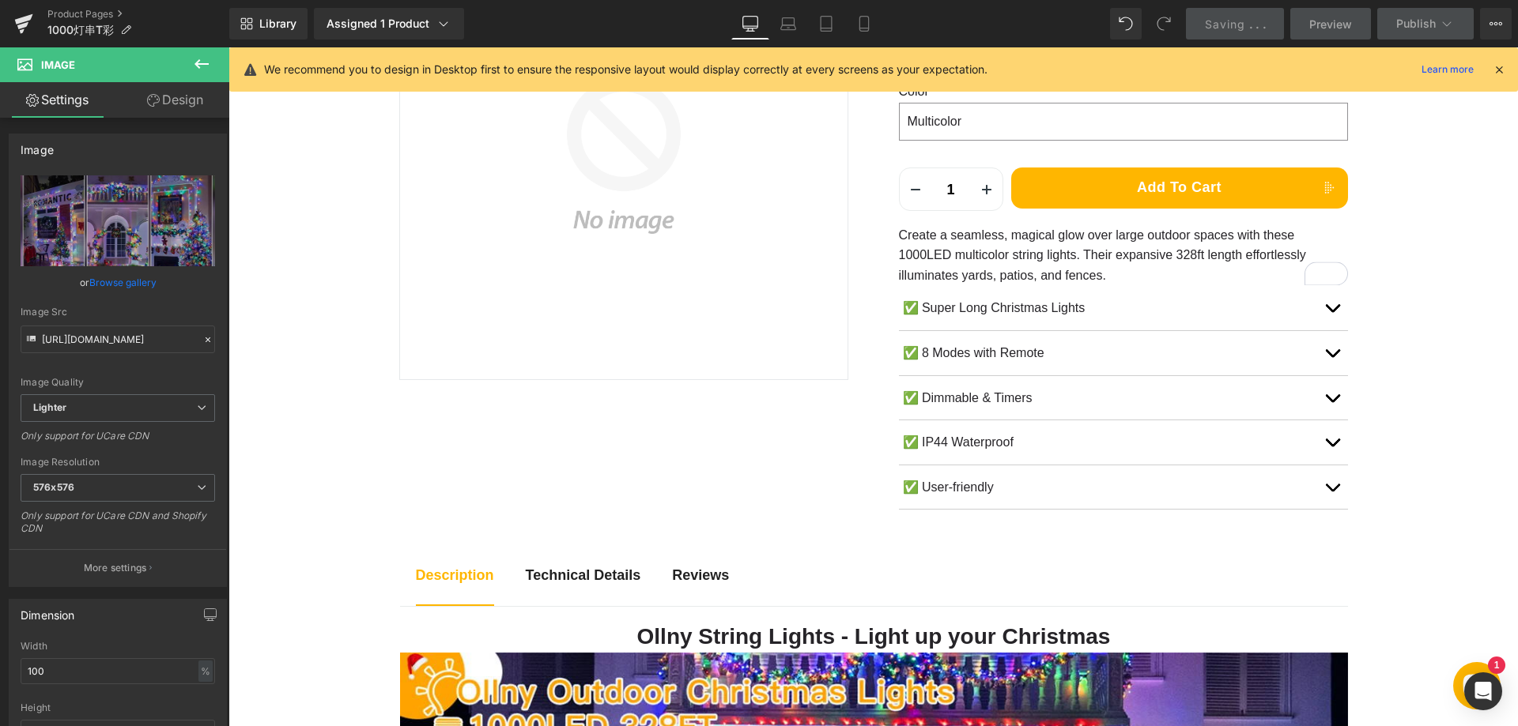
scroll to position [237, 0]
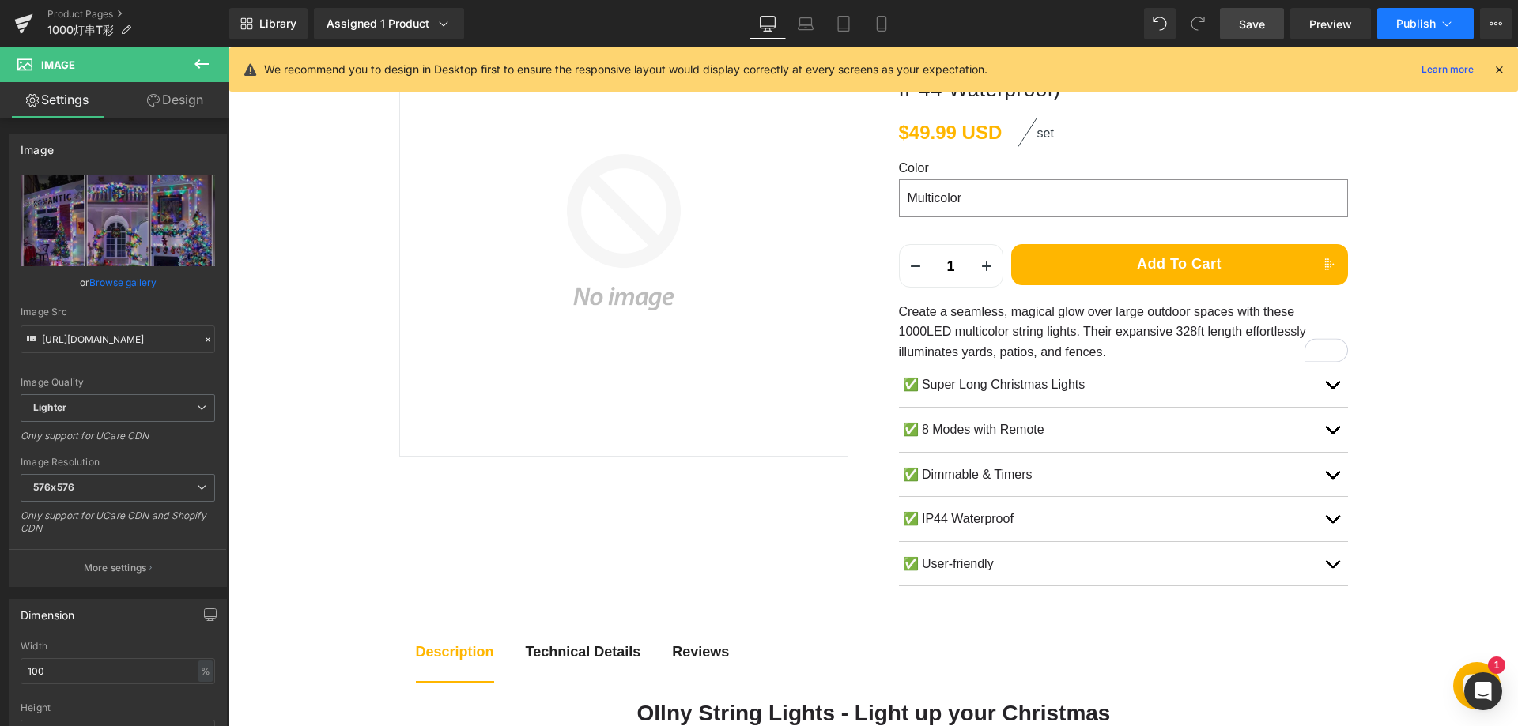
click at [1409, 20] on span "Publish" at bounding box center [1416, 23] width 40 height 13
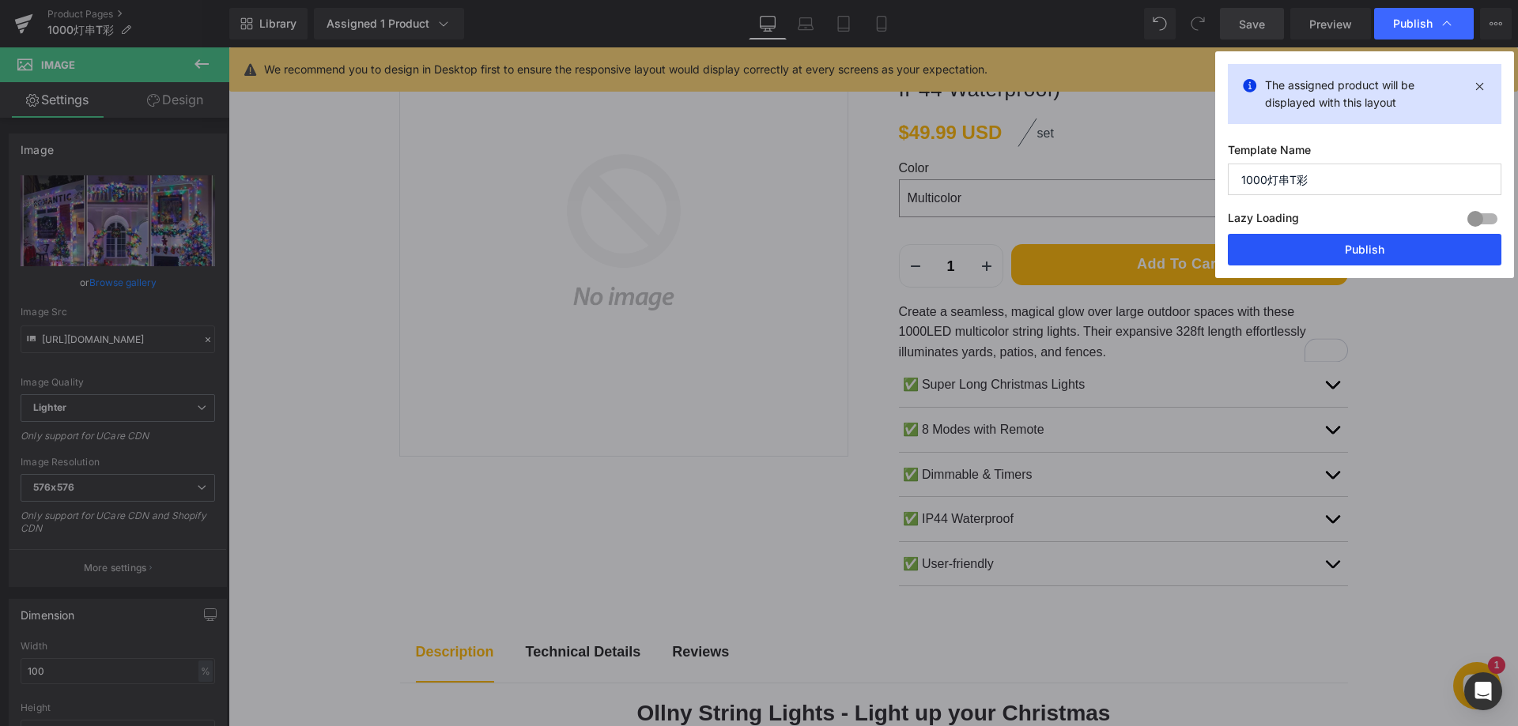
click at [1371, 239] on button "Publish" at bounding box center [1365, 250] width 274 height 32
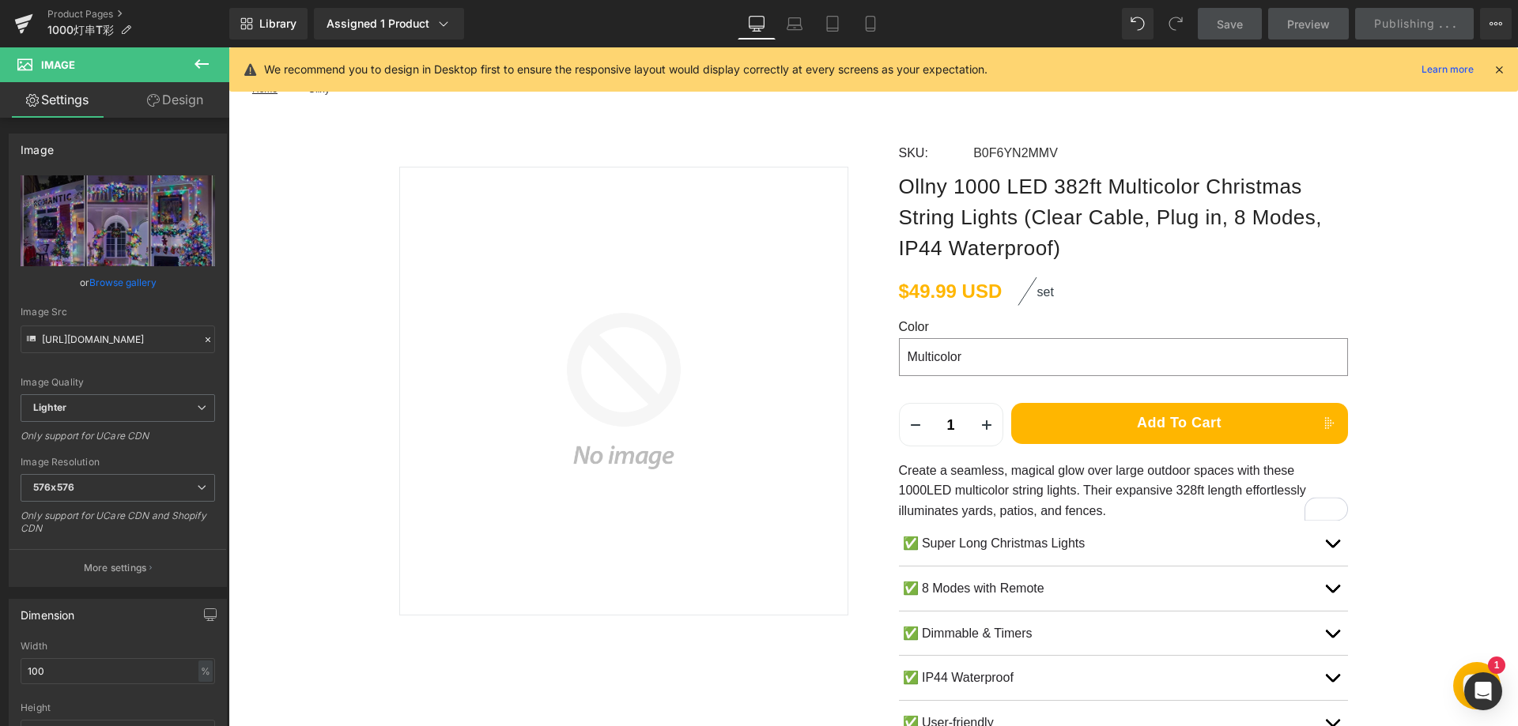
scroll to position [0, 0]
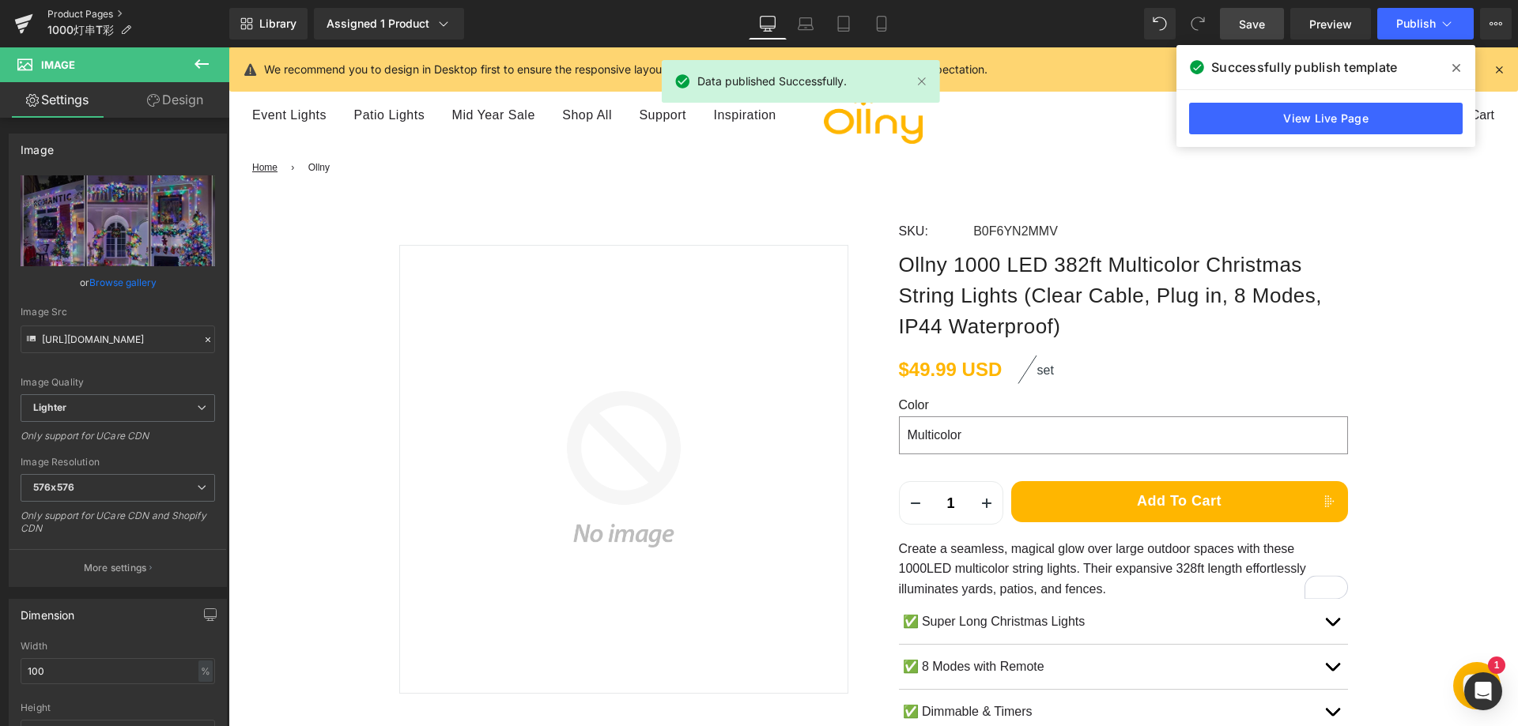
click at [82, 13] on link "Product Pages" at bounding box center [138, 14] width 182 height 13
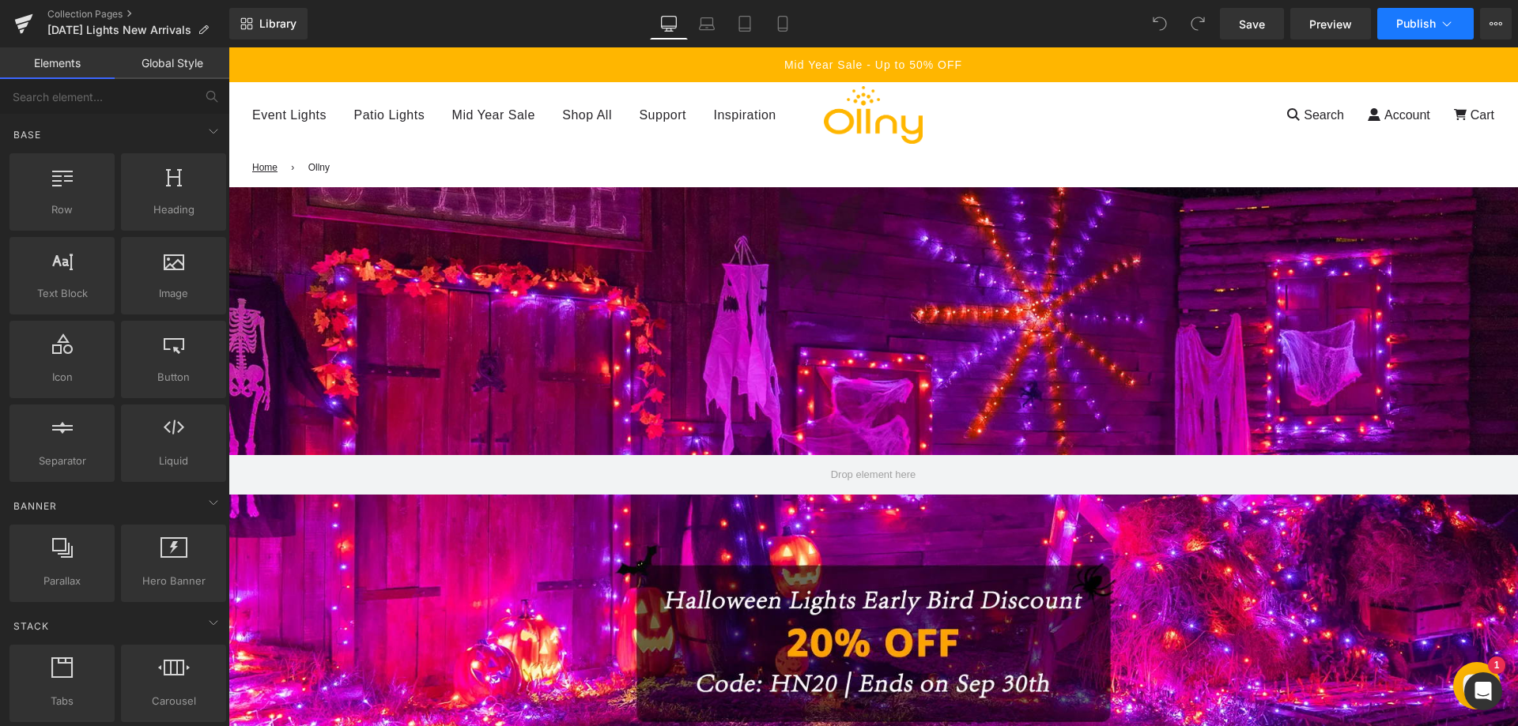
click at [1422, 31] on button "Publish" at bounding box center [1425, 24] width 96 height 32
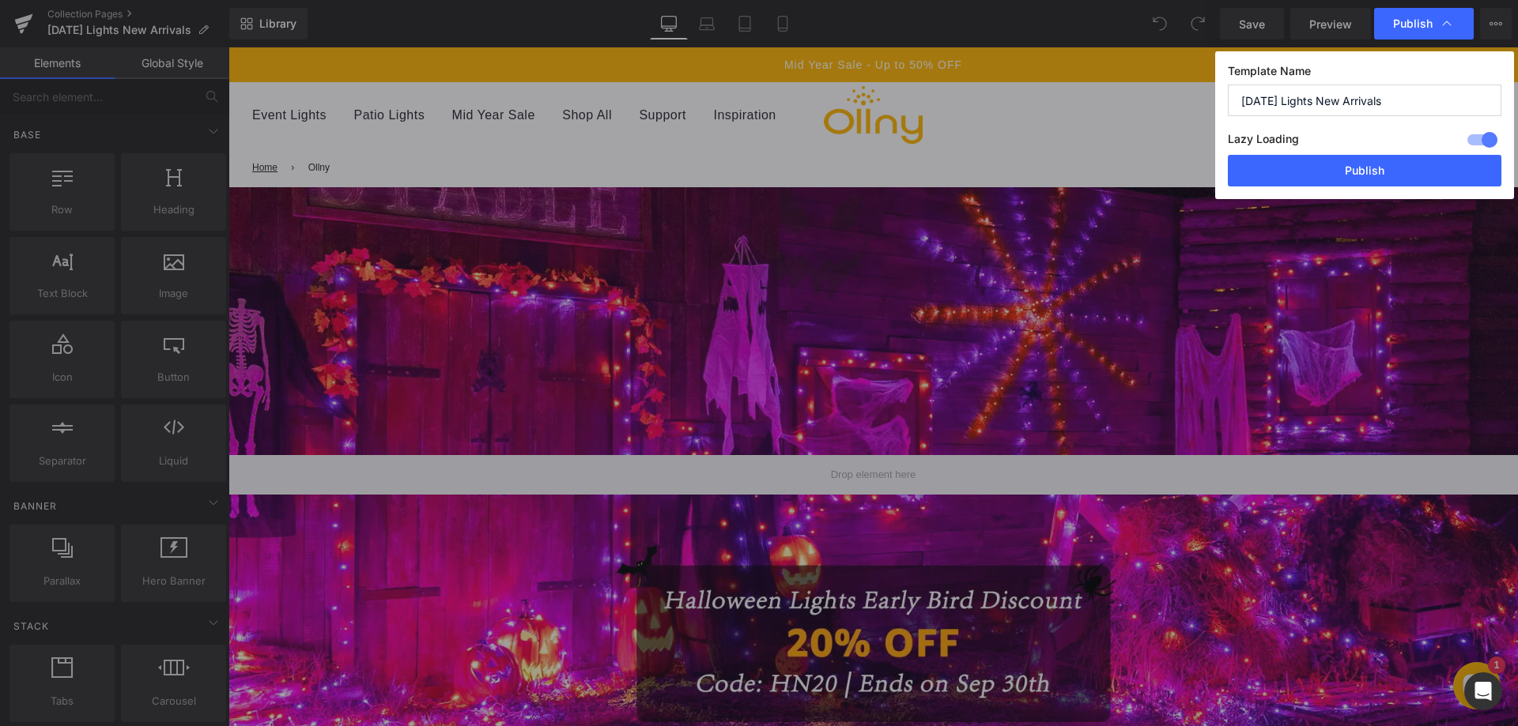
drag, startPoint x: 1368, startPoint y: 168, endPoint x: 1028, endPoint y: 7, distance: 376.6
click at [1367, 168] on button "Publish" at bounding box center [1365, 171] width 274 height 32
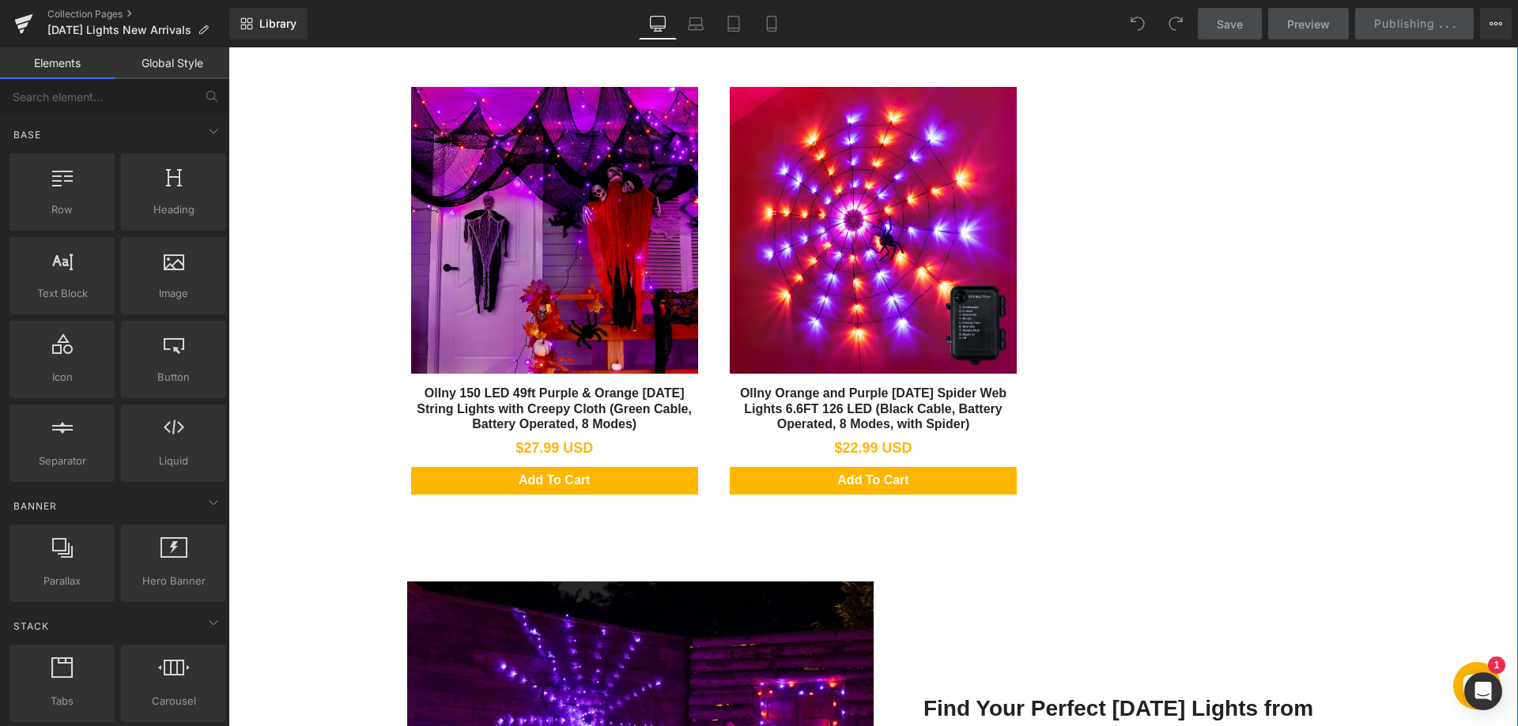
scroll to position [791, 0]
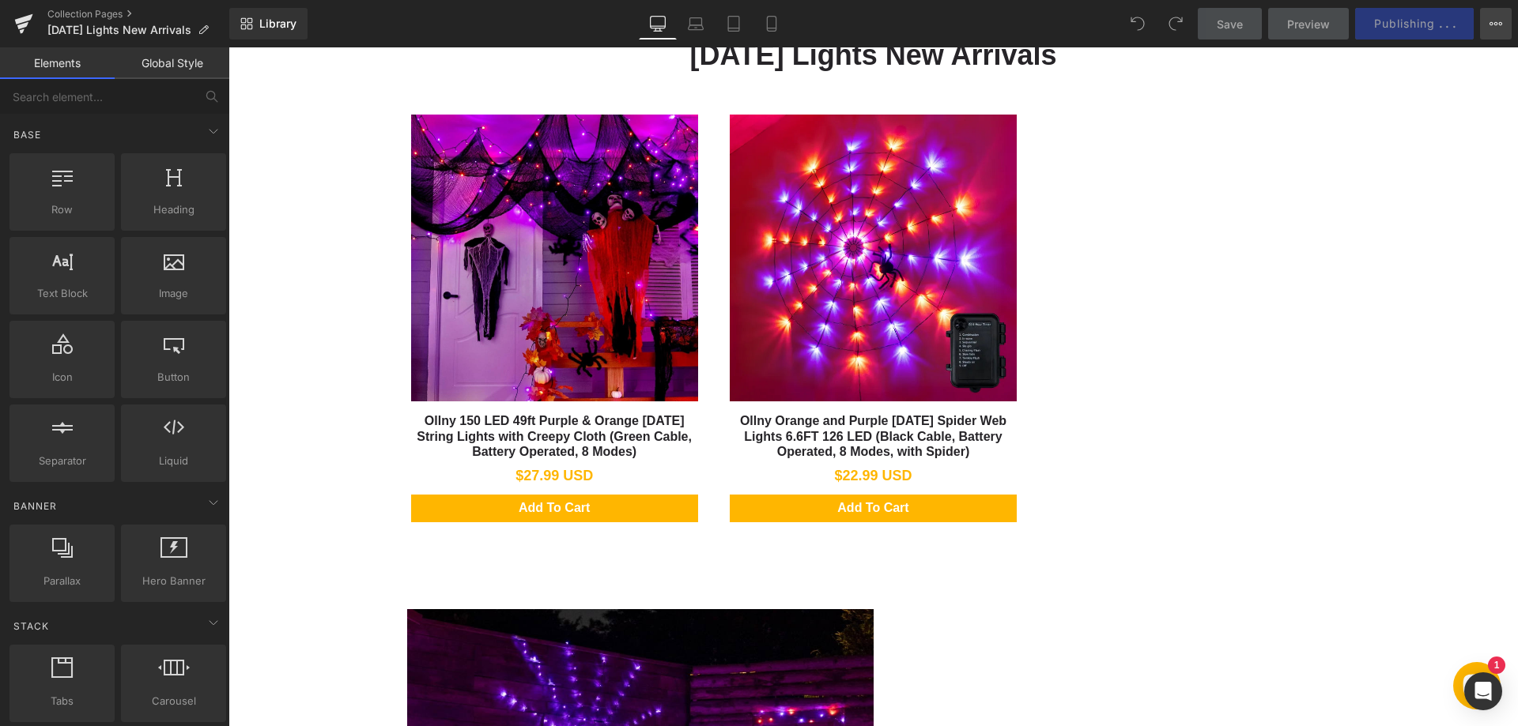
click at [1494, 21] on icon at bounding box center [1495, 23] width 13 height 13
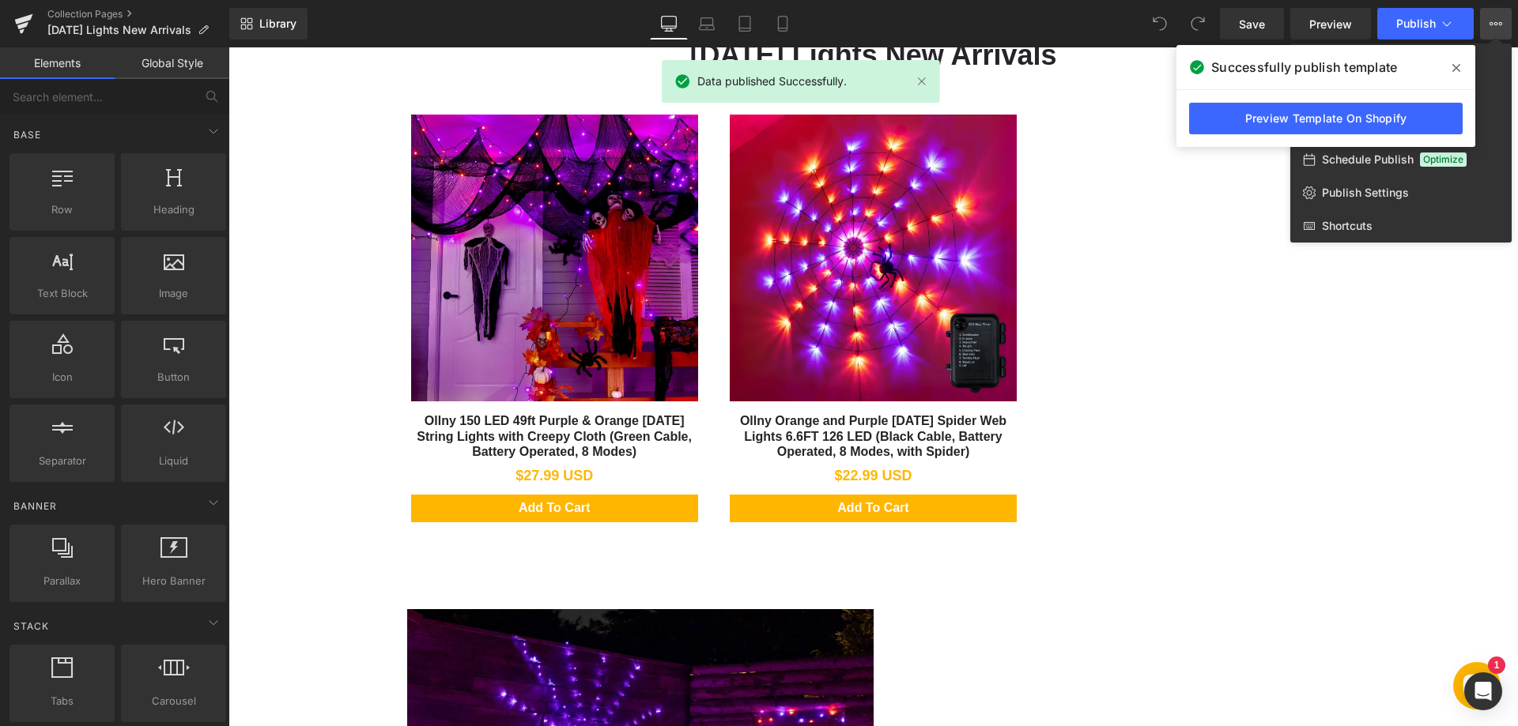
click at [1496, 25] on icon at bounding box center [1495, 23] width 13 height 13
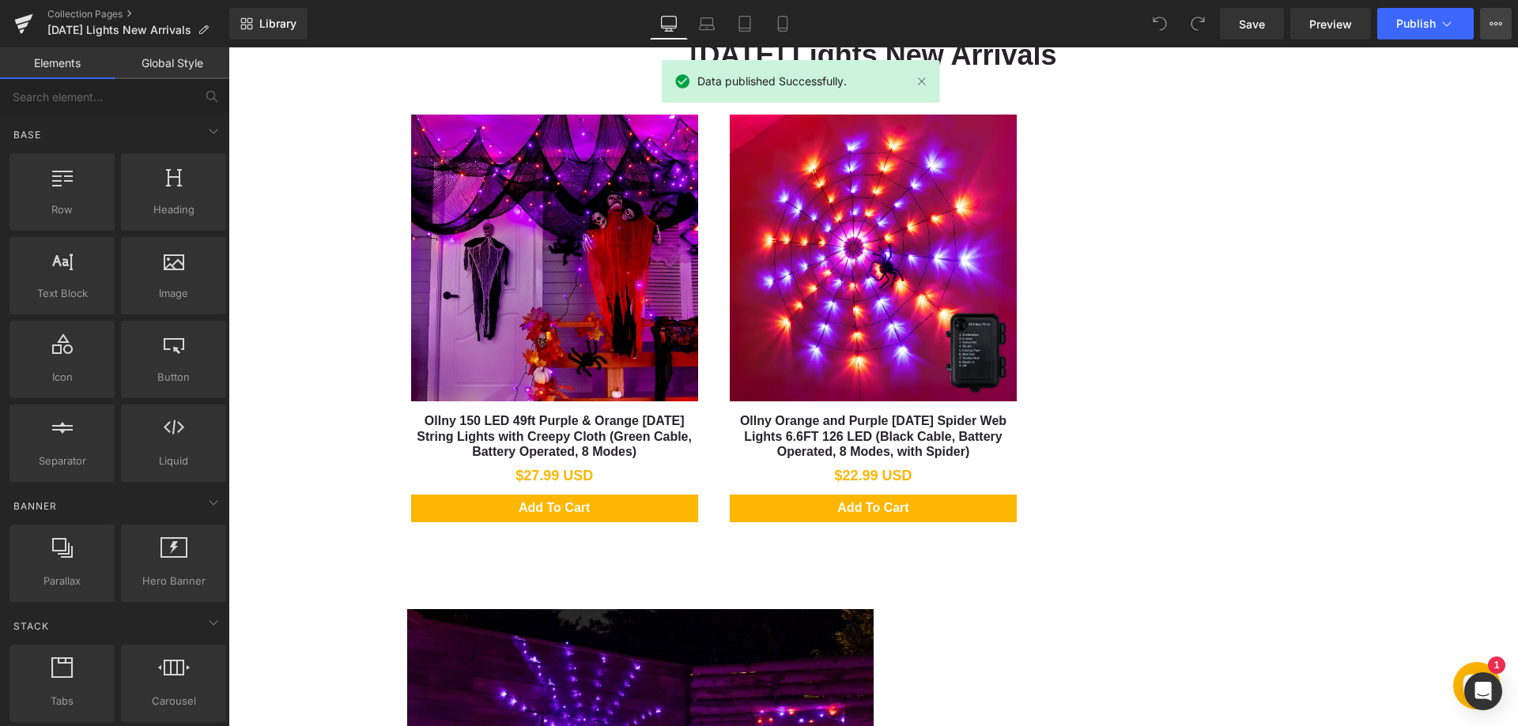
click at [1507, 21] on button "View Live Page View with current Template Save Template to Library Schedule Pub…" at bounding box center [1496, 24] width 32 height 32
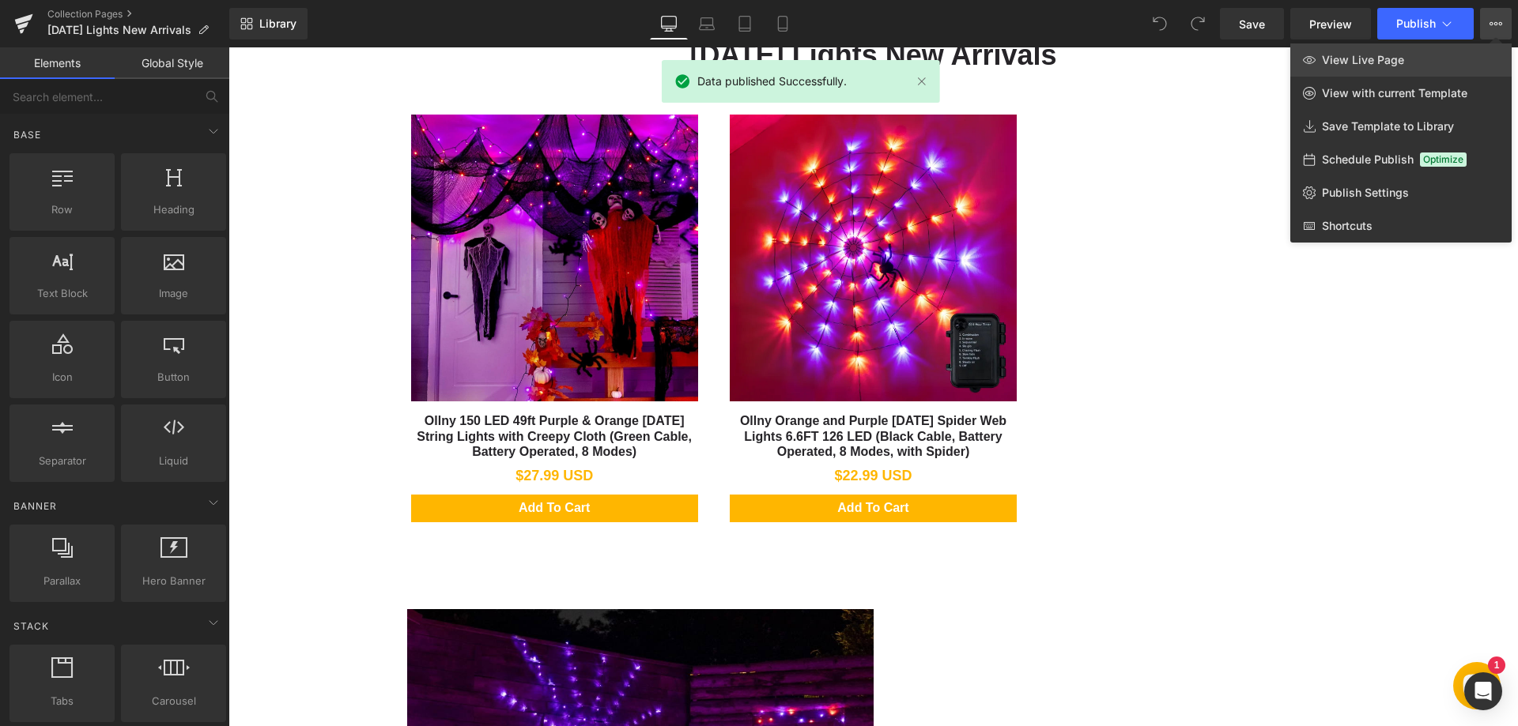
click at [1426, 56] on link "View Live Page" at bounding box center [1400, 59] width 221 height 33
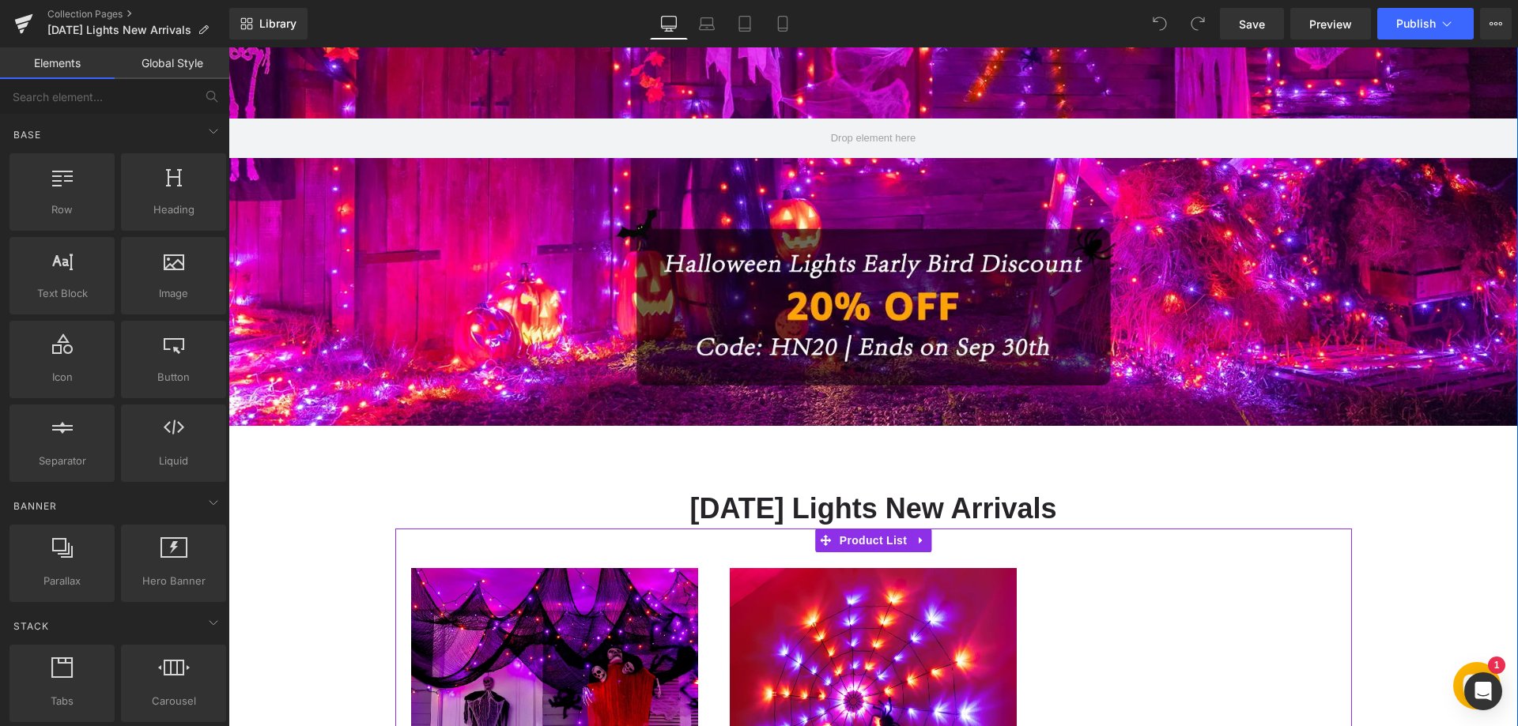
scroll to position [316, 0]
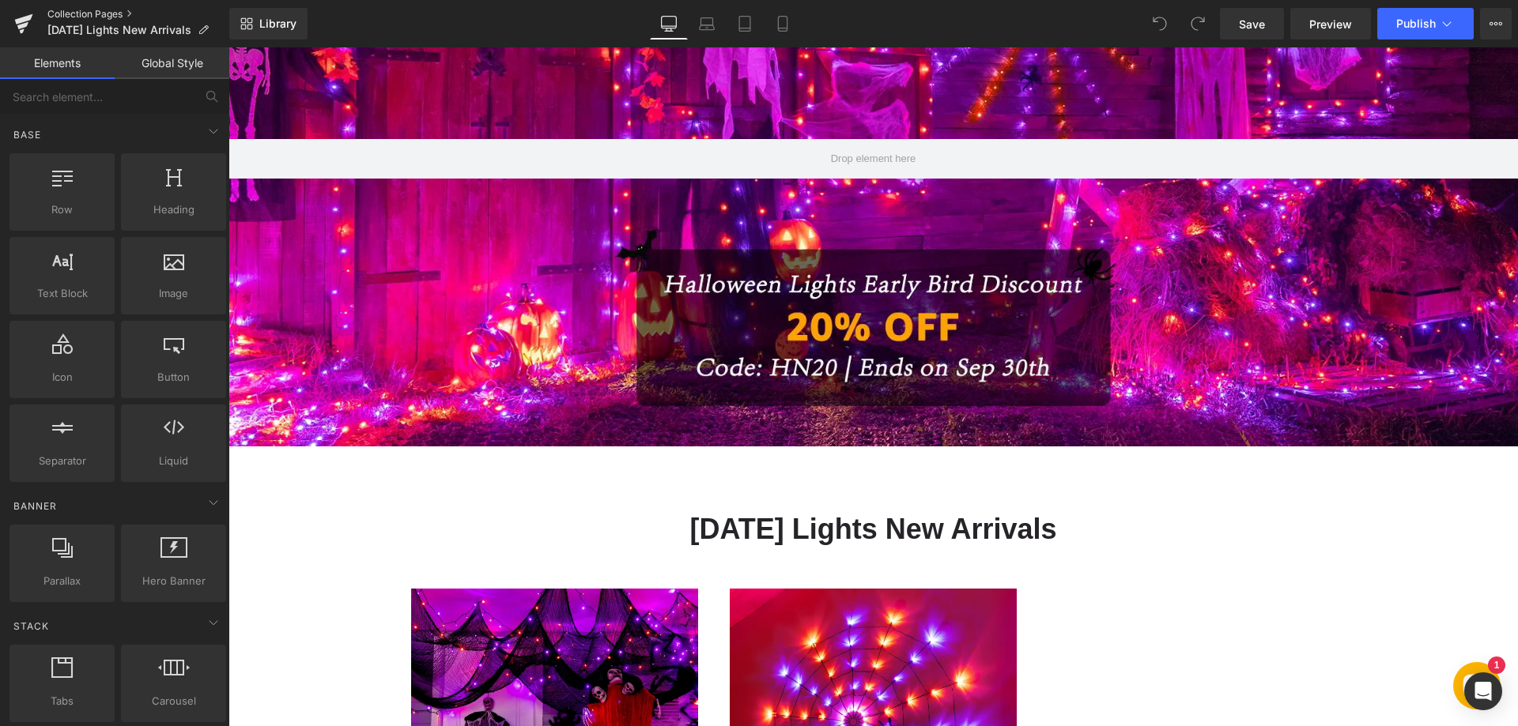
click at [90, 11] on link "Collection Pages" at bounding box center [138, 14] width 182 height 13
